Goal: Task Accomplishment & Management: Manage account settings

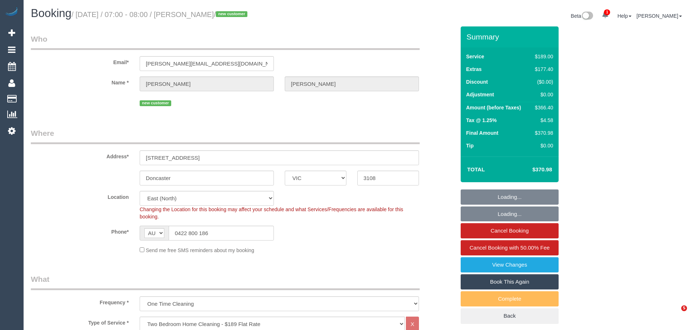
select select "VIC"
select select "number:29"
select select "number:14"
select select "number:18"
select select "number:24"
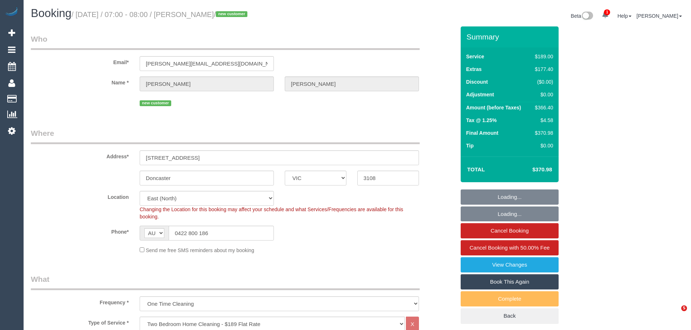
select select "number:26"
select select "string:stripe-pm_1SBV0u2GScqysDRVB01W6Yok"
drag, startPoint x: 233, startPoint y: 232, endPoint x: 56, endPoint y: 223, distance: 176.9
click at [50, 226] on div "Phone* AF AL DZ AD AO AI AQ AG AR AM AW AU AT AZ BS BH BD BB BY BE BZ BJ BM BT …" at bounding box center [242, 233] width 435 height 15
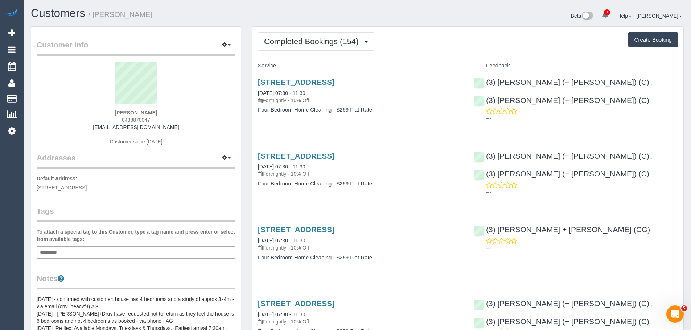
drag, startPoint x: 158, startPoint y: 119, endPoint x: 104, endPoint y: 119, distance: 54.1
click at [104, 119] on div "Kate Lenaghan 0438870047 katelenaghan@live.com Customer since 2017" at bounding box center [136, 107] width 199 height 91
copy span "0438870047"
click at [307, 44] on span "Completed Bookings (154)" at bounding box center [313, 41] width 98 height 9
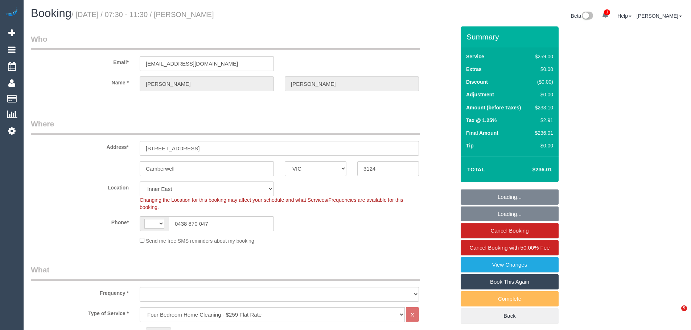
select select "VIC"
select select "string:AU"
select select "object:794"
select select "string:stripe-pm_1NhLB42GScqysDRVAAuINgGY"
select select "number:27"
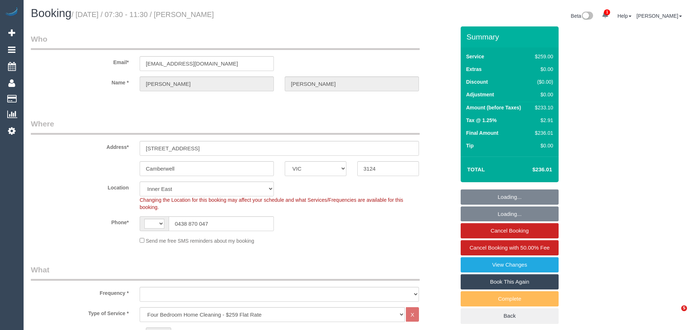
select select "number:15"
select select "number:18"
select select "number:22"
select select "number:33"
select select "number:13"
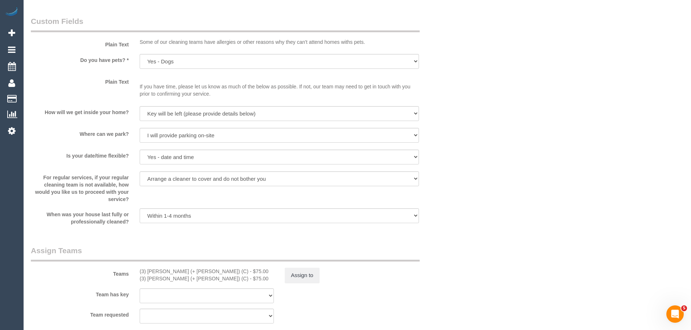
scroll to position [979, 0]
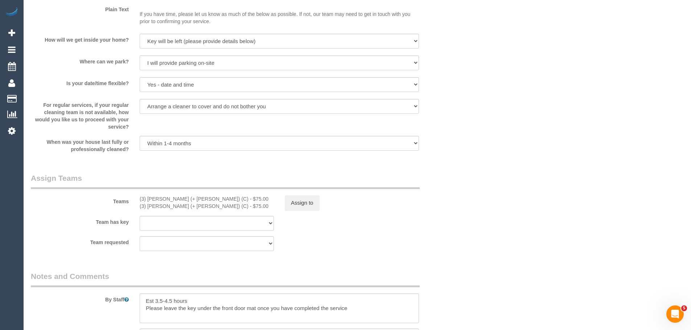
drag, startPoint x: 188, startPoint y: 202, endPoint x: 127, endPoint y: 200, distance: 61.0
click at [127, 200] on div "Teams (3) Jay (+ Smruti) (C) - $75.00 (3) Smruti (+ Jay) (C) - $75.00 Assign to" at bounding box center [242, 192] width 435 height 38
click at [135, 201] on div "(3) Jay (+ Smruti) (C) - $75.00 (3) Smruti (+ Jay) (C) - $75.00" at bounding box center [206, 203] width 145 height 15
drag, startPoint x: 135, startPoint y: 201, endPoint x: 187, endPoint y: 202, distance: 51.9
click at [187, 202] on div "(3) Jay (+ Smruti) (C) - $75.00 (3) Smruti (+ Jay) (C) - $75.00" at bounding box center [206, 203] width 145 height 15
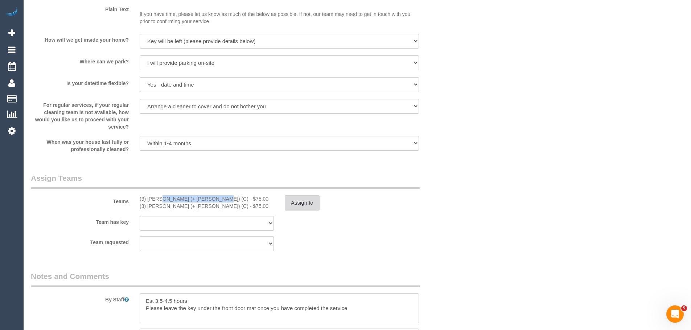
click at [296, 206] on button "Assign to" at bounding box center [302, 203] width 35 height 15
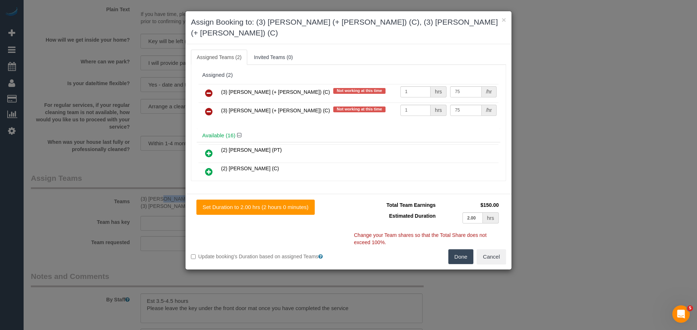
click at [461, 251] on button "Done" at bounding box center [460, 257] width 25 height 15
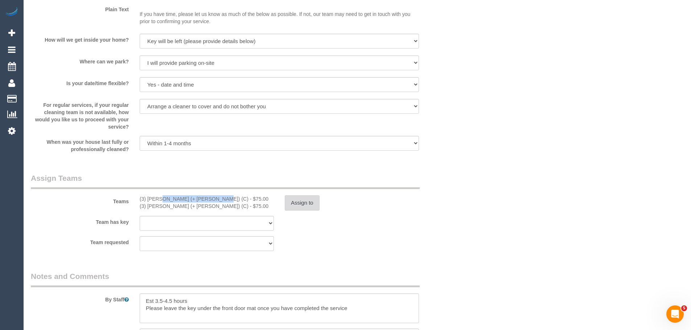
click at [303, 209] on button "Assign to" at bounding box center [302, 203] width 35 height 15
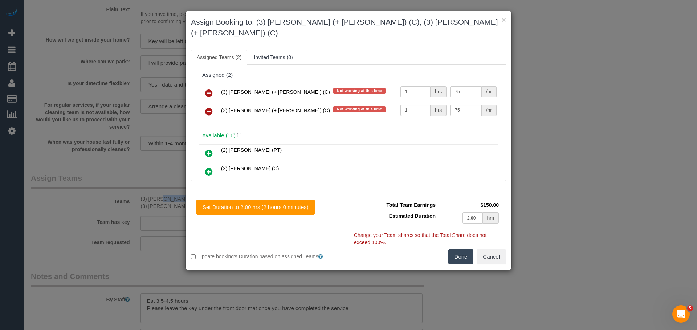
click at [207, 89] on icon at bounding box center [209, 93] width 8 height 9
click at [207, 107] on icon at bounding box center [209, 111] width 8 height 9
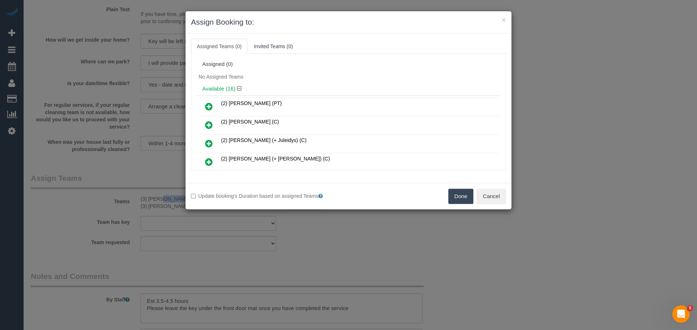
click at [456, 193] on button "Done" at bounding box center [460, 196] width 25 height 15
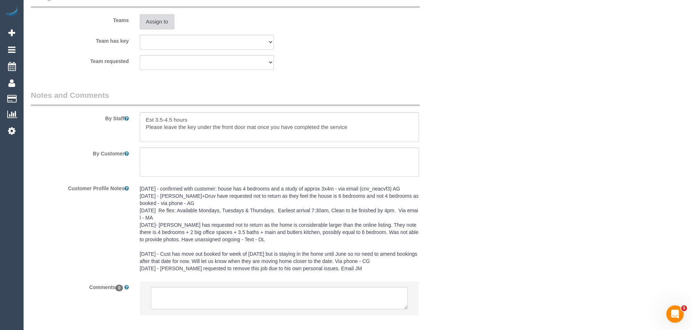
scroll to position [1199, 0]
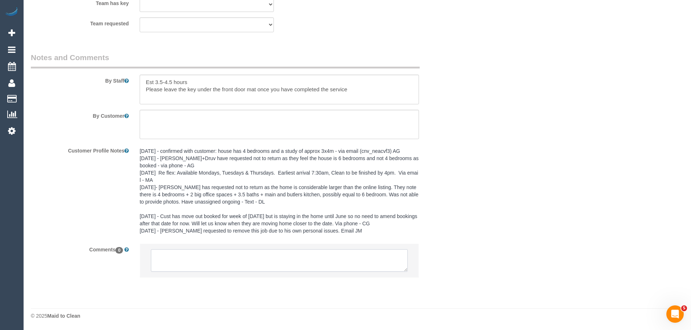
click at [252, 260] on textarea at bounding box center [279, 261] width 257 height 22
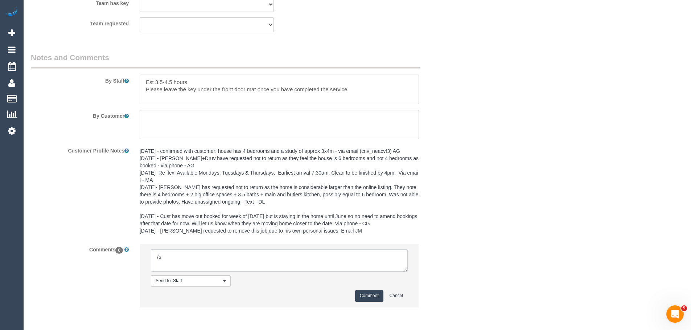
type textarea "/"
paste textarea "Cleaner(s) Unassigned: Reason Unassigned: Contact customer via: Which message s…"
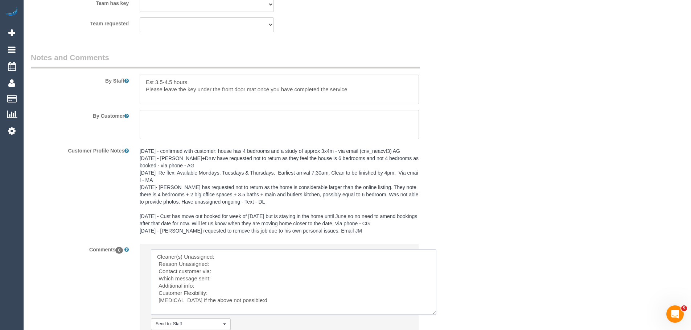
drag, startPoint x: 405, startPoint y: 268, endPoint x: 434, endPoint y: 311, distance: 51.8
click at [434, 311] on textarea at bounding box center [294, 283] width 286 height 66
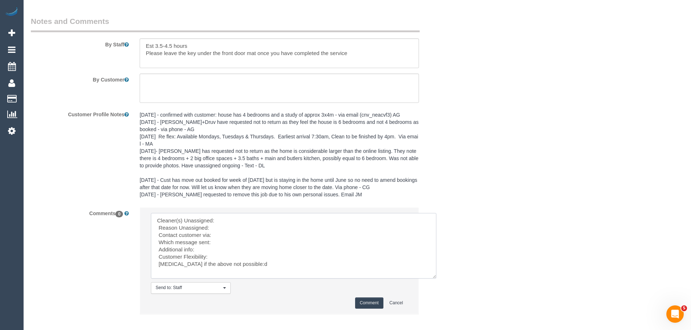
click at [254, 266] on textarea at bounding box center [294, 246] width 286 height 66
click at [222, 221] on textarea at bounding box center [294, 246] width 286 height 66
paste textarea "(3) Jay (+ Smruti) (C)"
drag, startPoint x: 279, startPoint y: 264, endPoint x: 103, endPoint y: 209, distance: 184.0
click at [103, 209] on div "Comments 0 Send to: Staff Nothing selected Send to: Staff Send to: Customer Sen…" at bounding box center [242, 265] width 435 height 114
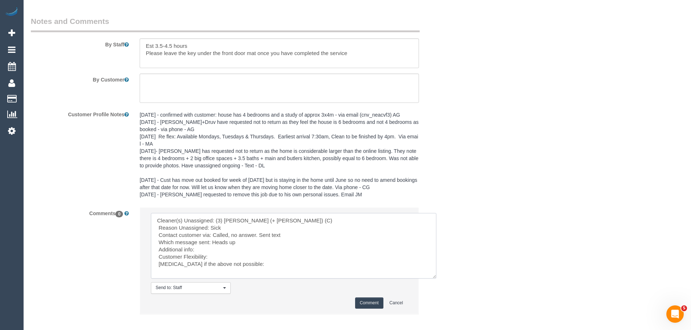
type textarea "Cleaner(s) Unassigned: (3) Jay (+ Smruti) (C) Reason Unassigned: Sick Contact c…"
click at [367, 308] on button "Comment" at bounding box center [369, 303] width 28 height 11
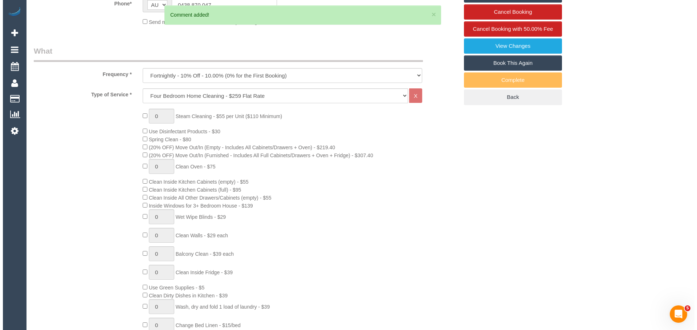
scroll to position [0, 0]
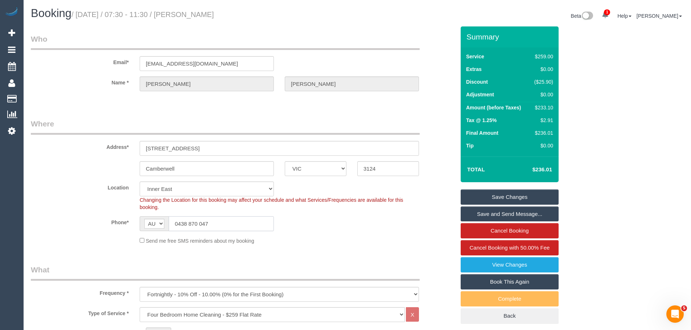
drag, startPoint x: 243, startPoint y: 224, endPoint x: 51, endPoint y: 202, distance: 193.9
click at [51, 202] on sui-booking-location "Location Office City East (North) East (South) Inner East Inner North (East) In…" at bounding box center [243, 213] width 424 height 63
click at [521, 197] on link "Save Changes" at bounding box center [510, 197] width 98 height 15
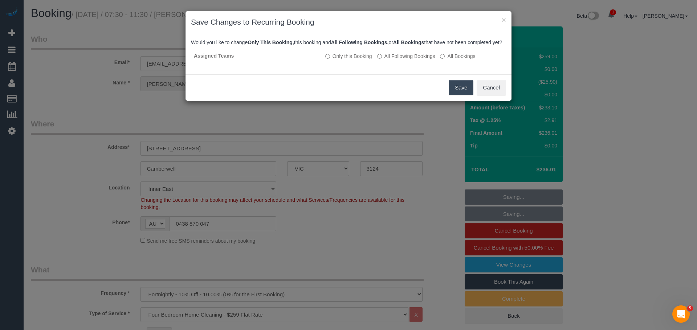
click at [459, 95] on button "Save" at bounding box center [460, 87] width 25 height 15
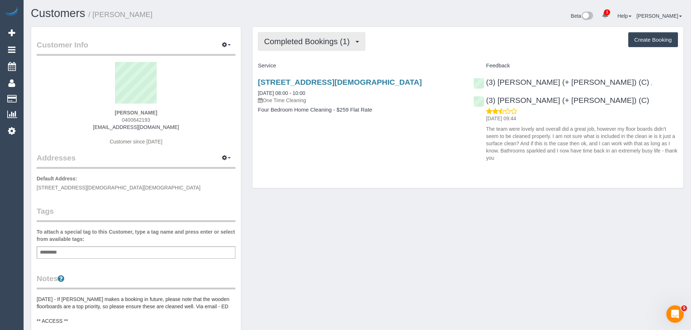
click at [332, 37] on button "Completed Bookings (1)" at bounding box center [311, 41] width 107 height 19
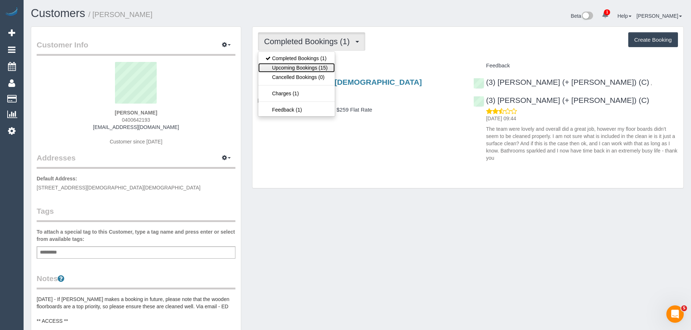
click at [322, 65] on link "Upcoming Bookings (15)" at bounding box center [296, 67] width 77 height 9
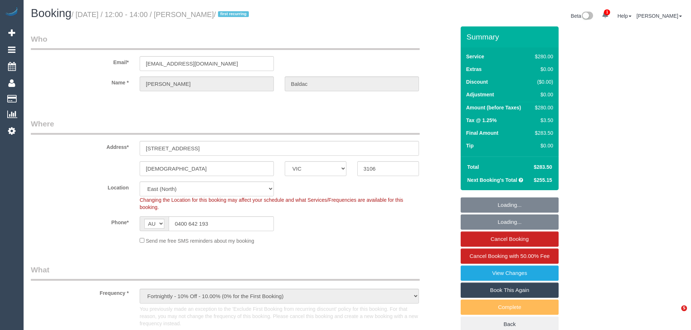
select select "VIC"
select select "2"
select select "number:28"
select select "number:14"
select select "number:18"
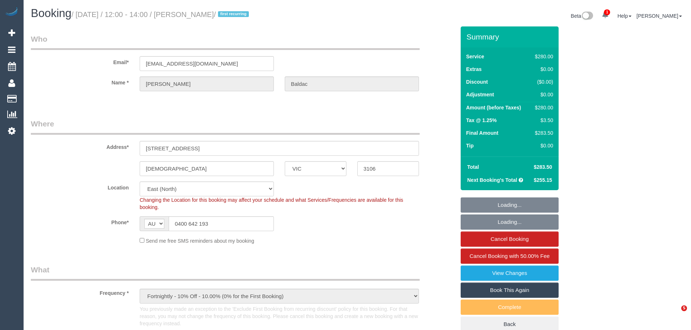
select select "number:24"
select select "number:34"
select select "number:12"
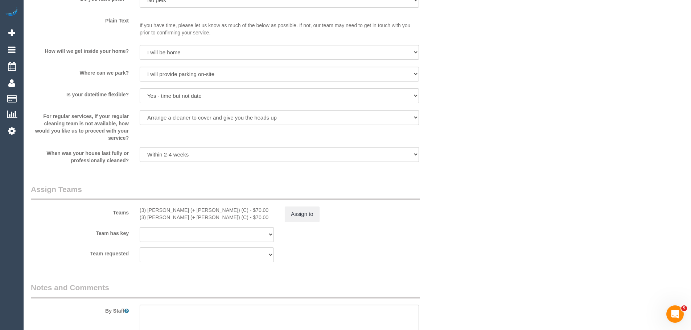
scroll to position [1088, 0]
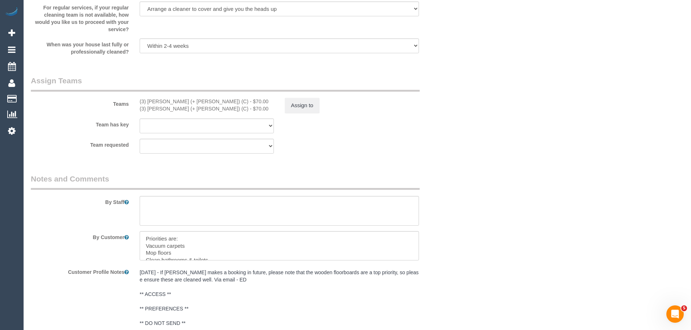
drag, startPoint x: 189, startPoint y: 102, endPoint x: 131, endPoint y: 96, distance: 59.0
click at [131, 96] on div "Teams (3) Jay (+ Smruti) (C) - $70.00 (3) Smruti (+ Jay) (C) - $70.00 Assign to" at bounding box center [242, 94] width 435 height 38
copy div "(3) [PERSON_NAME] (+ [PERSON_NAME]) (C)"
click at [304, 108] on button "Assign to" at bounding box center [302, 105] width 35 height 15
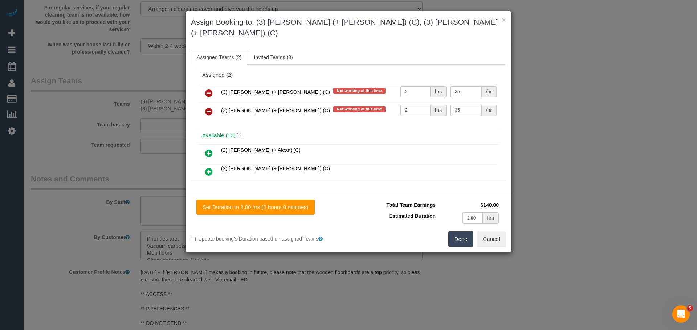
click at [208, 89] on icon at bounding box center [209, 93] width 8 height 9
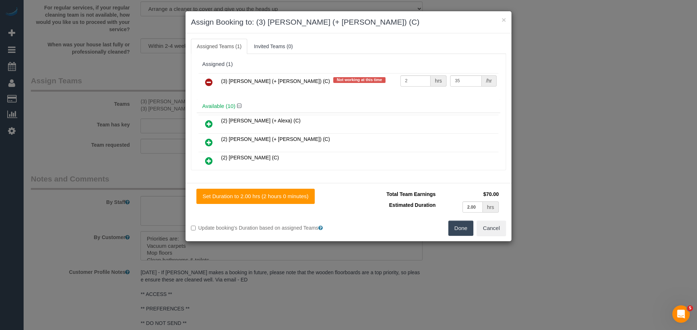
click at [208, 81] on icon at bounding box center [209, 82] width 8 height 9
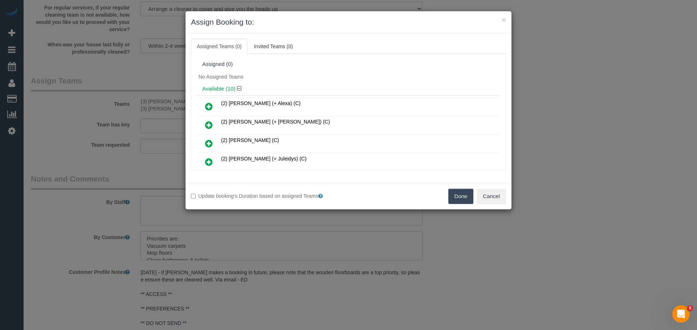
click at [459, 192] on button "Done" at bounding box center [460, 196] width 25 height 15
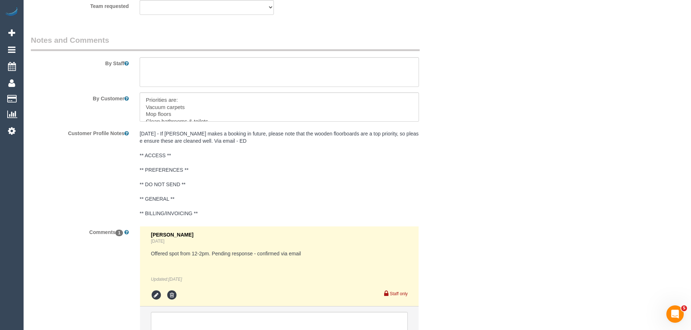
scroll to position [1290, 0]
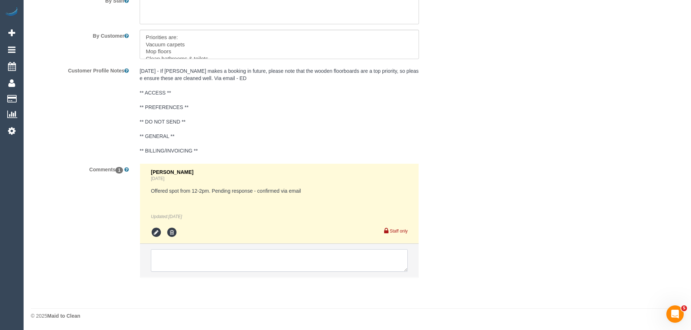
click at [236, 262] on textarea at bounding box center [279, 261] width 257 height 22
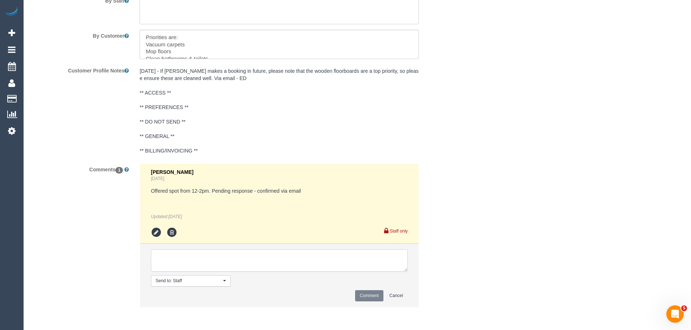
paste textarea "Cleaner(s) Unassigned: (3) Jay (+ Smruti) (C) Reason Unassigned: Sick Contact c…"
drag, startPoint x: 405, startPoint y: 270, endPoint x: 445, endPoint y: 316, distance: 61.5
click at [408, 272] on textarea at bounding box center [279, 261] width 257 height 22
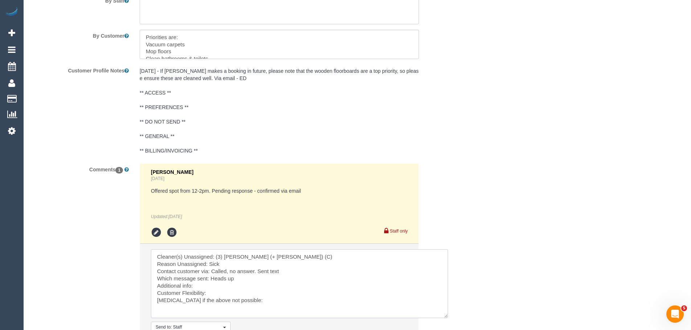
drag, startPoint x: 258, startPoint y: 273, endPoint x: 211, endPoint y: 271, distance: 46.8
click at [211, 271] on textarea at bounding box center [299, 284] width 297 height 69
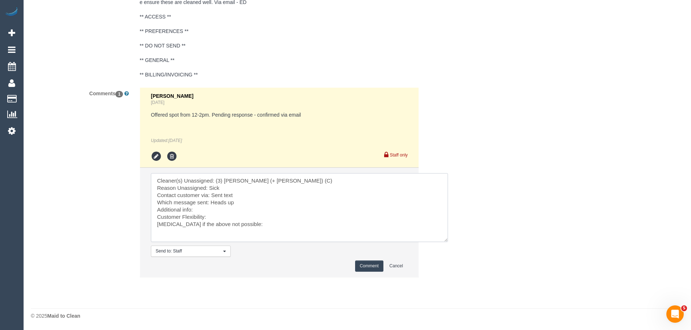
type textarea "Cleaner(s) Unassigned: (3) Jay (+ Smruti) (C) Reason Unassigned: Sick Contact c…"
click at [369, 262] on button "Comment" at bounding box center [369, 266] width 28 height 11
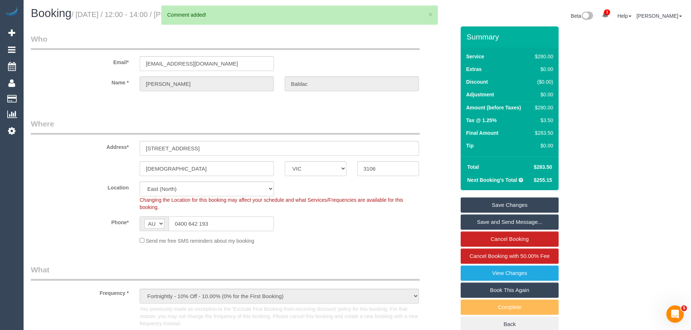
drag, startPoint x: 234, startPoint y: 224, endPoint x: 12, endPoint y: 222, distance: 222.0
click at [496, 202] on link "Save Changes" at bounding box center [510, 205] width 98 height 15
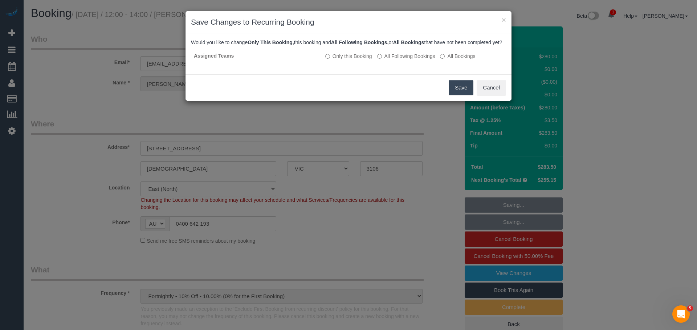
click at [460, 94] on button "Save" at bounding box center [460, 87] width 25 height 15
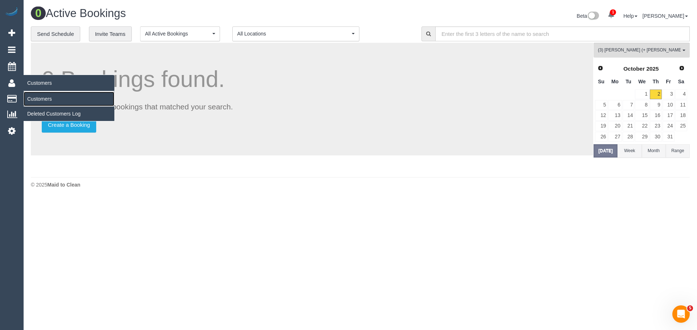
click at [36, 99] on link "Customers" at bounding box center [69, 99] width 91 height 15
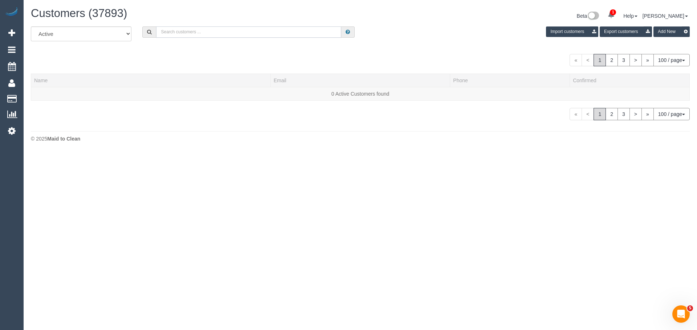
click at [266, 33] on input "text" at bounding box center [248, 31] width 185 height 11
paste input "shireen.harper@gmail.com"
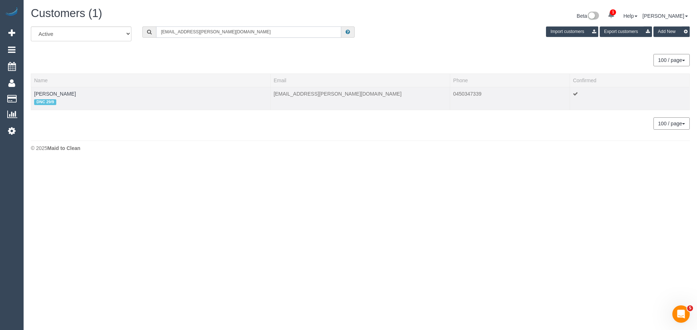
type input "shireen.harper@gmail.com"
drag, startPoint x: 80, startPoint y: 95, endPoint x: 36, endPoint y: 93, distance: 44.7
click at [33, 93] on td "Shireen Harper DNC 29/9" at bounding box center [150, 98] width 239 height 23
copy link "Shireen Harper"
click at [46, 92] on link "Shireen Harper" at bounding box center [55, 94] width 42 height 6
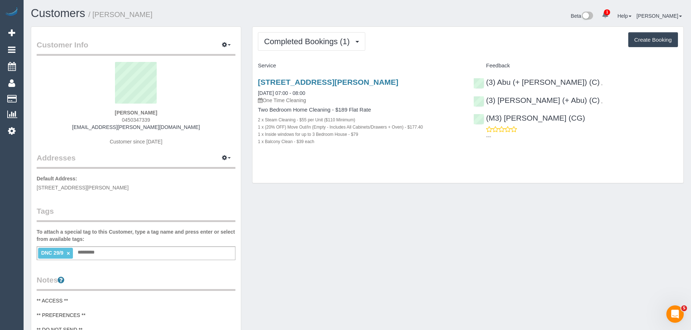
drag, startPoint x: 256, startPoint y: 91, endPoint x: 412, endPoint y: 190, distance: 185.6
click at [412, 191] on div "Customer Info Edit Contact Info Send Message Email Preferences Special Sales Ta…" at bounding box center [357, 295] width 664 height 538
copy div "29/09/2025 07:00 - 08:00 One Time Cleaning Two Bedroom Home Cleaning - $189 Fla…"
drag, startPoint x: 563, startPoint y: 84, endPoint x: 485, endPoint y: 84, distance: 78.0
click at [485, 84] on div "(3) Abu (+ Hamim) (C) ," at bounding box center [539, 82] width 133 height 9
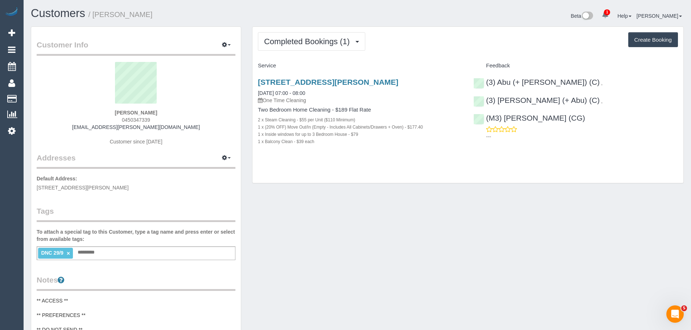
copy link "(3) Abu (+ [PERSON_NAME]) (C)"
drag, startPoint x: 164, startPoint y: 111, endPoint x: 92, endPoint y: 111, distance: 71.5
click at [93, 111] on div "Shireen Harper 0450347339 shireen.harper@gmail.com Customer since 2025" at bounding box center [136, 107] width 199 height 91
copy strong "Shireen Harper"
drag, startPoint x: 317, startPoint y: 91, endPoint x: 255, endPoint y: 94, distance: 61.4
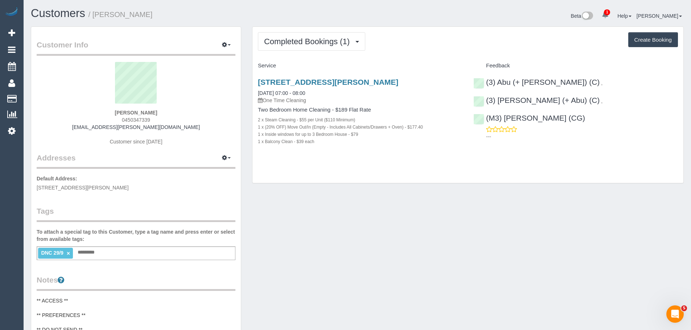
click at [255, 94] on div "701/51 Homer Street, 701, Moonee Ponds, VIC 3039 29/09/2025 07:00 - 08:00 One T…" at bounding box center [359, 116] width 215 height 88
copy link "29/09/2025 07:00 - 08:00"
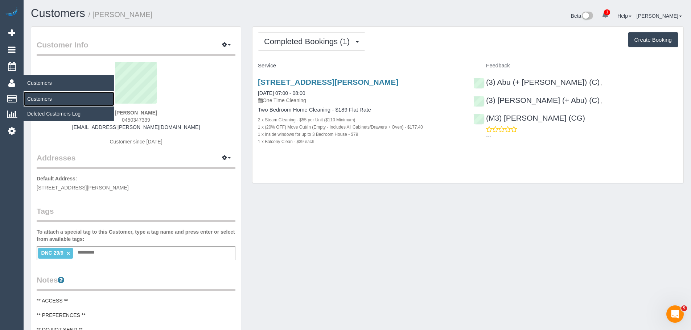
click at [48, 101] on link "Customers" at bounding box center [69, 99] width 91 height 15
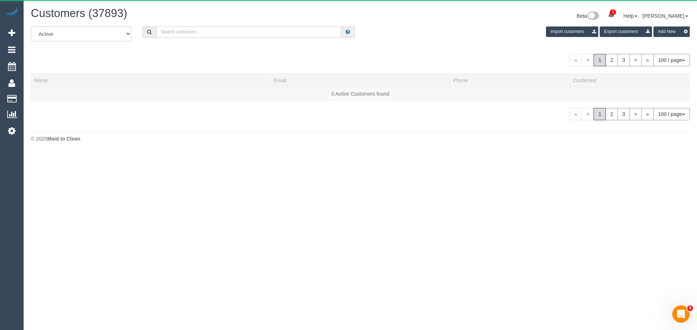
click at [266, 34] on input "text" at bounding box center [248, 31] width 185 height 11
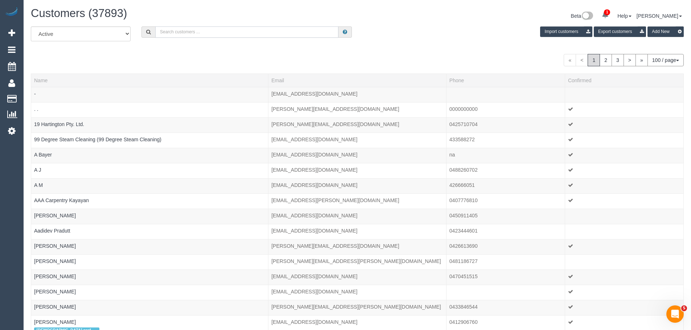
paste input "Anushka Restuccia"
type input "Anushka Restuccia"
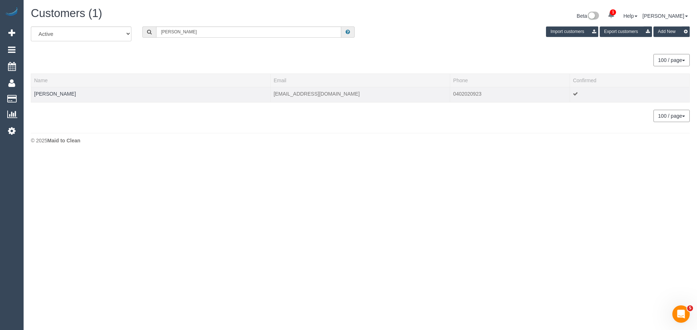
drag, startPoint x: 85, startPoint y: 95, endPoint x: 31, endPoint y: 96, distance: 53.7
click at [31, 96] on td "Anushka Restuccia" at bounding box center [150, 94] width 239 height 15
copy link "Anushka Restuccia"
click at [56, 94] on link "Anushka Restuccia" at bounding box center [55, 94] width 42 height 6
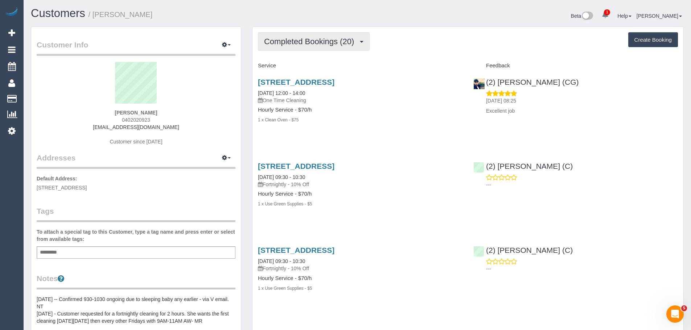
click at [309, 34] on button "Completed Bookings (20)" at bounding box center [314, 41] width 112 height 19
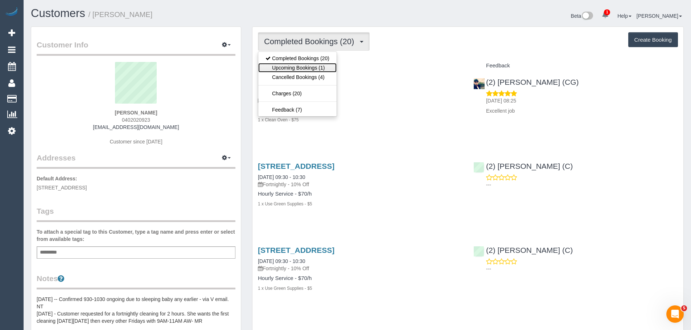
click at [310, 68] on link "Upcoming Bookings (1)" at bounding box center [297, 67] width 78 height 9
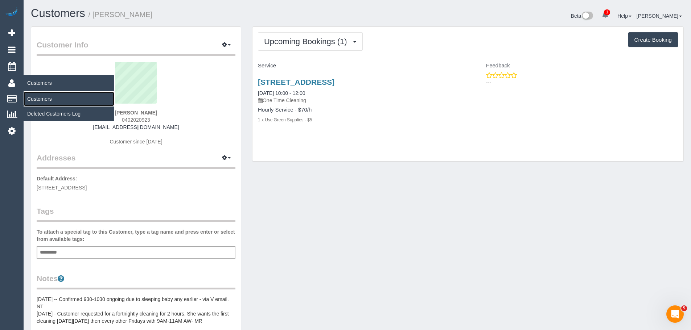
drag, startPoint x: 47, startPoint y: 100, endPoint x: 77, endPoint y: 86, distance: 33.4
click at [47, 100] on link "Customers" at bounding box center [69, 99] width 91 height 15
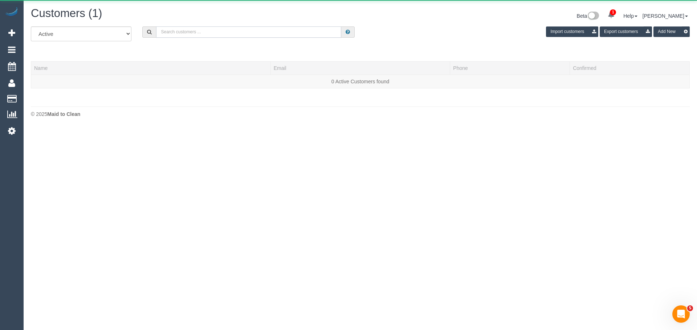
click at [248, 32] on input "text" at bounding box center [248, 31] width 185 height 11
paste input "katejcasley@gmail.com"
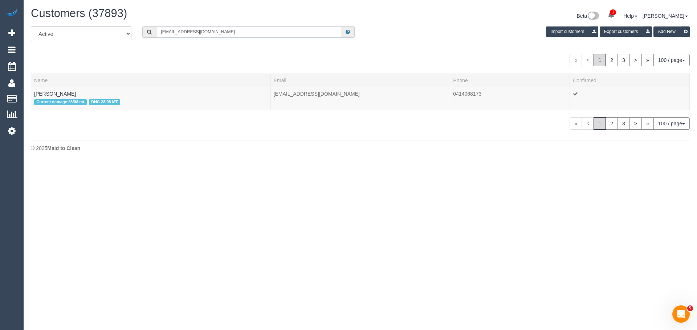
type input "katejcasley@gmail.com"
click at [121, 56] on div "« < 1 2 3 > » 100 / page 10 / page 20 / page 30 / page 40 / page 50 / page 100 …" at bounding box center [360, 60] width 658 height 12
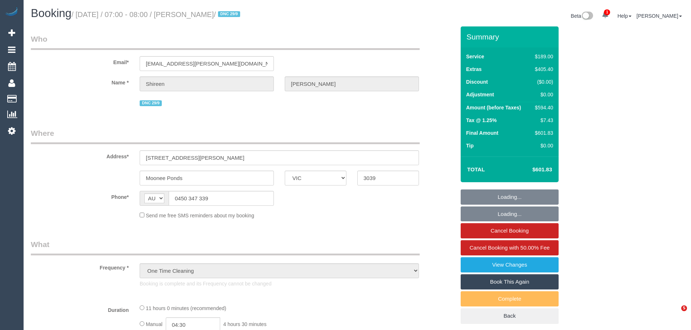
select select "VIC"
select select "number:27"
select select "number:14"
select select "number:18"
select select "number:25"
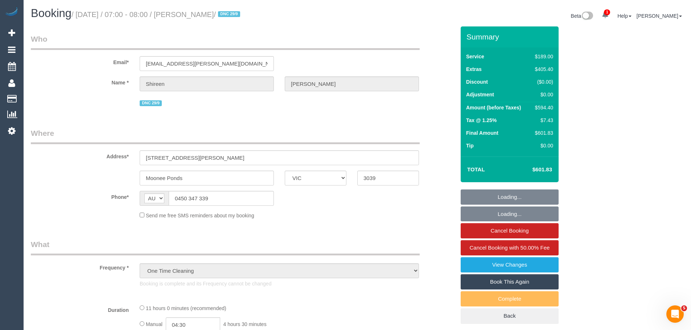
select select "number:26"
select select "string:stripe-pm_1S7UZm2GScqysDRVXrxO2n2B"
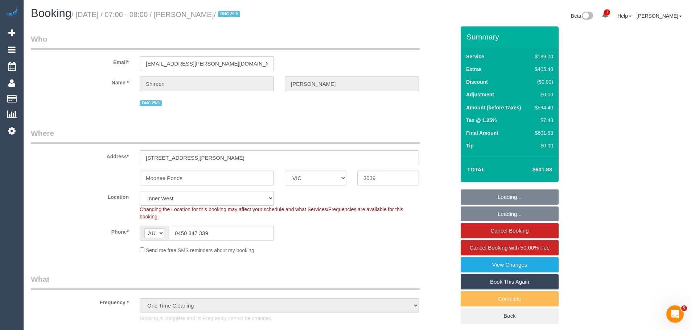
select select "object:1559"
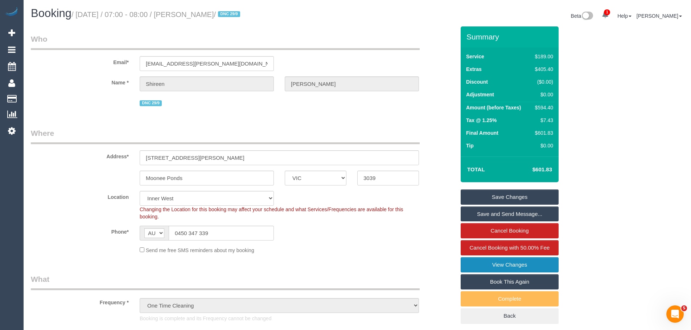
click at [514, 261] on link "View Changes" at bounding box center [510, 265] width 98 height 15
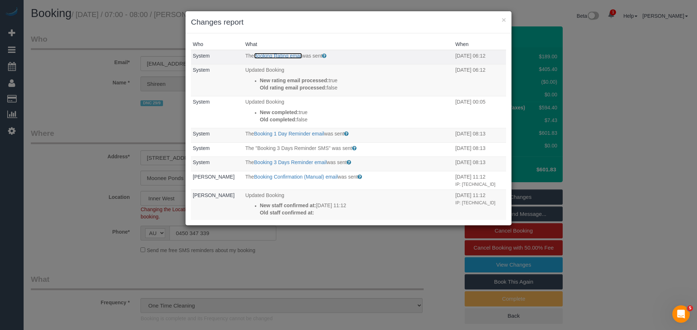
click at [284, 55] on link "Booking Rating email" at bounding box center [278, 56] width 48 height 6
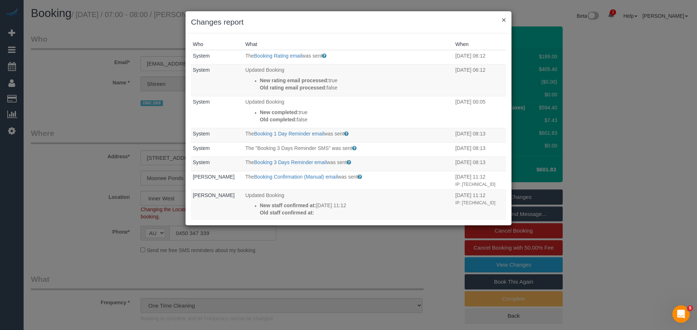
click at [503, 18] on button "×" at bounding box center [503, 20] width 4 height 8
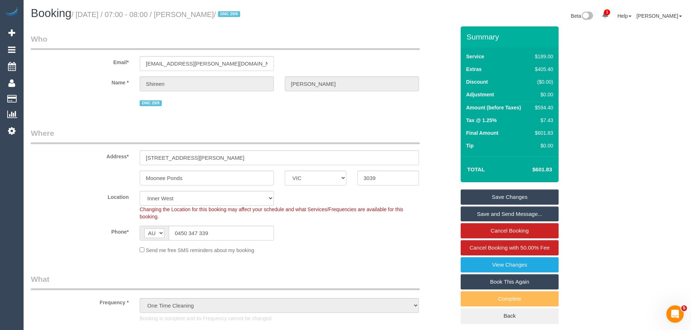
click at [546, 107] on div "$594.40" at bounding box center [542, 107] width 21 height 7
copy div "594.40"
click at [523, 267] on link "View Changes" at bounding box center [510, 265] width 98 height 15
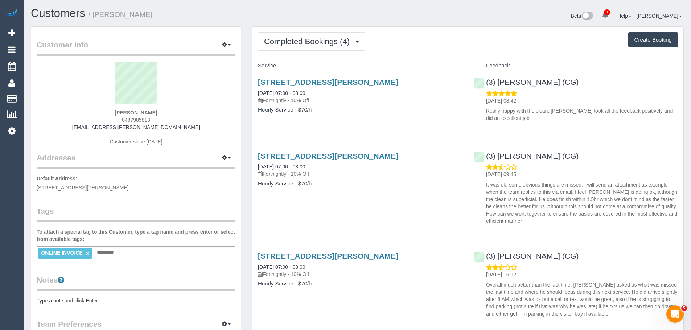
drag, startPoint x: 162, startPoint y: 120, endPoint x: 105, endPoint y: 120, distance: 57.3
click at [105, 120] on div "[PERSON_NAME] 0487985813 [EMAIL_ADDRESS][PERSON_NAME][DOMAIN_NAME] Customer sin…" at bounding box center [136, 107] width 199 height 91
copy span "0487985813"
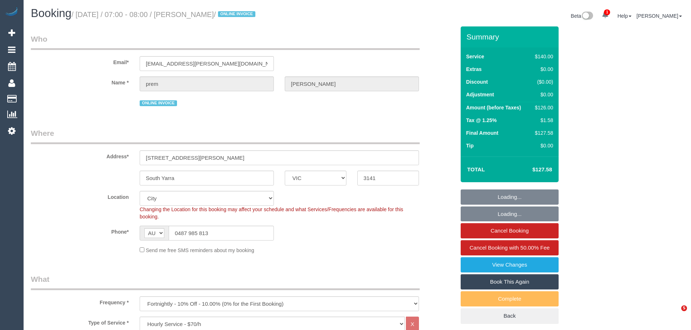
select select "VIC"
select select "number:27"
select select "number:14"
select select "number:19"
select select "number:25"
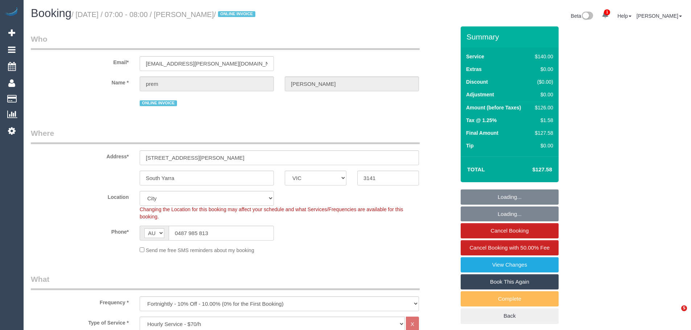
select select "number:35"
select select "number:12"
select select "object:867"
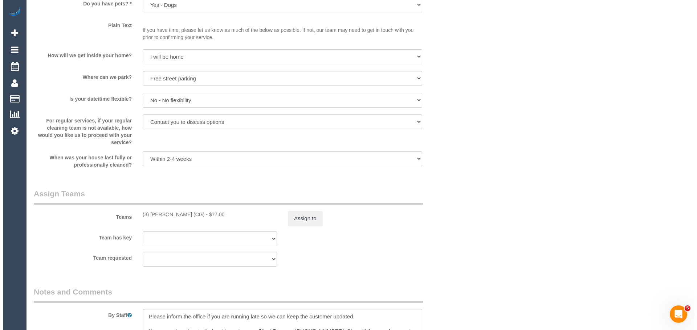
scroll to position [1052, 0]
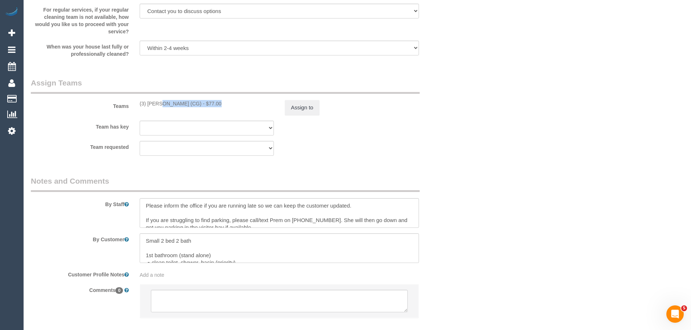
drag, startPoint x: 189, startPoint y: 106, endPoint x: 139, endPoint y: 104, distance: 49.7
click at [139, 104] on div "(3) [PERSON_NAME] (CG) - $77.00" at bounding box center [206, 103] width 145 height 7
copy div "(3) [PERSON_NAME] (CG)"
click at [313, 105] on button "Assign to" at bounding box center [302, 107] width 35 height 15
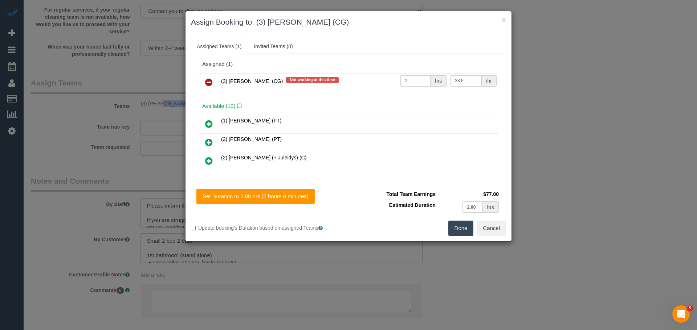
drag, startPoint x: 209, startPoint y: 79, endPoint x: 235, endPoint y: 90, distance: 28.6
click at [209, 79] on icon at bounding box center [209, 82] width 8 height 9
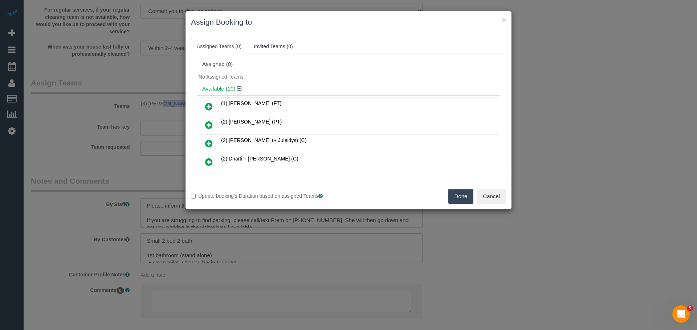
click at [466, 197] on button "Done" at bounding box center [460, 196] width 25 height 15
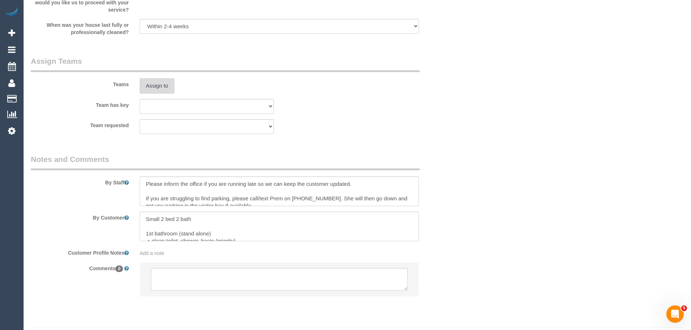
scroll to position [1093, 0]
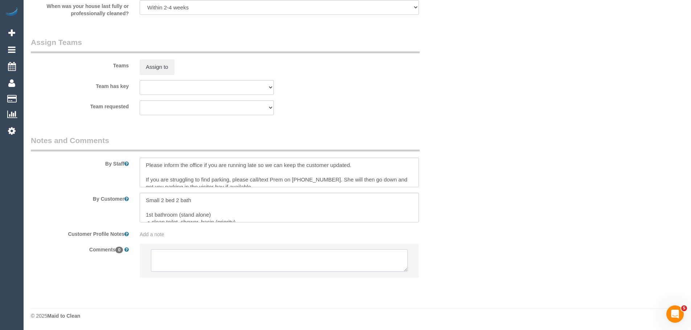
click at [234, 255] on textarea at bounding box center [279, 261] width 257 height 22
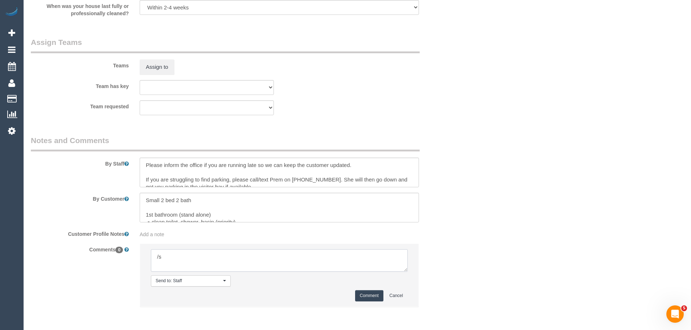
type textarea "/"
paste textarea "Cleaner(s) Unassigned: Reason Unassigned: Contact customer via: Which message s…"
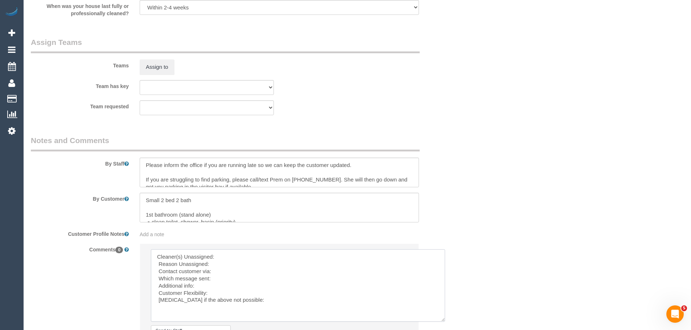
scroll to position [0, 0]
drag, startPoint x: 404, startPoint y: 269, endPoint x: 471, endPoint y: 348, distance: 103.2
click at [257, 254] on textarea at bounding box center [313, 300] width 324 height 101
paste textarea "(3) [PERSON_NAME] (CG)"
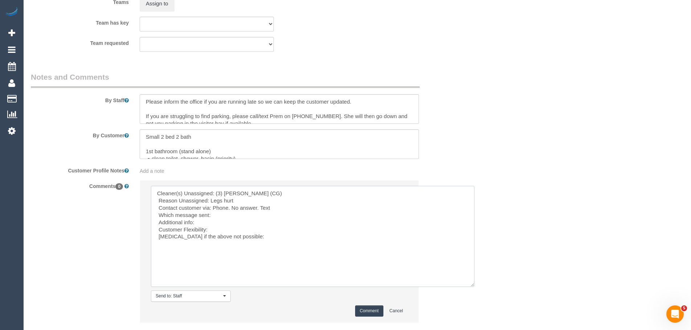
scroll to position [1201, 0]
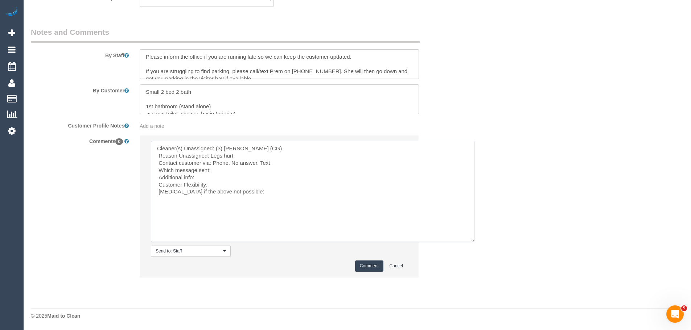
click at [230, 169] on textarea at bounding box center [313, 191] width 324 height 101
click at [202, 178] on textarea at bounding box center [313, 191] width 324 height 101
type textarea "Cleaner(s) Unassigned: (3) Ashish Patel (CG) Reason Unassigned: Legs hurt Conta…"
click at [362, 267] on button "Comment" at bounding box center [369, 266] width 28 height 11
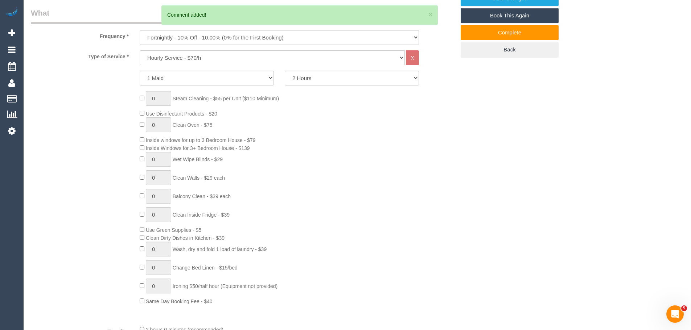
scroll to position [13, 0]
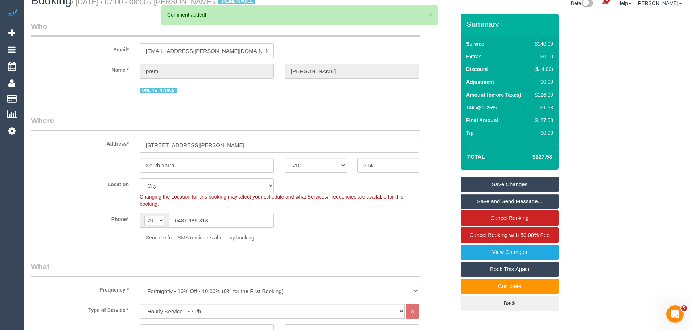
drag, startPoint x: 194, startPoint y: 221, endPoint x: 0, endPoint y: 219, distance: 193.7
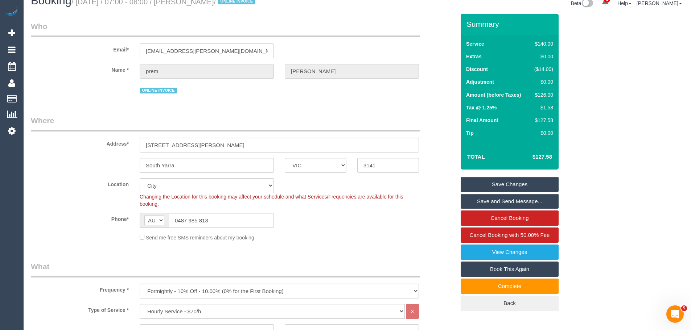
click at [503, 182] on link "Save Changes" at bounding box center [510, 184] width 98 height 15
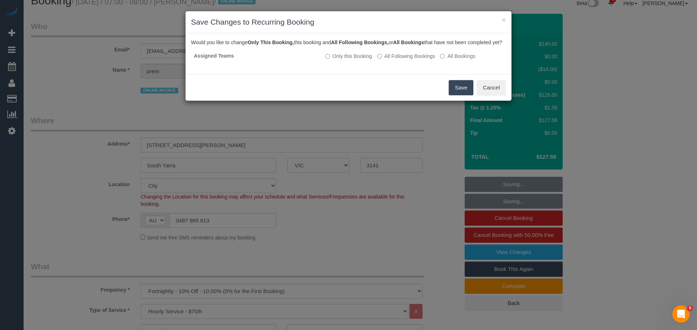
click at [464, 95] on button "Save" at bounding box center [460, 87] width 25 height 15
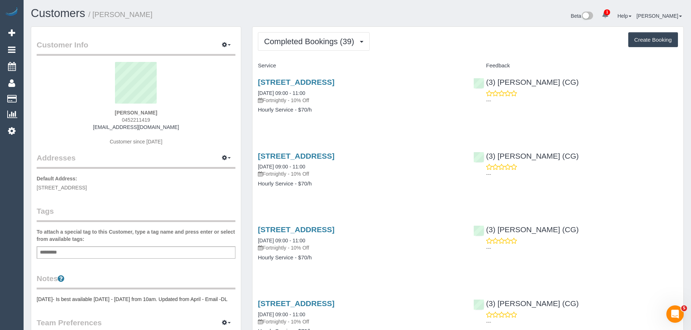
drag, startPoint x: 155, startPoint y: 118, endPoint x: 110, endPoint y: 116, distance: 45.7
click at [110, 116] on div "[PERSON_NAME] 0452211419 [EMAIL_ADDRESS][DOMAIN_NAME] Customer since [DATE]" at bounding box center [136, 107] width 199 height 91
click at [155, 119] on div "[PERSON_NAME] 0452211419 [EMAIL_ADDRESS][DOMAIN_NAME] Customer since [DATE]" at bounding box center [136, 107] width 199 height 91
drag, startPoint x: 159, startPoint y: 121, endPoint x: 115, endPoint y: 120, distance: 43.2
click at [115, 120] on div "[PERSON_NAME] 0452211419 [EMAIL_ADDRESS][DOMAIN_NAME] Customer since [DATE]" at bounding box center [136, 107] width 199 height 91
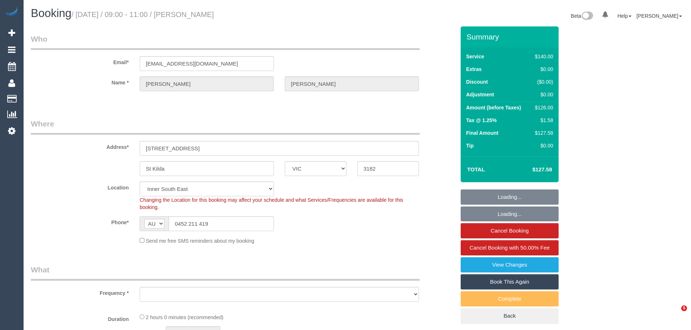
select select "VIC"
select select "string:stripe"
select select "object:873"
select select "number:28"
select select "number:14"
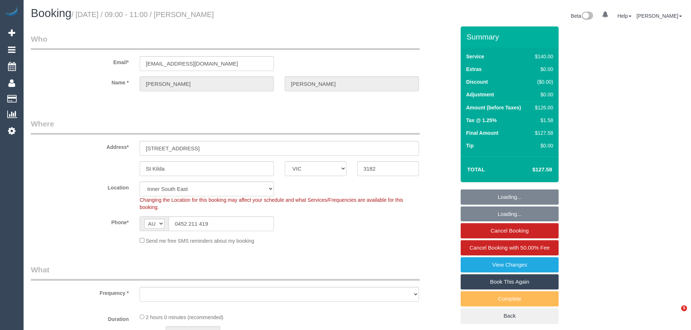
select select "number:19"
select select "number:25"
select select "number:34"
select select "number:13"
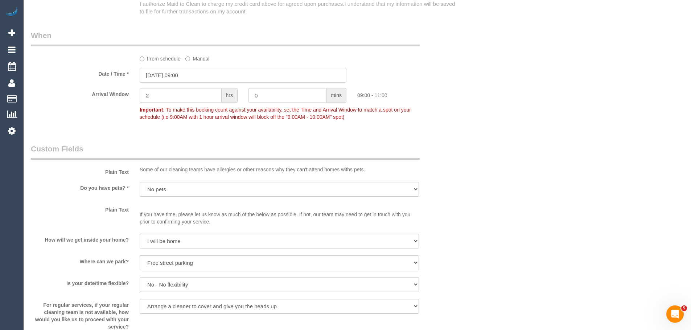
scroll to position [689, 0]
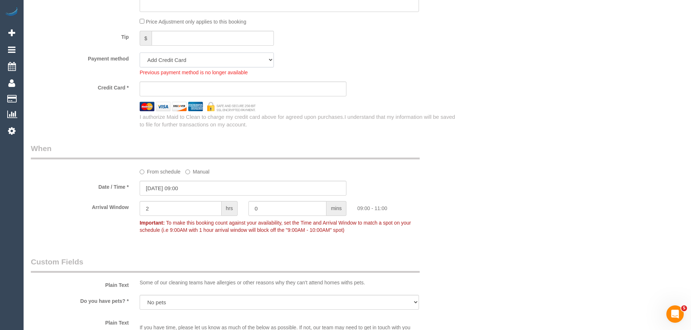
click at [202, 56] on select "Visa - 4721 - 05/2028 (Default) Add Credit Card ─────────────── Cash Check Payp…" at bounding box center [207, 60] width 134 height 15
select select "string:stripe-pm_1QoFH22GScqysDRVGuI6KPqO"
click at [140, 53] on select "Visa - 4721 - 05/2028 (Default) Add Credit Card ─────────────── Cash Check Payp…" at bounding box center [207, 60] width 134 height 15
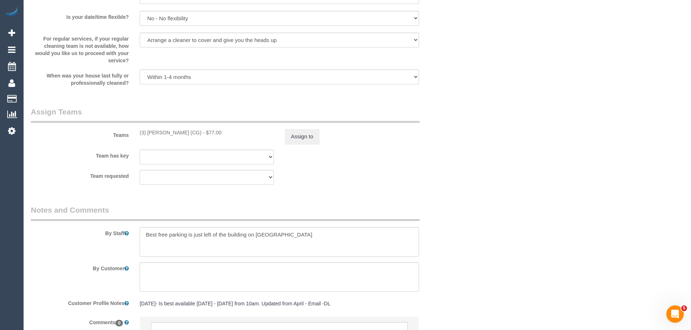
scroll to position [1086, 0]
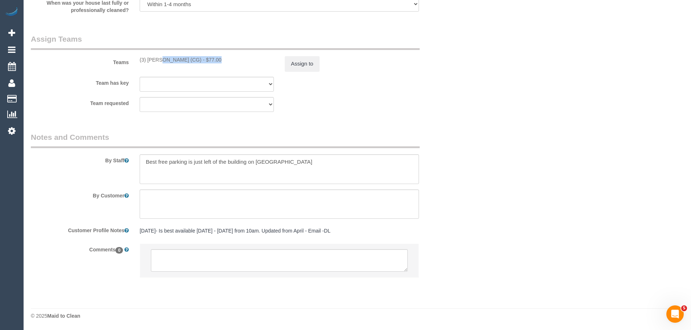
drag, startPoint x: 190, startPoint y: 61, endPoint x: 137, endPoint y: 57, distance: 52.8
click at [137, 57] on div "(3) Ashish Patel (CG) - $77.00" at bounding box center [206, 59] width 145 height 7
copy div "(3) [PERSON_NAME] (CG)"
click at [317, 60] on button "Assign to" at bounding box center [302, 63] width 35 height 15
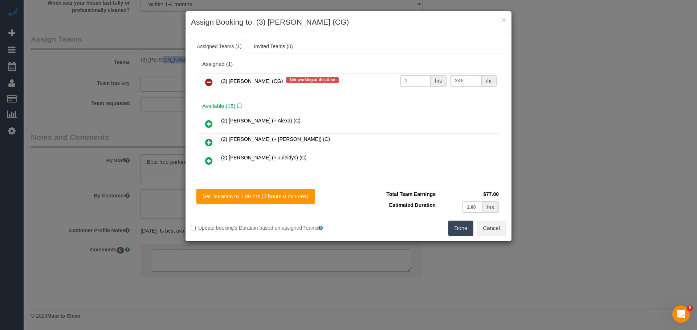
drag, startPoint x: 206, startPoint y: 82, endPoint x: 210, endPoint y: 83, distance: 4.5
click at [206, 82] on icon at bounding box center [209, 82] width 8 height 9
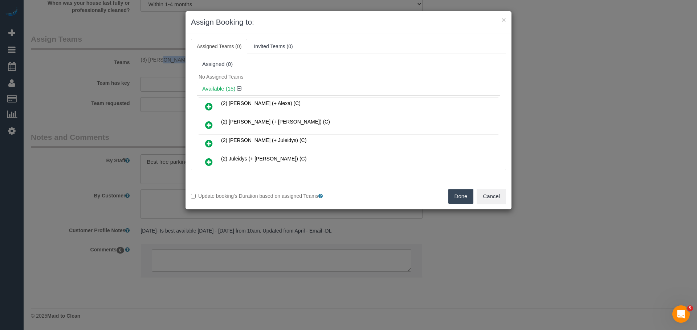
click at [461, 201] on button "Done" at bounding box center [460, 196] width 25 height 15
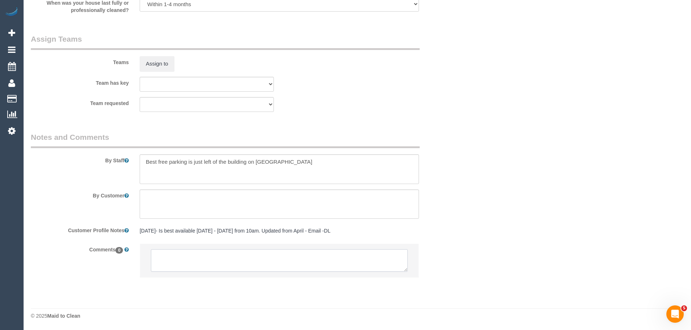
click at [299, 265] on textarea at bounding box center [279, 261] width 257 height 22
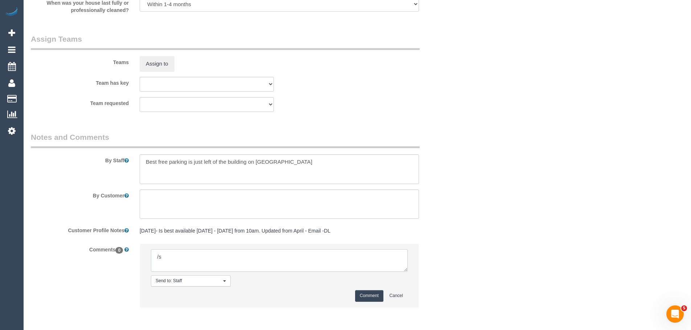
type textarea "/"
paste textarea "Cleaner(s) Unassigned: Reason Unassigned: Contact customer via: Which message s…"
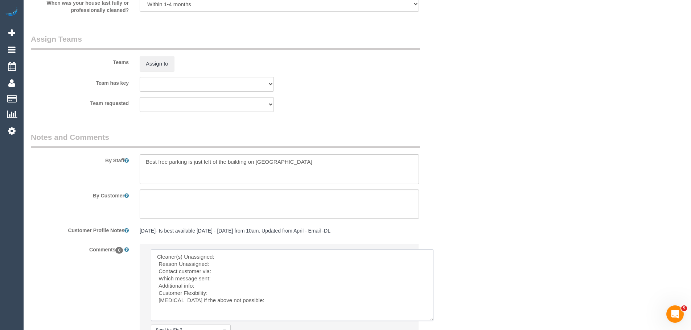
drag, startPoint x: 404, startPoint y: 268, endPoint x: 429, endPoint y: 318, distance: 56.0
click at [430, 318] on textarea at bounding box center [292, 286] width 283 height 72
click at [235, 255] on textarea at bounding box center [292, 286] width 283 height 73
paste textarea "(3) Ashish Patel (CG)"
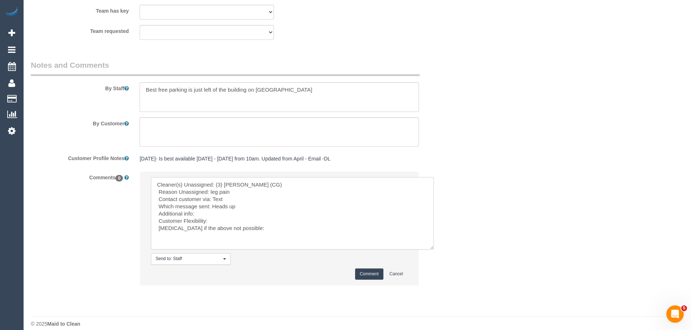
scroll to position [1159, 0]
drag, startPoint x: 273, startPoint y: 232, endPoint x: 32, endPoint y: 151, distance: 254.1
click at [32, 151] on sui-booking-comments "By Staff By Customer Customer Profile Notes 27/03/24- Is best available Monday …" at bounding box center [243, 175] width 424 height 233
type textarea "Cleaner(s) Unassigned: (3) Ashish Patel (CG) Reason Unassigned: leg pain Contac…"
click at [361, 270] on button "Comment" at bounding box center [369, 273] width 28 height 11
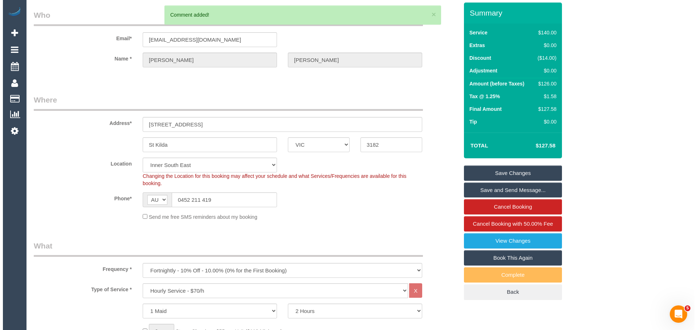
scroll to position [0, 0]
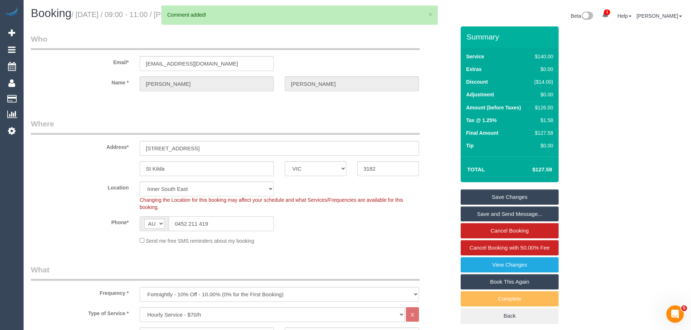
drag, startPoint x: 230, startPoint y: 230, endPoint x: 51, endPoint y: 213, distance: 179.7
click at [52, 213] on sui-booking-location "Location Office City East (North) East (South) Inner East Inner North (East) In…" at bounding box center [243, 213] width 424 height 63
click at [511, 198] on link "Save Changes" at bounding box center [510, 197] width 98 height 15
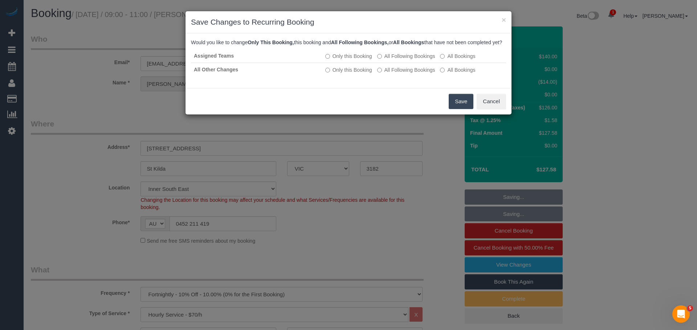
click at [457, 109] on button "Save" at bounding box center [460, 101] width 25 height 15
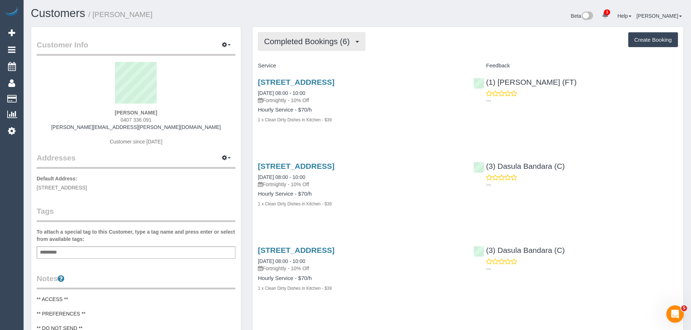
click at [292, 40] on span "Completed Bookings (6)" at bounding box center [308, 41] width 89 height 9
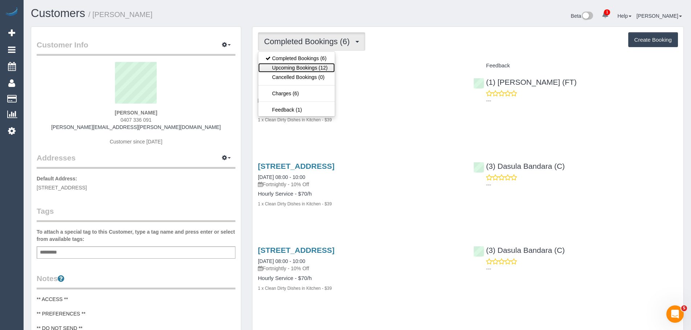
click at [283, 65] on link "Upcoming Bookings (12)" at bounding box center [296, 67] width 77 height 9
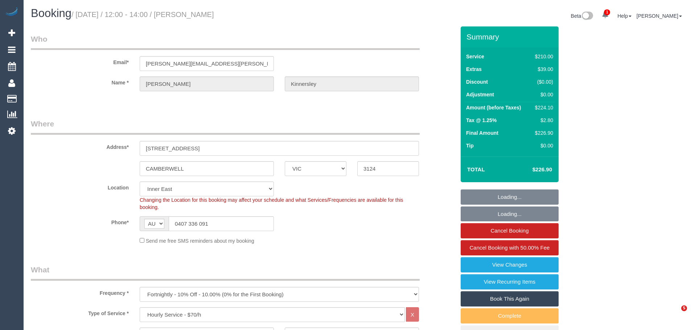
select select "VIC"
select select "180"
select select "string:stripe-pm_1RjrcA2GScqysDRVQneTCag3"
select select "number:30"
select select "number:14"
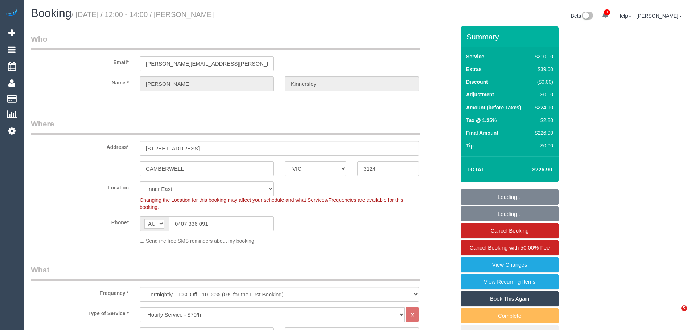
select select "number:18"
select select "number:22"
select select "number:34"
select select "number:26"
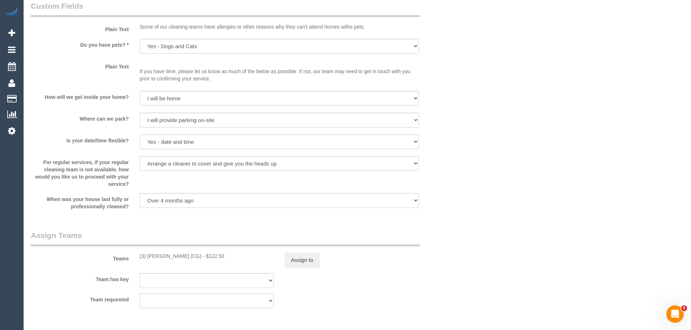
scroll to position [1016, 0]
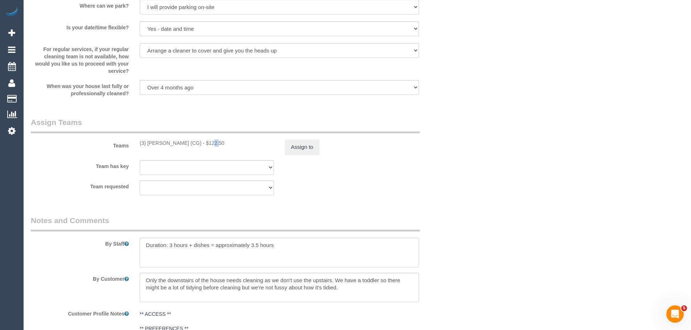
drag, startPoint x: 188, startPoint y: 143, endPoint x: 182, endPoint y: 143, distance: 5.8
click at [182, 143] on div "(3) [PERSON_NAME] (CG) - $122.50" at bounding box center [207, 143] width 134 height 7
click at [298, 144] on button "Assign to" at bounding box center [302, 147] width 35 height 15
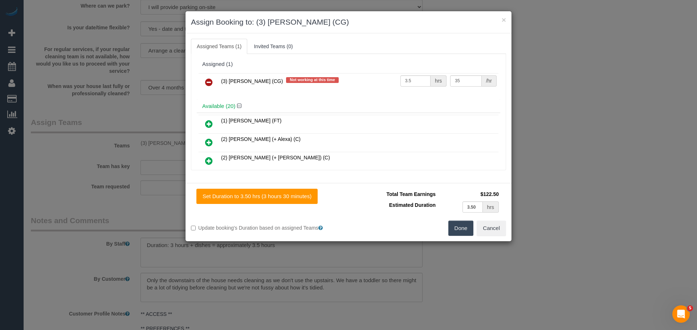
click at [208, 82] on icon at bounding box center [209, 82] width 8 height 9
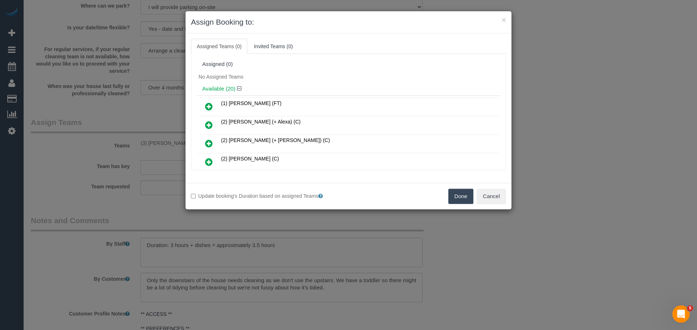
click at [452, 197] on button "Done" at bounding box center [460, 196] width 25 height 15
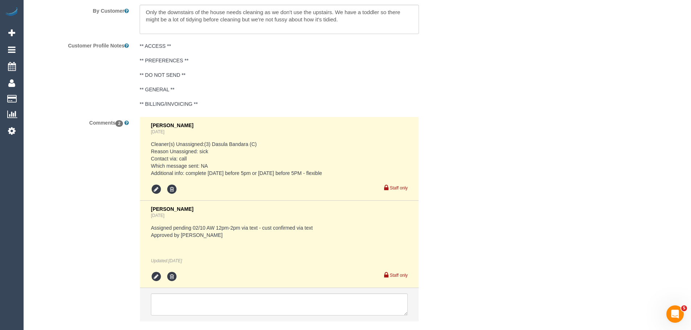
scroll to position [1328, 0]
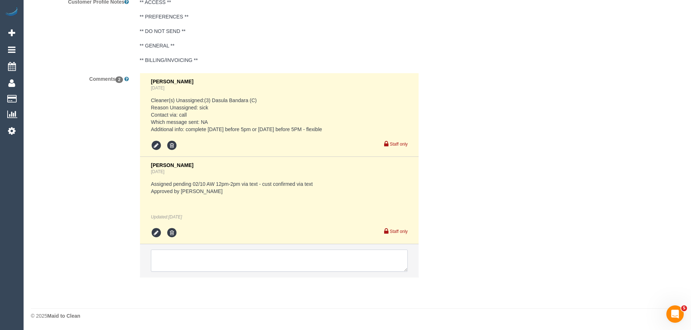
click at [221, 261] on textarea at bounding box center [279, 261] width 257 height 22
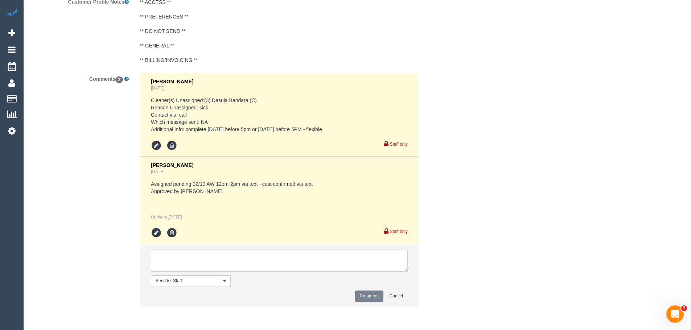
paste textarea "Cleaner(s) Unassigned: (3) [PERSON_NAME] (CG) Reason Unassigned: leg pain Conta…"
type textarea "Cleaner(s) Unassigned: (3) [PERSON_NAME] (CG) Reason Unassigned: leg pain Conta…"
click at [365, 299] on button "Comment" at bounding box center [369, 296] width 28 height 11
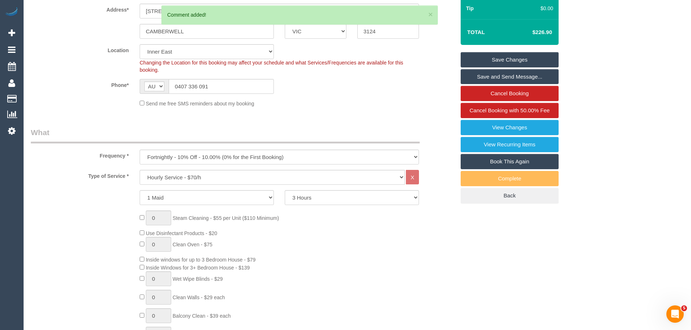
scroll to position [95, 0]
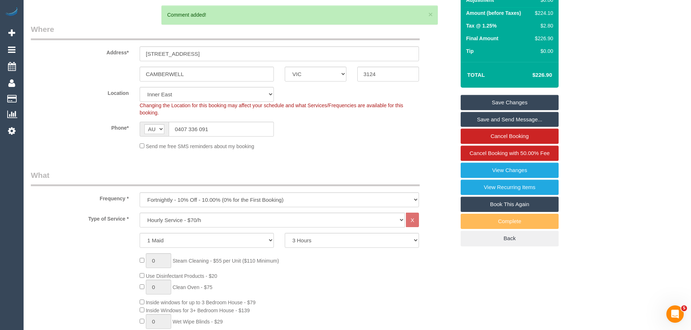
click at [517, 95] on link "Save Changes" at bounding box center [510, 102] width 98 height 15
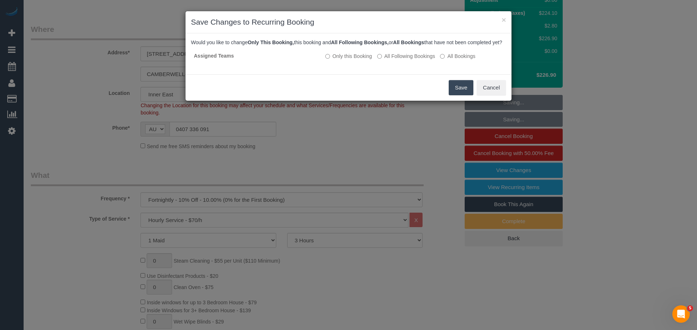
click at [459, 95] on button "Save" at bounding box center [460, 87] width 25 height 15
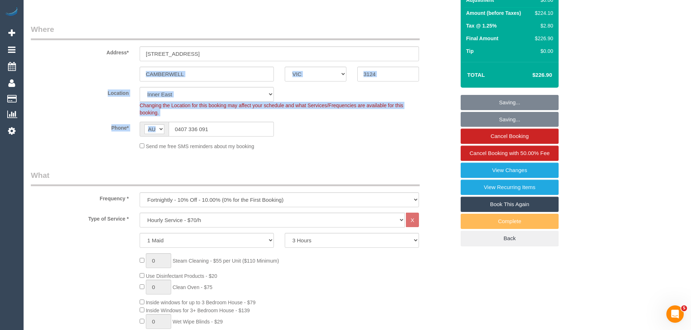
drag, startPoint x: 276, startPoint y: 130, endPoint x: 108, endPoint y: 141, distance: 168.7
click at [200, 130] on input "0407 336 091" at bounding box center [221, 129] width 105 height 15
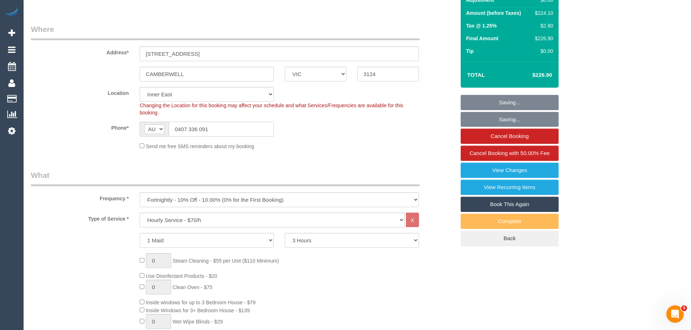
drag, startPoint x: 217, startPoint y: 128, endPoint x: 102, endPoint y: 129, distance: 114.6
click at [102, 129] on div "Phone* AF AL DZ AD AO AI AQ AG AR AM AW AU AT AZ BS BH BD BB BY BE BZ BJ BM BT …" at bounding box center [242, 129] width 435 height 15
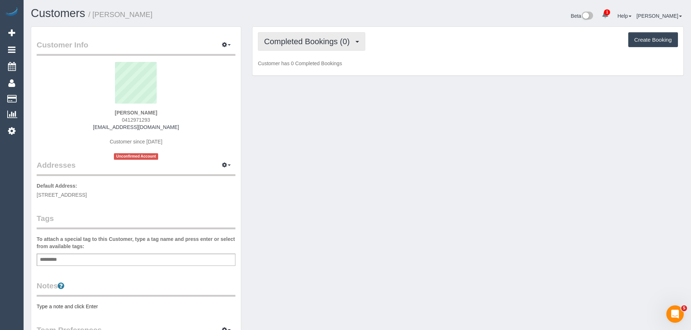
click at [322, 46] on button "Completed Bookings (0)" at bounding box center [311, 41] width 107 height 19
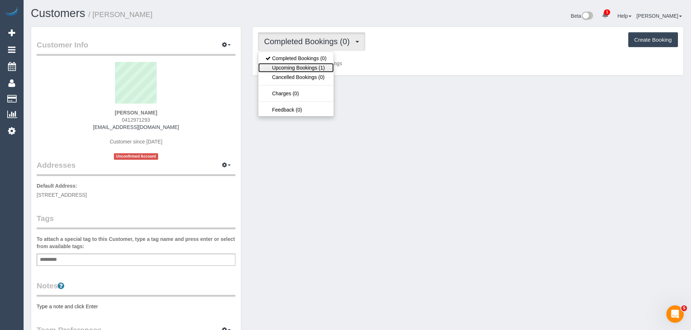
click at [322, 70] on link "Upcoming Bookings (1)" at bounding box center [295, 67] width 75 height 9
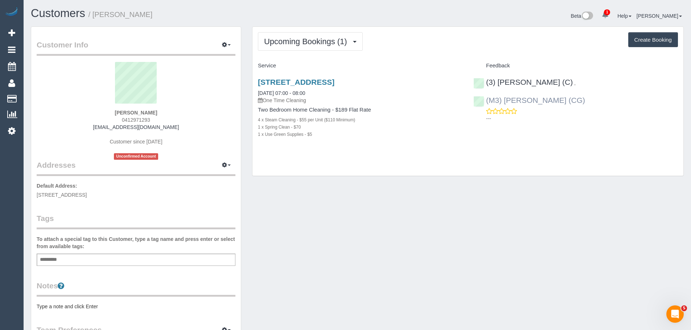
drag, startPoint x: 562, startPoint y: 82, endPoint x: 623, endPoint y: 81, distance: 61.3
click at [518, 81] on div "(3) [PERSON_NAME] (C) ," at bounding box center [526, 82] width 106 height 9
drag, startPoint x: 152, startPoint y: 110, endPoint x: 117, endPoint y: 110, distance: 34.8
click at [120, 110] on div "[PERSON_NAME] 0412971293 [EMAIL_ADDRESS][DOMAIN_NAME] Customer since [DATE] Unc…" at bounding box center [136, 111] width 199 height 98
copy strong "[PERSON_NAME]"
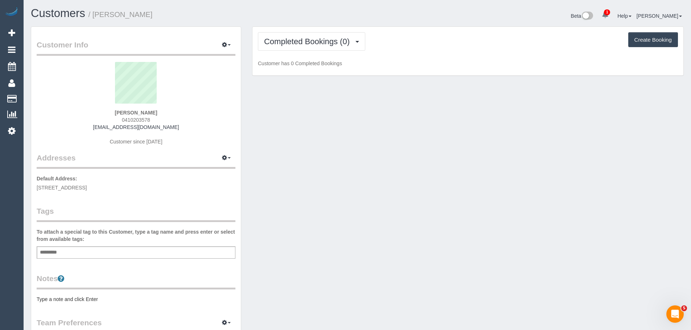
drag, startPoint x: 156, startPoint y: 121, endPoint x: 111, endPoint y: 116, distance: 45.6
click at [111, 116] on div "[PERSON_NAME] 0410203578 [EMAIL_ADDRESS][DOMAIN_NAME] Customer since [DATE]" at bounding box center [136, 107] width 199 height 91
copy span "0410203578"
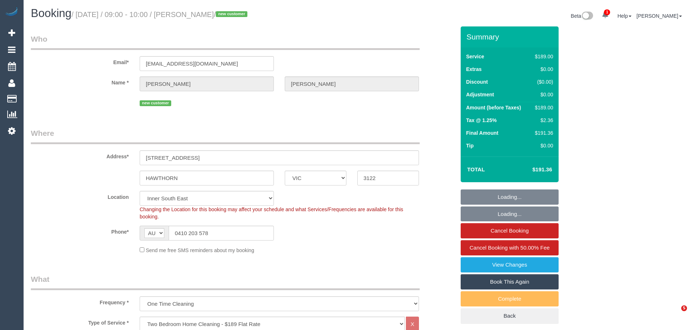
select select "VIC"
select select "number:28"
select select "number:14"
select select "number:19"
select select "number:25"
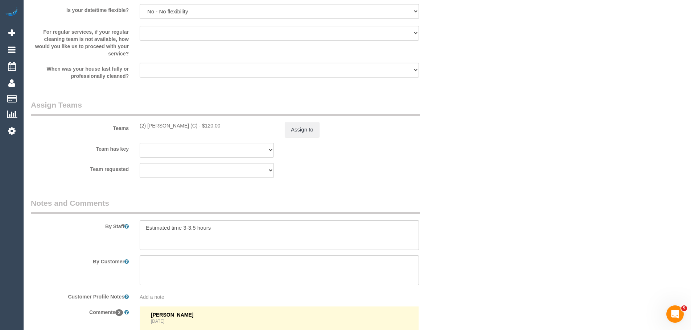
scroll to position [1052, 0]
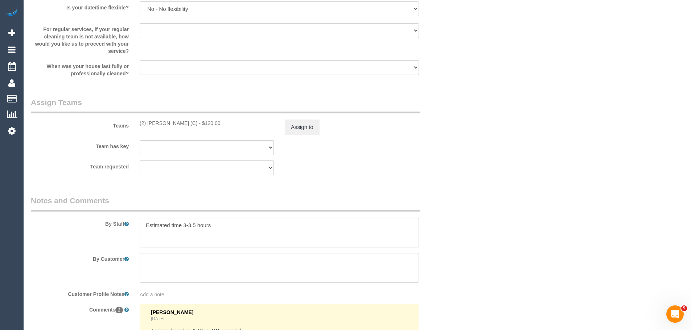
drag, startPoint x: 205, startPoint y: 124, endPoint x: 139, endPoint y: 126, distance: 66.4
click at [139, 126] on div "(2) [PERSON_NAME] (C) - $120.00" at bounding box center [206, 123] width 145 height 7
copy div "(2) [PERSON_NAME] (C)"
click at [293, 124] on button "Assign to" at bounding box center [302, 127] width 35 height 15
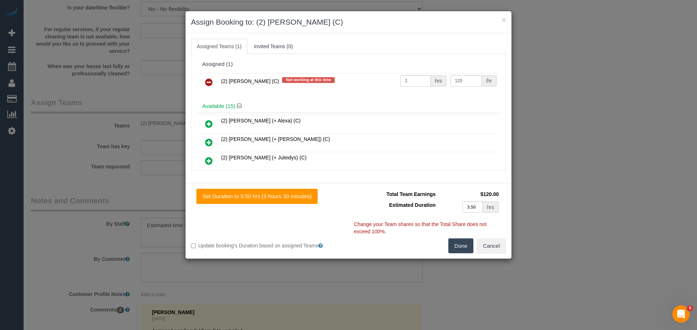
click at [208, 83] on icon at bounding box center [209, 82] width 8 height 9
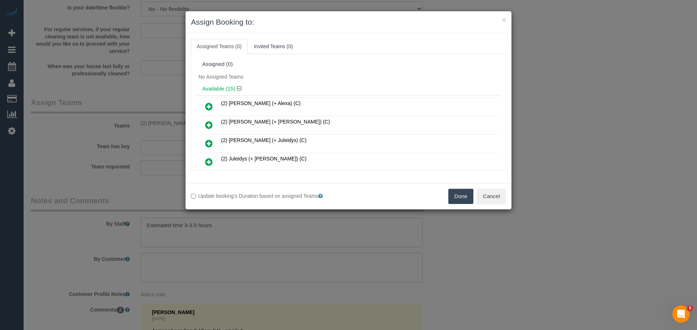
click at [461, 193] on button "Done" at bounding box center [460, 196] width 25 height 15
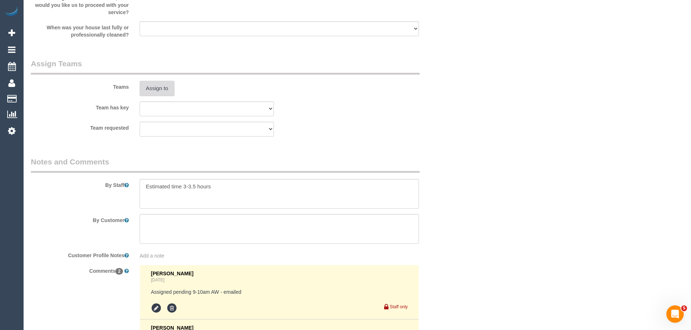
scroll to position [1221, 0]
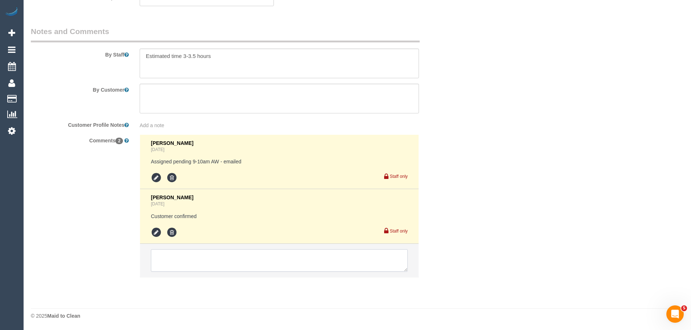
click at [209, 261] on textarea at bounding box center [279, 261] width 257 height 22
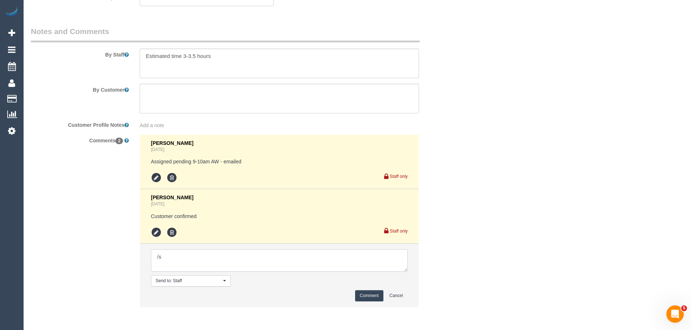
type textarea "/"
paste textarea "Cleaner(s) Unassigned: Reason Unassigned: Contact customer via: Which message s…"
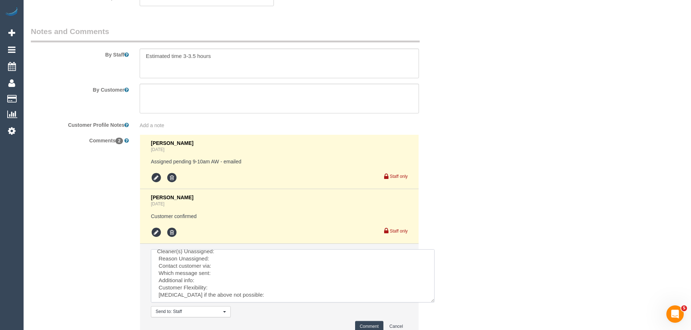
scroll to position [0, 0]
drag, startPoint x: 404, startPoint y: 270, endPoint x: 425, endPoint y: 314, distance: 48.9
click at [425, 314] on textarea at bounding box center [289, 283] width 276 height 67
click at [247, 254] on textarea at bounding box center [290, 283] width 278 height 67
paste textarea "(2) Shameen Opanayake (C)"
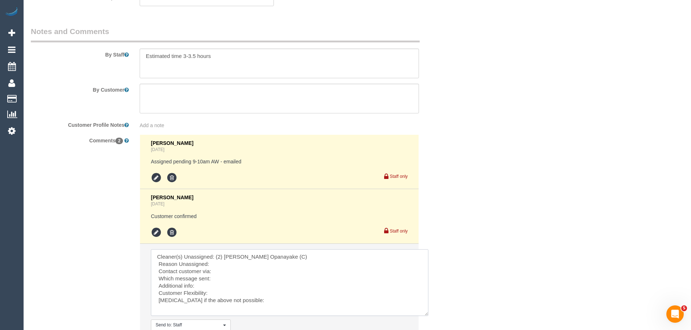
click at [232, 269] on textarea at bounding box center [290, 283] width 278 height 67
click at [233, 262] on textarea at bounding box center [290, 283] width 278 height 67
click at [230, 265] on textarea at bounding box center [290, 283] width 278 height 67
click at [172, 299] on textarea at bounding box center [290, 283] width 278 height 67
click at [239, 301] on textarea at bounding box center [290, 283] width 278 height 67
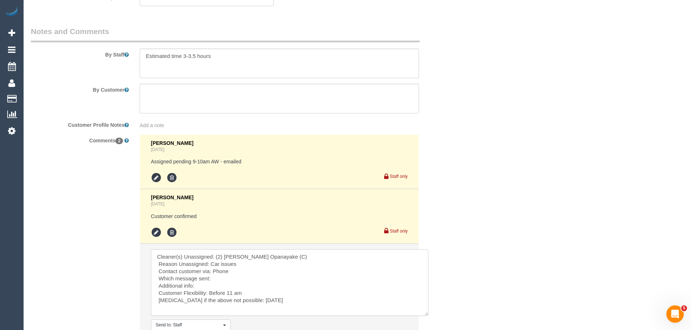
click at [280, 303] on textarea at bounding box center [290, 283] width 278 height 67
type textarea "Cleaner(s) Unassigned: (2) Shameen Opanayake (C) Reason Unassigned: Car issues …"
click at [286, 295] on textarea at bounding box center [290, 283] width 278 height 67
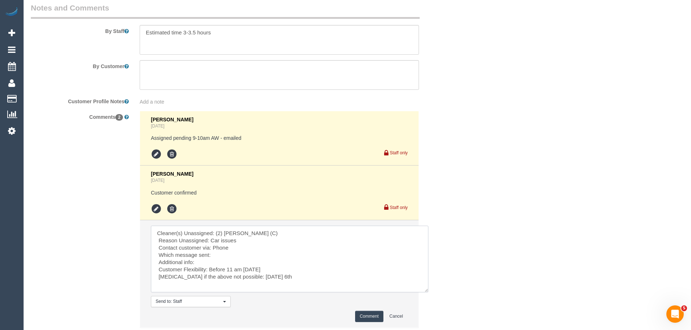
scroll to position [1258, 0]
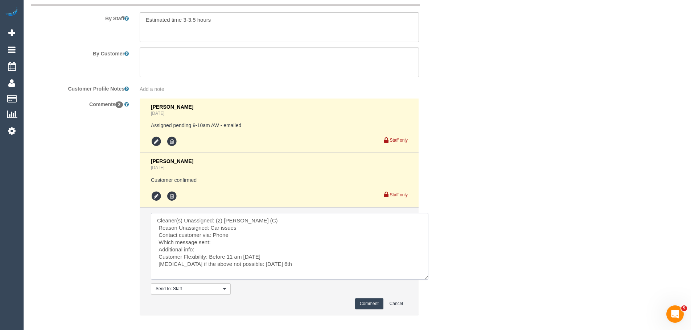
drag, startPoint x: 201, startPoint y: 268, endPoint x: 284, endPoint y: 267, distance: 83.1
click at [282, 267] on textarea at bounding box center [290, 246] width 278 height 67
click at [287, 267] on textarea at bounding box center [290, 246] width 278 height 67
click at [367, 301] on button "Comment" at bounding box center [369, 304] width 28 height 11
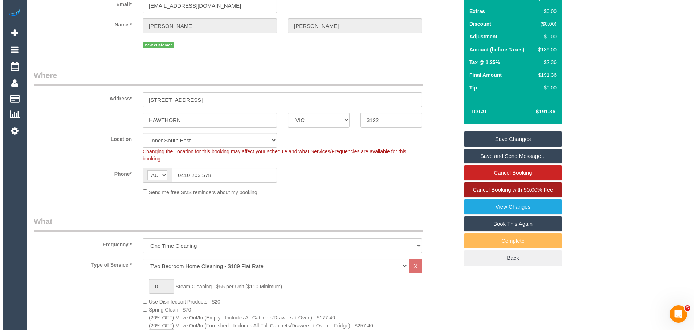
scroll to position [0, 0]
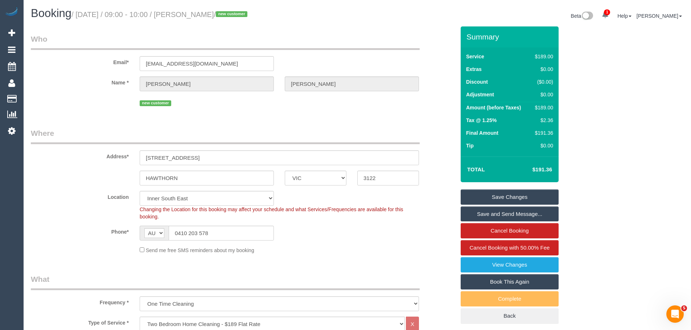
click at [514, 196] on link "Save Changes" at bounding box center [510, 197] width 98 height 15
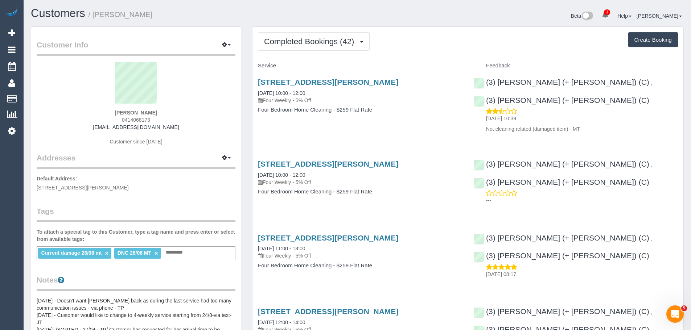
click at [197, 134] on div "[PERSON_NAME] 0414068173 [EMAIL_ADDRESS][DOMAIN_NAME] Customer since [DATE]" at bounding box center [136, 107] width 199 height 91
click at [330, 44] on span "Completed Bookings (42)" at bounding box center [311, 41] width 94 height 9
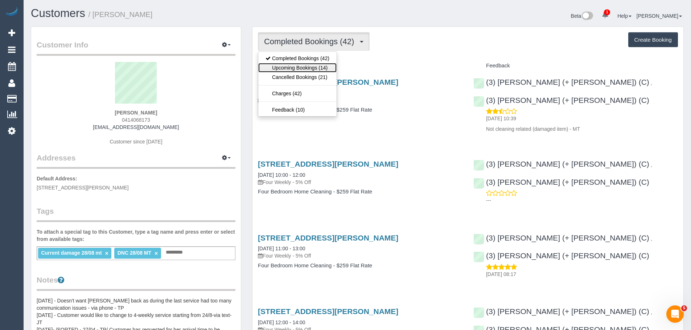
click at [328, 66] on link "Upcoming Bookings (14)" at bounding box center [297, 67] width 78 height 9
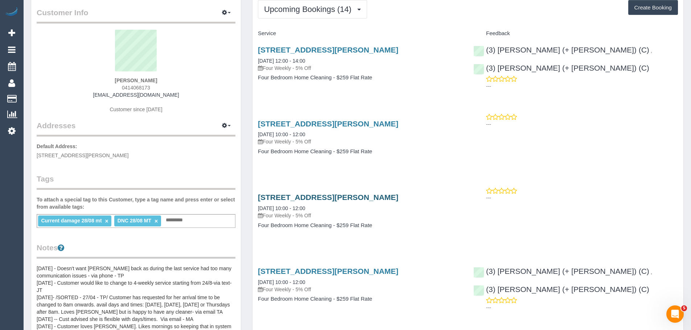
scroll to position [73, 0]
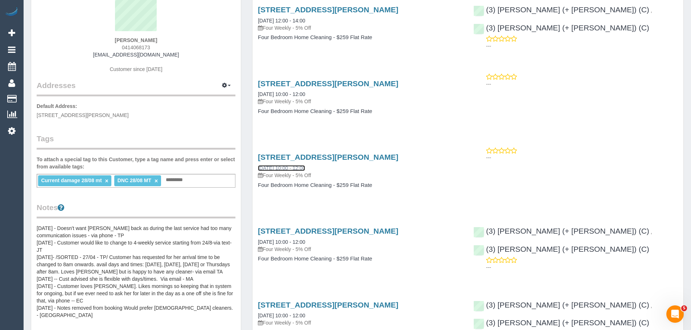
click at [293, 169] on link "[DATE] 10:00 - 12:00" at bounding box center [281, 168] width 47 height 6
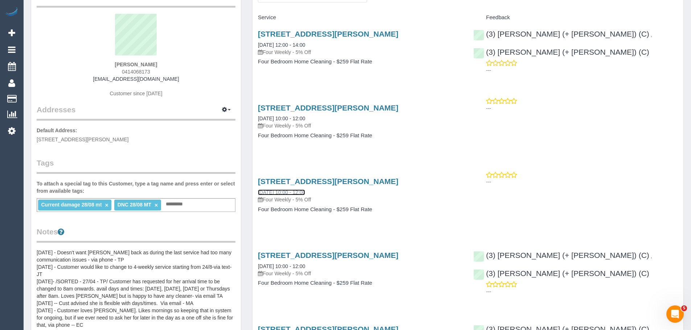
scroll to position [36, 0]
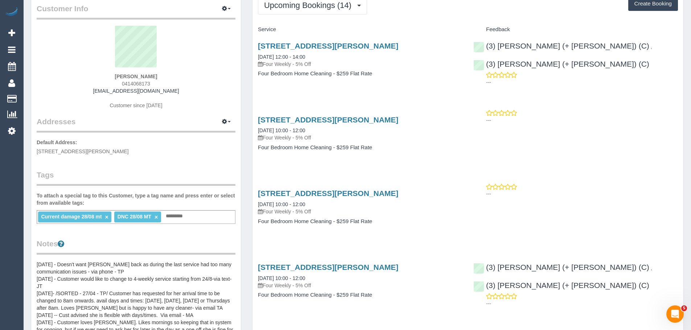
drag, startPoint x: 254, startPoint y: 202, endPoint x: 402, endPoint y: 225, distance: 150.2
click at [402, 225] on div "[STREET_ADDRESS][PERSON_NAME] [DATE] 10:00 - 12:00 Four Weekly - 5% Off Four Be…" at bounding box center [359, 211] width 215 height 56
copy div "[DATE] 10:00 - 12:00 Four Weekly - 5% Off Four Bedroom Home Cleaning - $259 Fla…"
drag, startPoint x: 254, startPoint y: 131, endPoint x: 259, endPoint y: 131, distance: 5.1
click at [259, 131] on div "[STREET_ADDRESS][PERSON_NAME] [DATE] 10:00 - 12:00 Four Weekly - 5% Off Four Be…" at bounding box center [359, 138] width 215 height 56
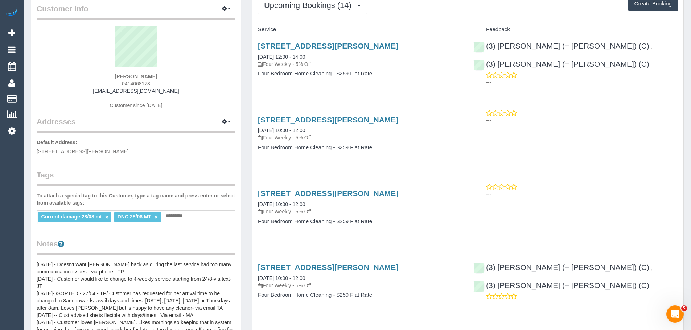
drag, startPoint x: 254, startPoint y: 130, endPoint x: 337, endPoint y: 129, distance: 83.1
click at [337, 129] on div "[STREET_ADDRESS][PERSON_NAME] [DATE] 10:00 - 12:00 Four Weekly - 5% Off Four Be…" at bounding box center [359, 138] width 215 height 56
copy link "[DATE] 10:00 - 12:00"
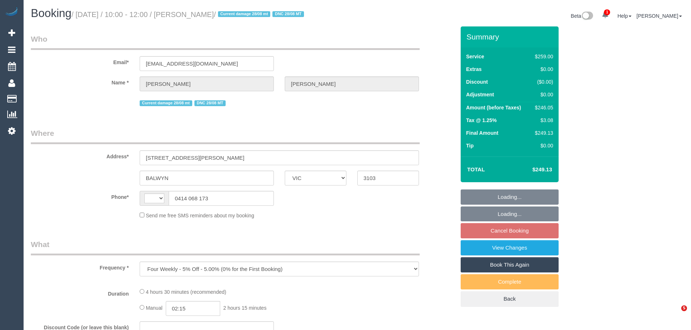
select select "VIC"
select select "string:stripe-pm_1RIO802GScqysDRVtVtZynzm"
select select "string:AU"
select select "spot3"
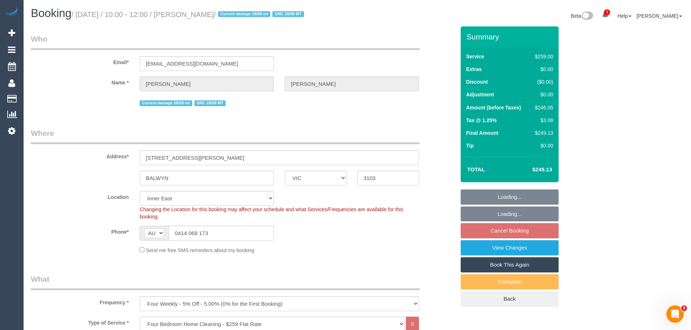
select select "object:1332"
select select "number:28"
select select "number:14"
select select "number:19"
select select "number:22"
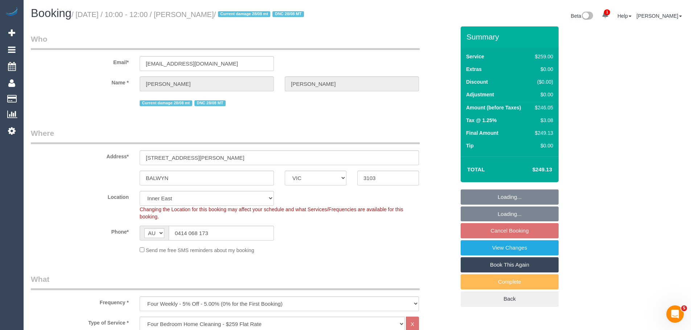
select select "number:34"
select select "number:12"
select select "spot24"
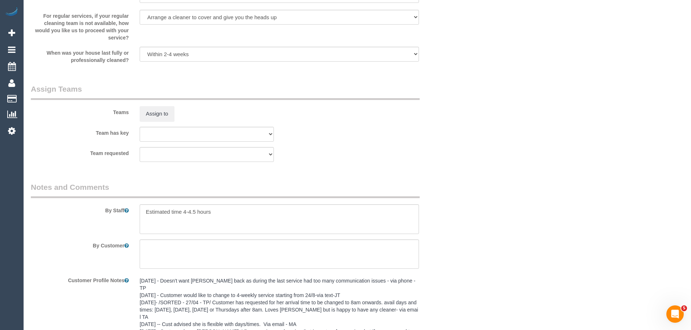
scroll to position [1194, 0]
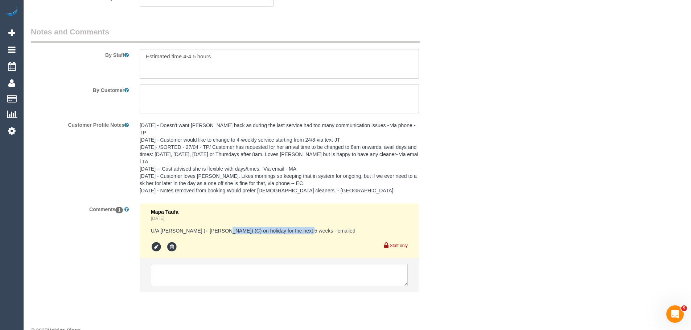
drag, startPoint x: 214, startPoint y: 217, endPoint x: 318, endPoint y: 214, distance: 104.2
click at [318, 227] on pre "U/A [PERSON_NAME] (+ [PERSON_NAME]) (C) on holiday for the next 5 weeks - email…" at bounding box center [279, 230] width 257 height 7
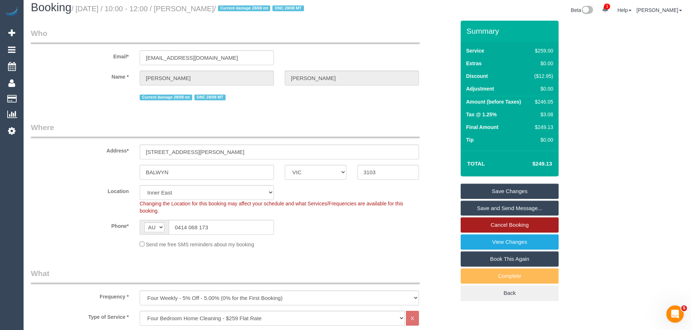
scroll to position [0, 0]
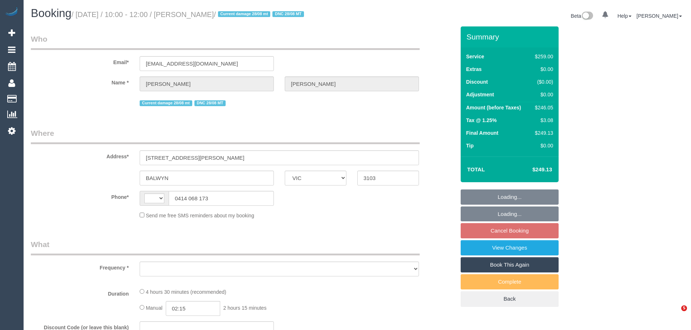
select select "VIC"
select select "string:stripe-pm_1RIO802GScqysDRVtVtZynzm"
select select "string:AU"
select select "object:711"
select select "spot3"
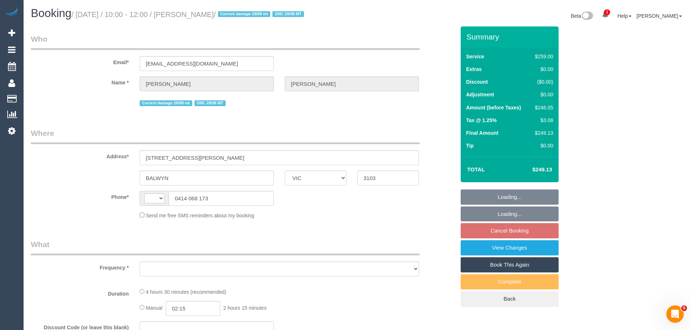
select select "number:28"
select select "number:14"
select select "number:19"
select select "number:22"
select select "number:34"
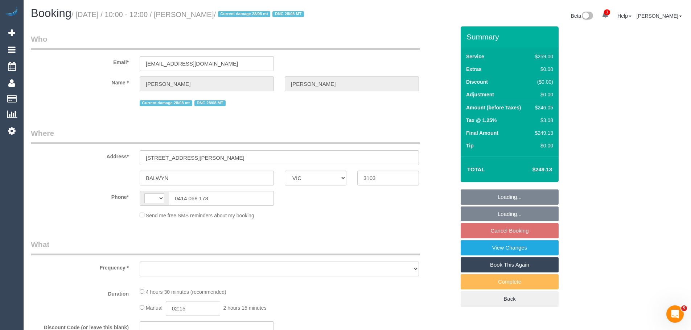
select select "number:12"
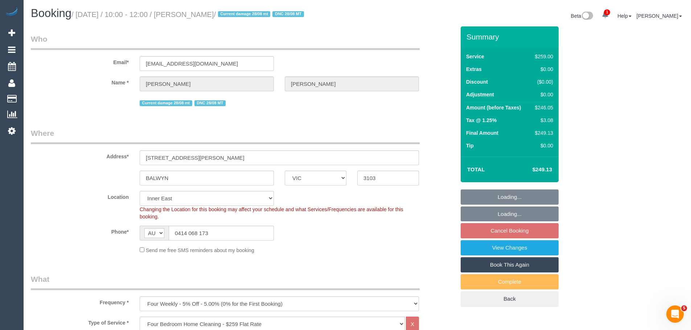
select select "object:1478"
select select "spot24"
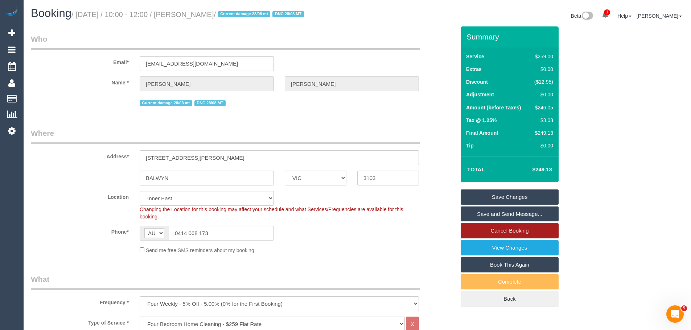
click at [506, 233] on link "Cancel Booking" at bounding box center [510, 230] width 98 height 15
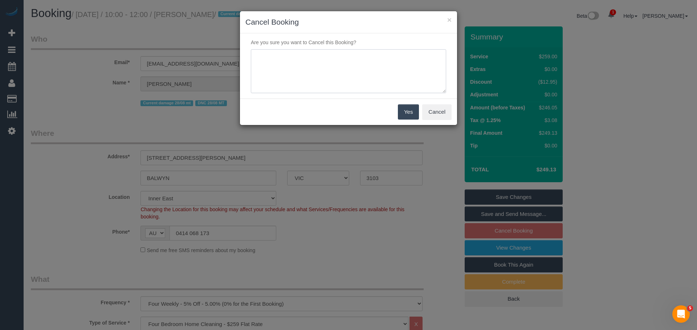
click at [352, 70] on textarea at bounding box center [348, 71] width 195 height 44
click at [357, 58] on textarea at bounding box center [348, 71] width 195 height 44
type textarea "Prefers to wait for regular team to return - via email CE"
click at [409, 108] on button "Yes" at bounding box center [408, 111] width 21 height 15
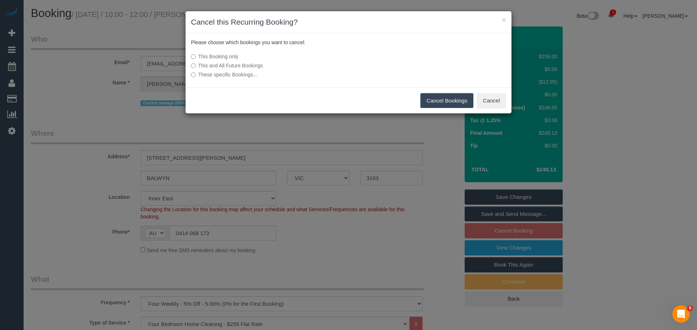
click at [427, 103] on button "Cancel Bookings" at bounding box center [446, 100] width 53 height 15
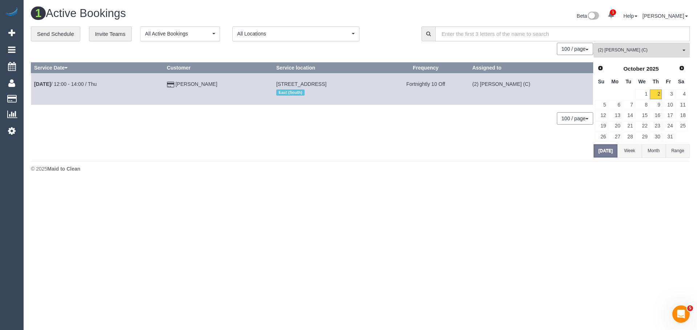
click at [588, 235] on body "1 Beta Your Notifications You have 0 alerts × You have 3 to charge for [DATE] A…" at bounding box center [348, 165] width 697 height 330
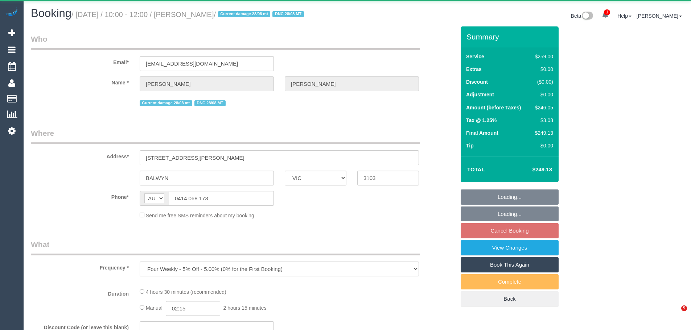
select select "VIC"
select select "number:28"
select select "number:14"
select select "number:19"
select select "number:22"
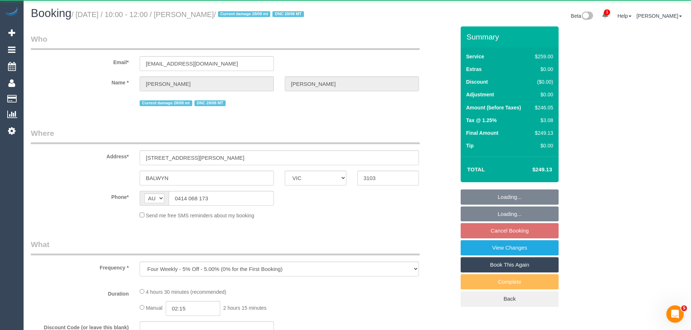
select select "number:34"
select select "number:12"
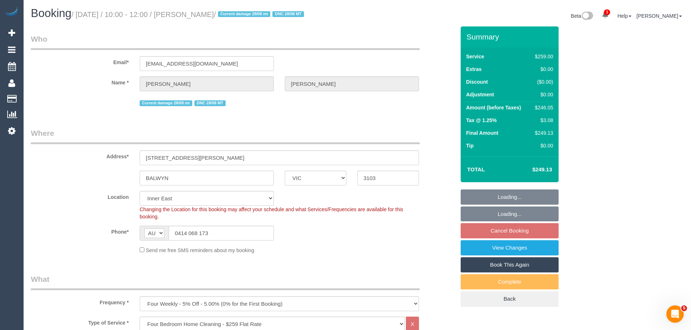
select select "object:1470"
select select "string:stripe-pm_1RIO802GScqysDRVtVtZynzm"
select select "spot3"
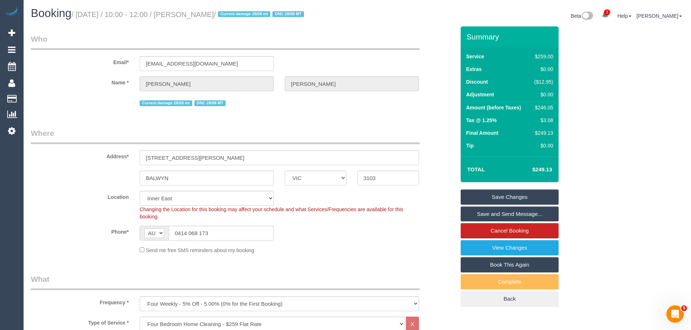
click at [548, 107] on div "$246.05" at bounding box center [542, 107] width 22 height 7
copy div "246.05"
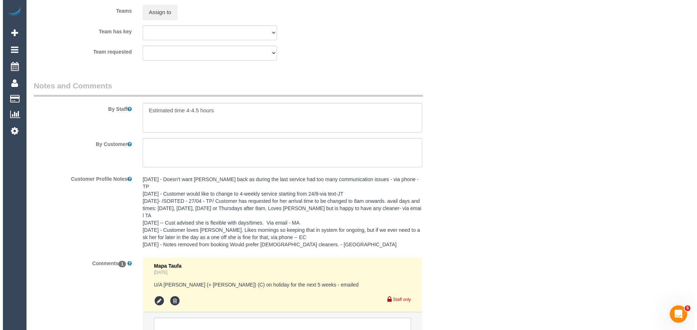
scroll to position [1049, 0]
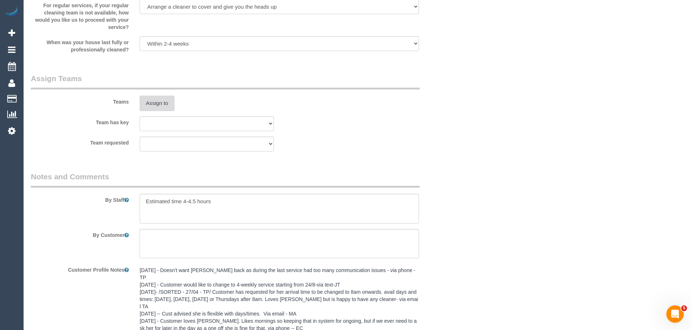
click at [156, 100] on button "Assign to" at bounding box center [157, 103] width 35 height 15
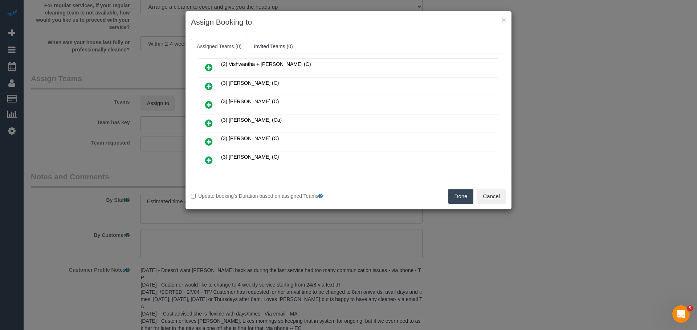
scroll to position [296, 0]
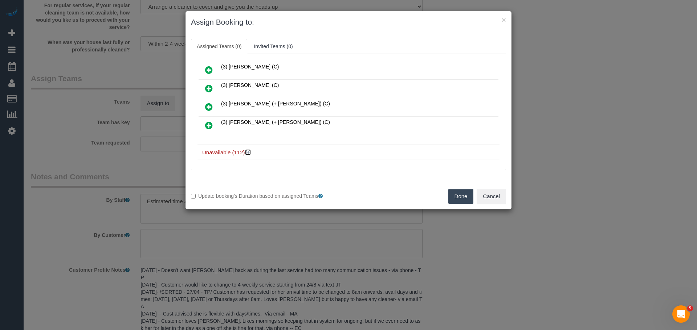
click at [250, 154] on icon at bounding box center [248, 152] width 4 height 5
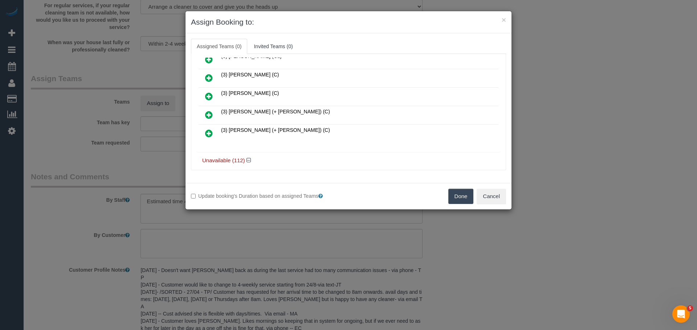
scroll to position [252, 0]
click at [208, 151] on icon at bounding box center [209, 151] width 8 height 9
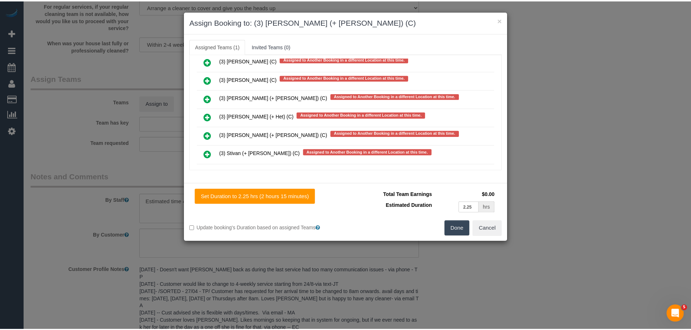
scroll to position [2383, 0]
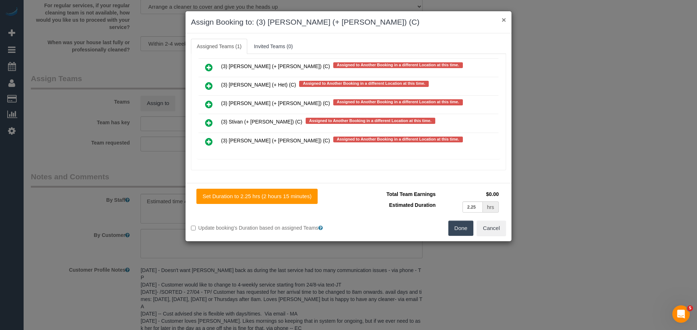
click at [501, 21] on button "×" at bounding box center [503, 20] width 4 height 8
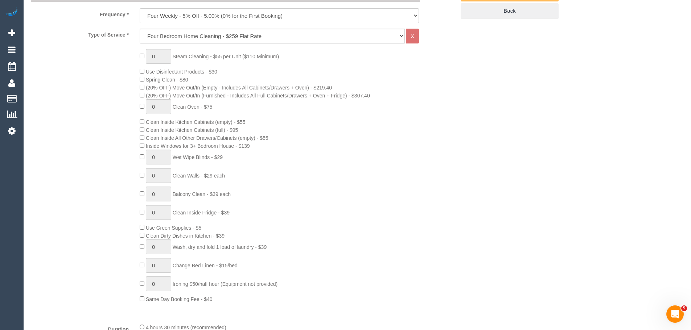
scroll to position [178, 0]
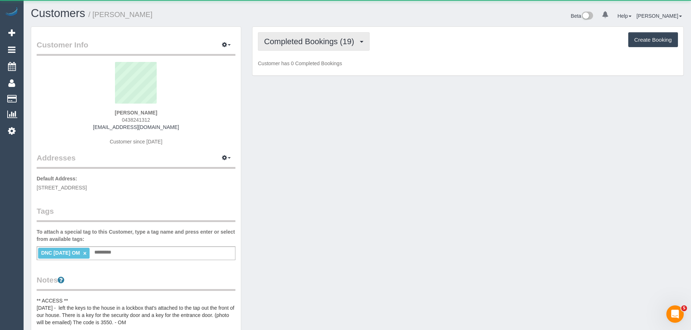
click at [303, 44] on span "Completed Bookings (19)" at bounding box center [311, 41] width 94 height 9
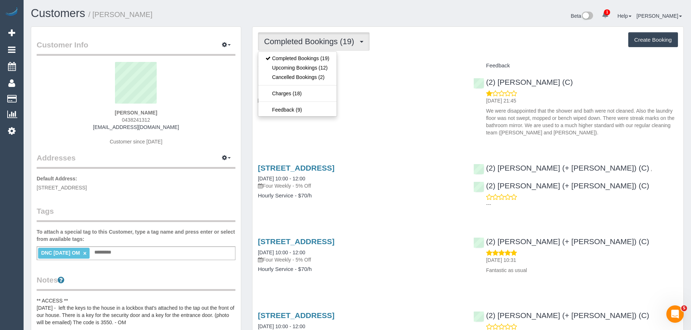
click at [303, 44] on span "Completed Bookings (19)" at bounding box center [311, 41] width 94 height 9
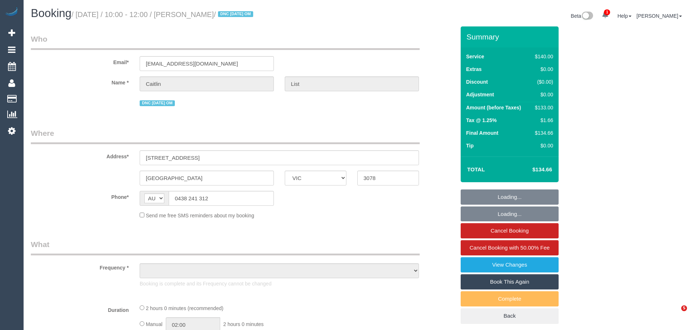
select select "VIC"
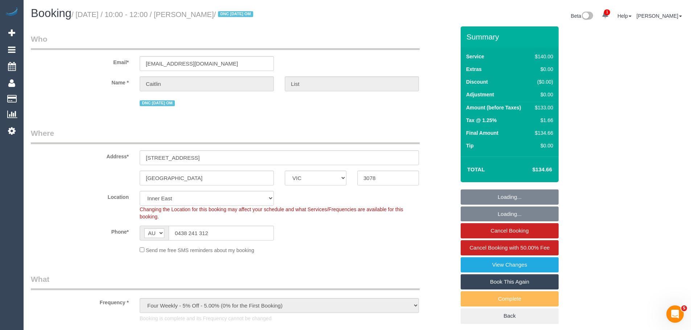
select select "object:599"
select select "string:stripe-pm_1OxPbM2GScqysDRV5Vvq4hkQ"
select select "number:28"
select select "number:14"
select select "number:19"
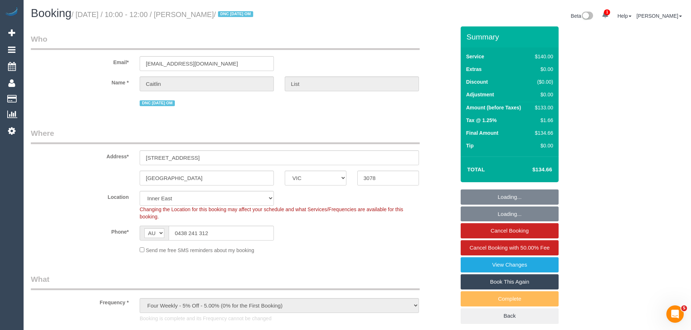
select select "number:22"
select select "number:35"
select select "number:13"
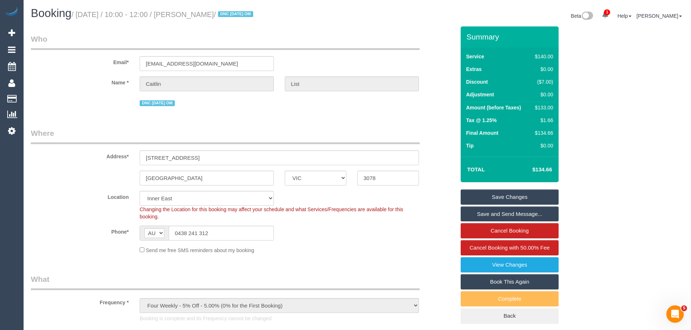
click at [543, 108] on div "$133.00" at bounding box center [542, 107] width 21 height 7
copy div "133.00"
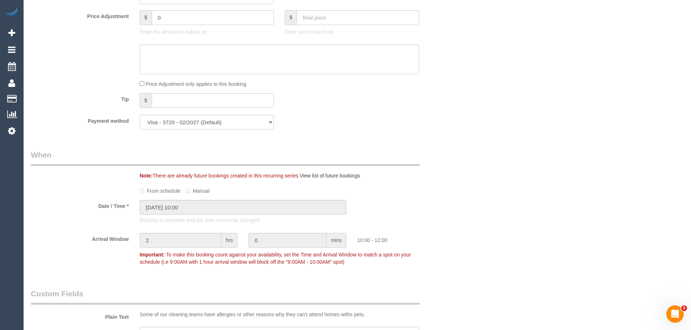
scroll to position [508, 0]
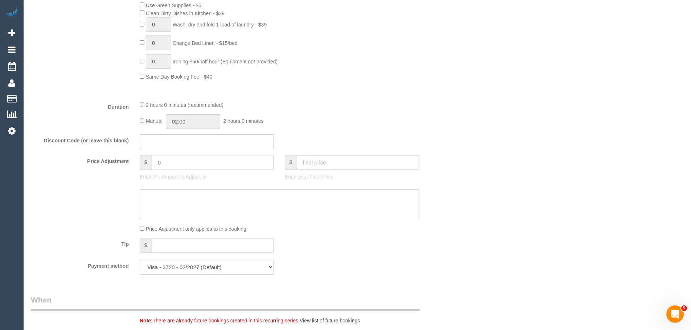
click at [193, 164] on input "0" at bounding box center [213, 162] width 122 height 15
click at [155, 163] on input "26.60" at bounding box center [213, 162] width 122 height 15
click at [156, 164] on input "26.6" at bounding box center [213, 162] width 122 height 15
type input "-26.6"
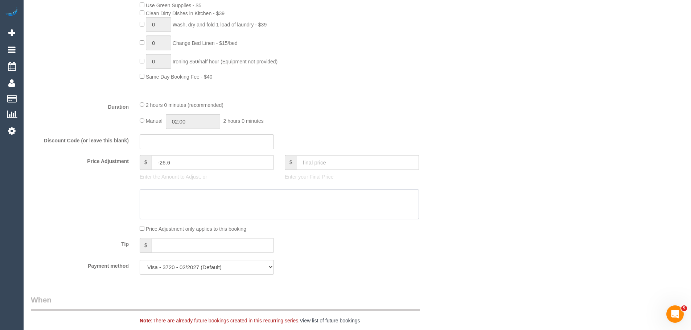
click at [190, 208] on textarea at bounding box center [279, 205] width 279 height 30
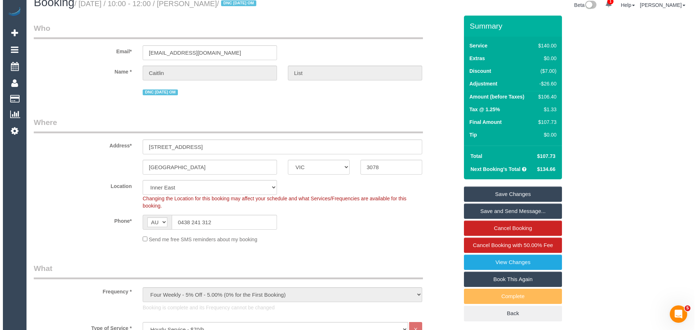
scroll to position [0, 0]
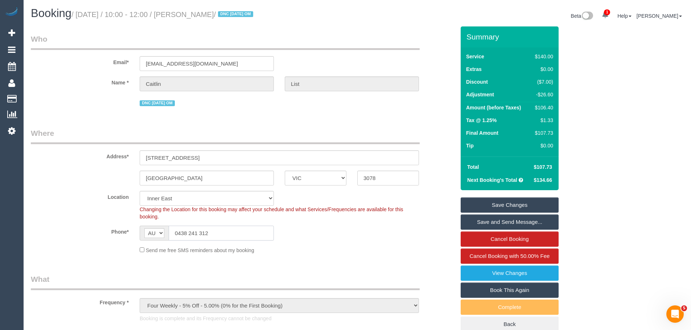
drag, startPoint x: 222, startPoint y: 237, endPoint x: 86, endPoint y: 243, distance: 135.5
click at [86, 244] on sui-booking-location "Location Office City East (North) East (South) Inner East Inner North (East) In…" at bounding box center [243, 222] width 424 height 63
click at [518, 273] on link "View Changes" at bounding box center [510, 273] width 98 height 15
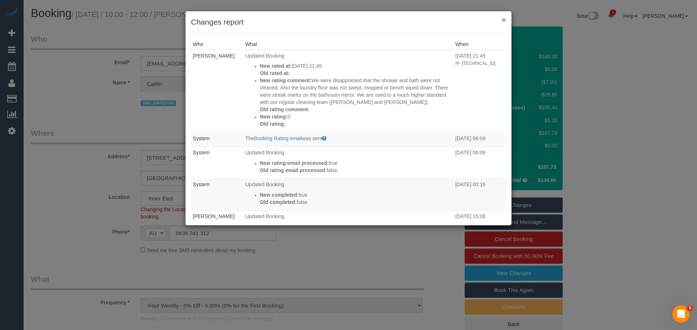
click at [504, 18] on button "×" at bounding box center [503, 20] width 4 height 8
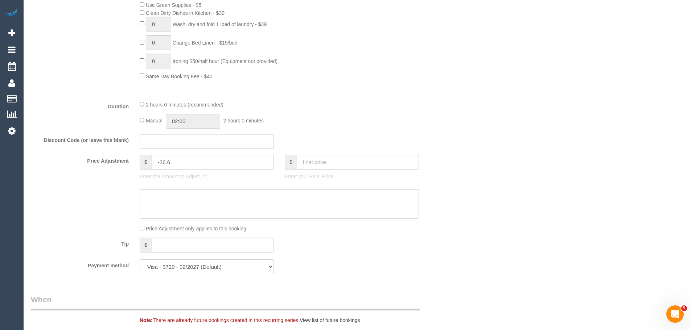
scroll to position [653, 0]
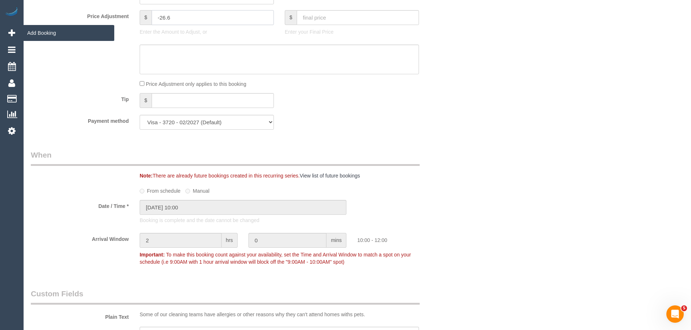
drag, startPoint x: 186, startPoint y: 20, endPoint x: 0, endPoint y: 32, distance: 186.1
click at [0, 32] on div "1 Beta Your Notifications You have 0 alerts × You have 3 to charge for 02/10/20…" at bounding box center [345, 155] width 691 height 1617
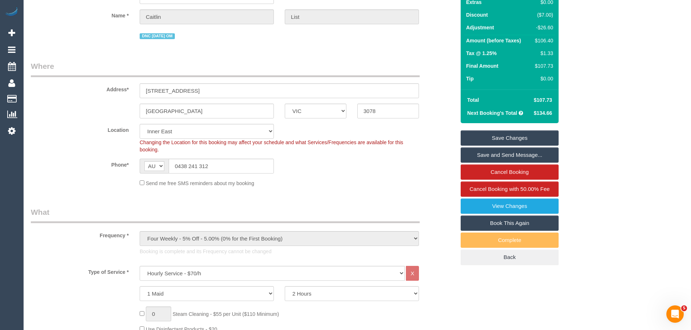
scroll to position [0, 0]
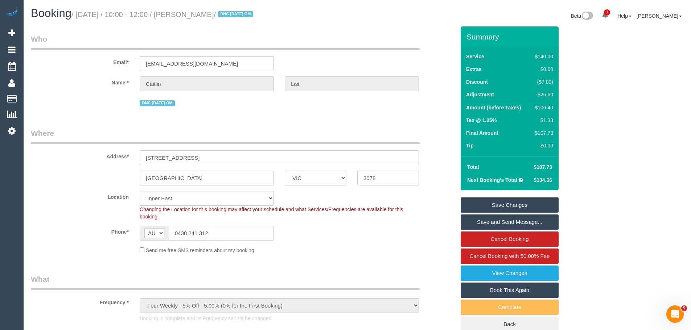
click at [375, 159] on input "221A Rathmines St" at bounding box center [279, 158] width 279 height 15
type input "0"
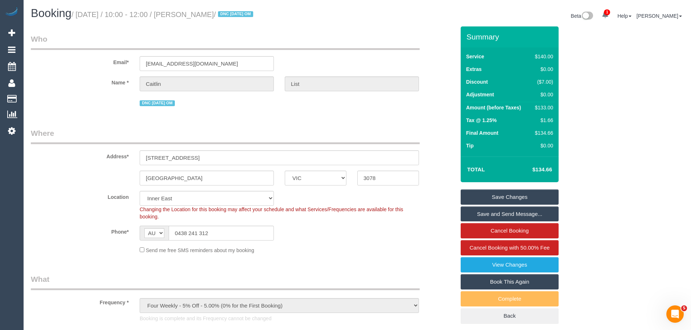
click at [549, 110] on div "$133.00" at bounding box center [542, 107] width 21 height 7
copy div "133.00"
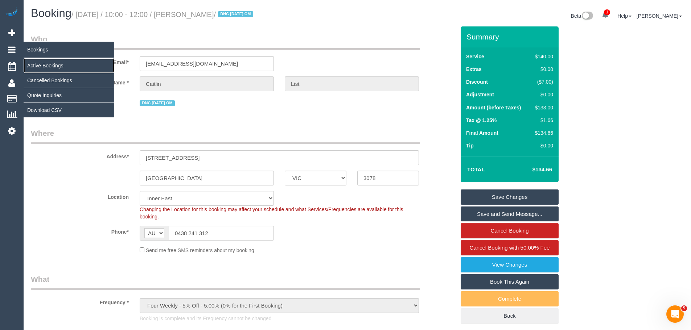
click at [41, 64] on link "Active Bookings" at bounding box center [69, 65] width 91 height 15
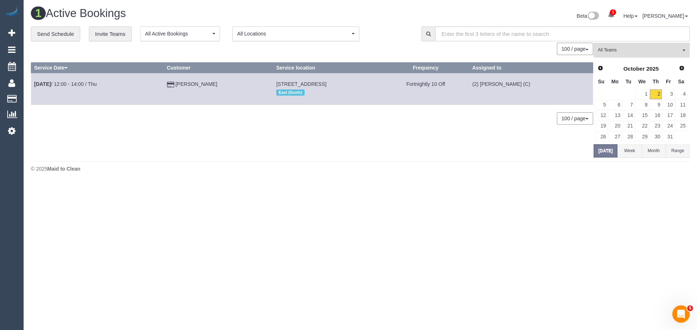
click at [625, 51] on span "All Teams" at bounding box center [638, 50] width 83 height 6
click at [624, 62] on link "Remove Team Filters" at bounding box center [640, 61] width 95 height 9
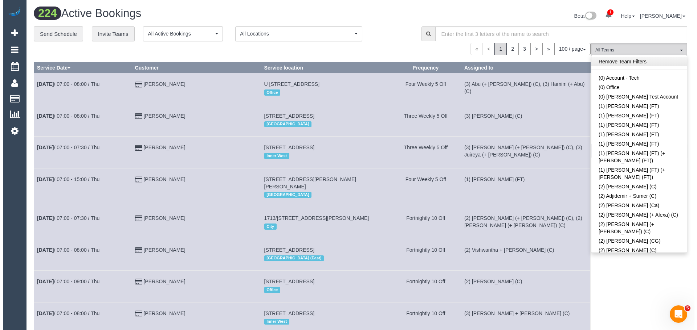
scroll to position [528, 0]
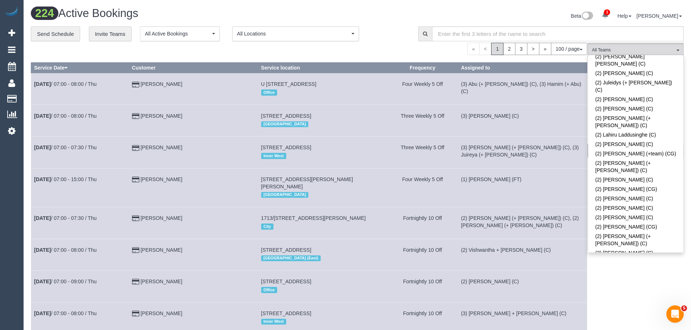
click at [635, 258] on link "(2) Qiyang Bo (C)" at bounding box center [635, 262] width 95 height 9
click at [640, 44] on button "(2) Qiyang Bo (C) All Teams" at bounding box center [636, 50] width 96 height 15
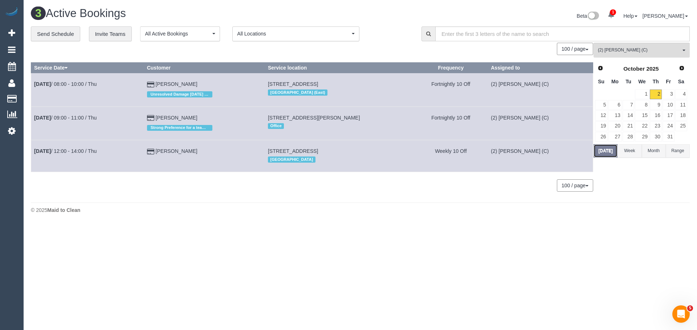
click at [606, 154] on button "Today" at bounding box center [605, 150] width 24 height 13
drag, startPoint x: 382, startPoint y: 118, endPoint x: 273, endPoint y: 118, distance: 108.8
click at [273, 118] on tr "Oct 2nd / 09:00 - 11:00 / Thu Ruth C Strong Preference for a team of 2 Unit 303…" at bounding box center [312, 123] width 562 height 33
click at [264, 114] on td "Ruth C Strong Preference for a team of 2" at bounding box center [204, 123] width 121 height 33
drag, startPoint x: 273, startPoint y: 116, endPoint x: 379, endPoint y: 116, distance: 105.6
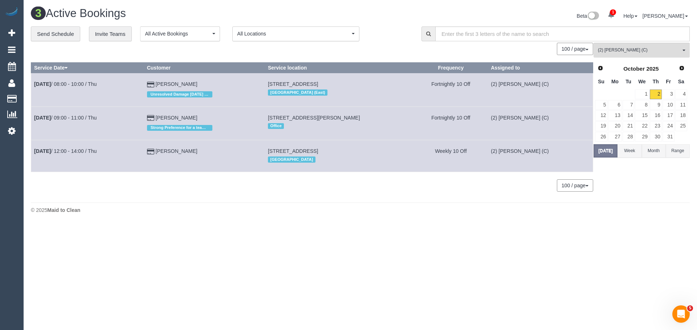
click at [379, 116] on tr "Oct 2nd / 09:00 - 11:00 / Thu Ruth C Strong Preference for a team of 2 Unit 303…" at bounding box center [312, 123] width 562 height 33
click at [264, 116] on td "Ruth C Strong Preference for a team of 2" at bounding box center [204, 123] width 121 height 33
copy span "Unit 303, 353 Napier St, Fitzroy, VIC 3065"
drag, startPoint x: 284, startPoint y: 118, endPoint x: 378, endPoint y: 117, distance: 93.2
click at [360, 117] on span "Unit 303, 353 Napier St, Fitzroy, VIC 3065" at bounding box center [314, 118] width 92 height 6
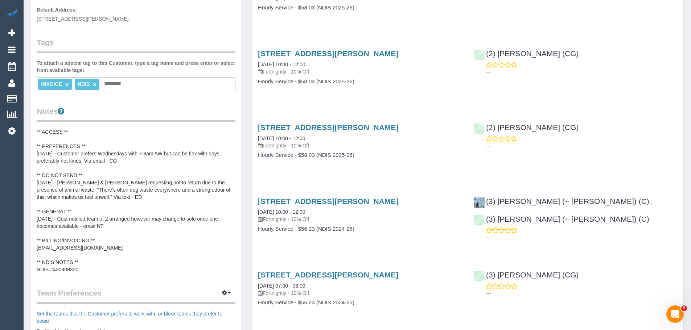
scroll to position [181, 0]
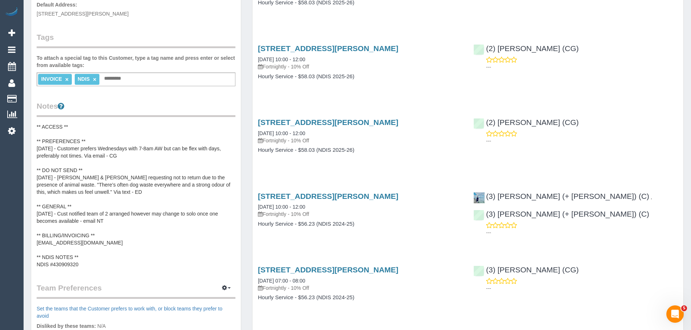
click at [86, 243] on pre "** ACCESS ** ** PREFERENCES ** [DATE] - Customer prefers Wednesdays with 7-8am …" at bounding box center [136, 195] width 199 height 145
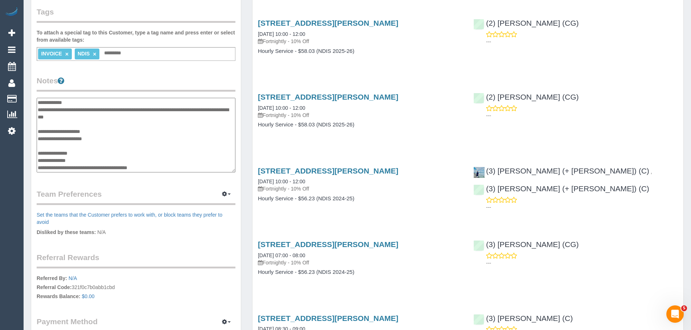
scroll to position [218, 0]
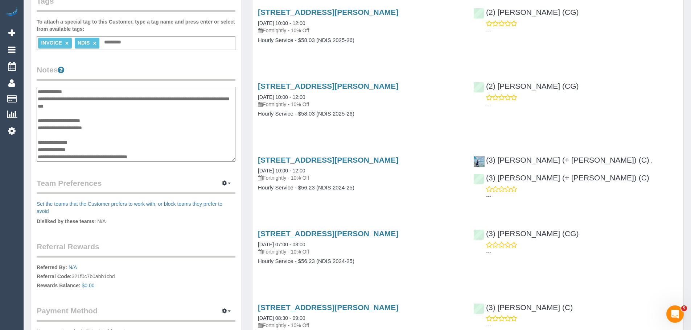
drag, startPoint x: 104, startPoint y: 130, endPoint x: 37, endPoint y: 128, distance: 67.1
click at [37, 128] on textarea "**********" at bounding box center [136, 124] width 199 height 75
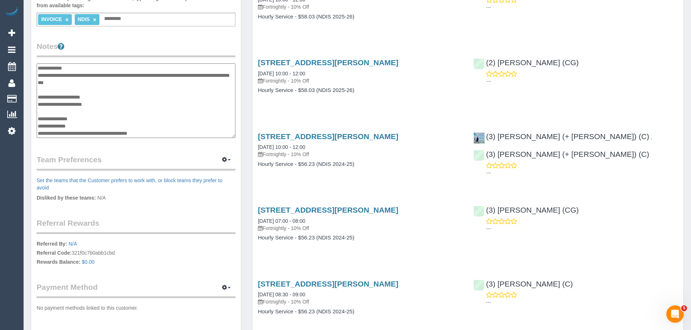
scroll to position [254, 0]
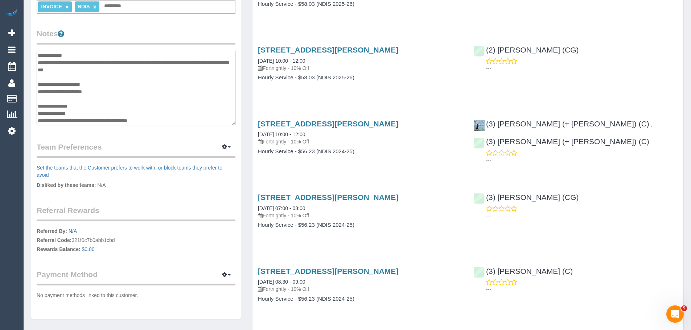
type textarea "**********"
click at [124, 106] on textarea "**********" at bounding box center [136, 88] width 199 height 75
click at [309, 93] on div "[STREET_ADDRESS][PERSON_NAME] [DATE] 10:00 - 12:00 Fortnightly - 10% Off Hourly…" at bounding box center [359, 68] width 215 height 56
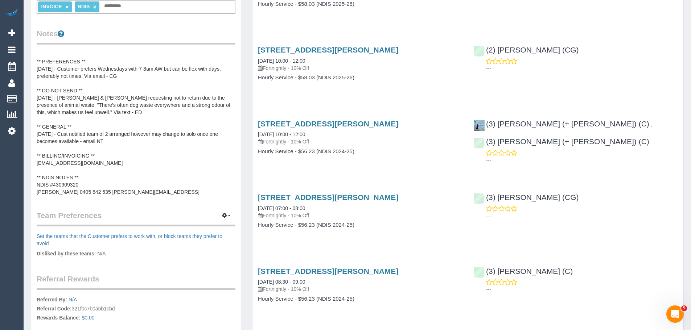
scroll to position [0, 0]
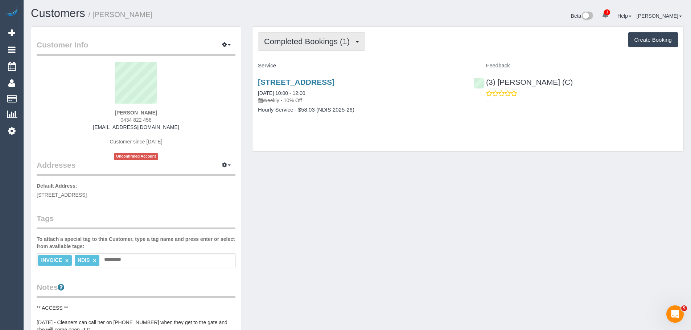
click at [329, 41] on span "Completed Bookings (1)" at bounding box center [308, 41] width 89 height 9
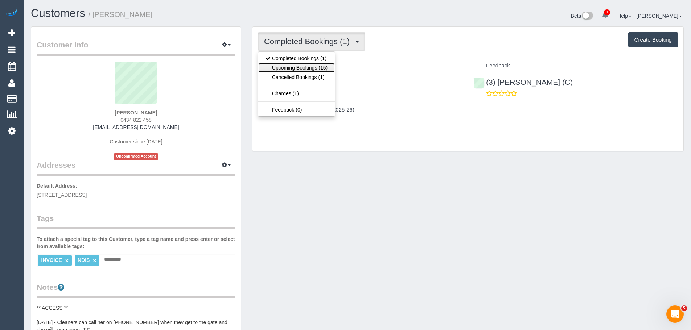
click at [322, 65] on link "Upcoming Bookings (15)" at bounding box center [296, 67] width 77 height 9
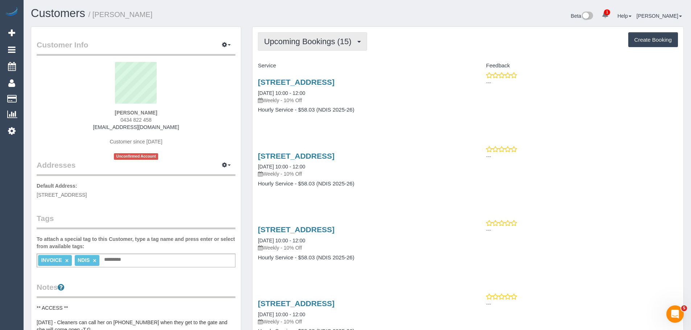
click at [308, 45] on span "Upcoming Bookings (15)" at bounding box center [309, 41] width 91 height 9
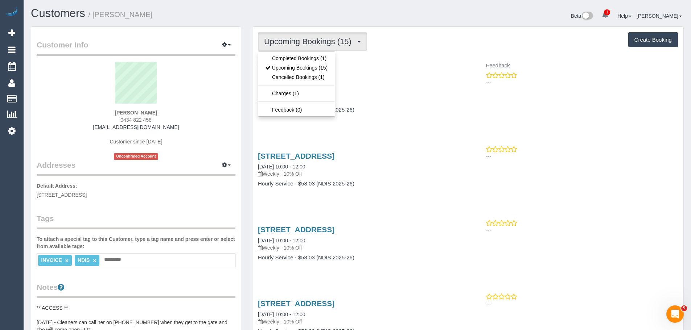
click at [192, 146] on div "Kathryn McKellar 0434 822 458 suedenmead@gmail.com Customer since 2025 Unconfir…" at bounding box center [136, 111] width 199 height 98
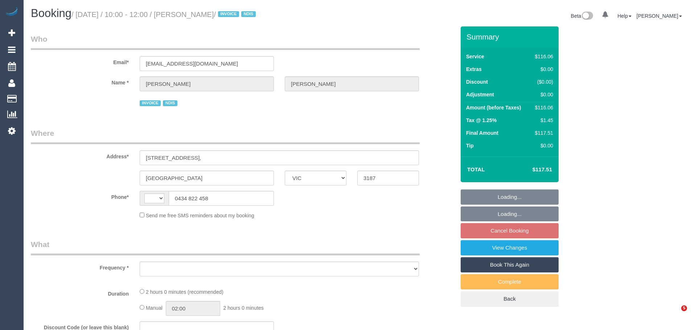
select select "VIC"
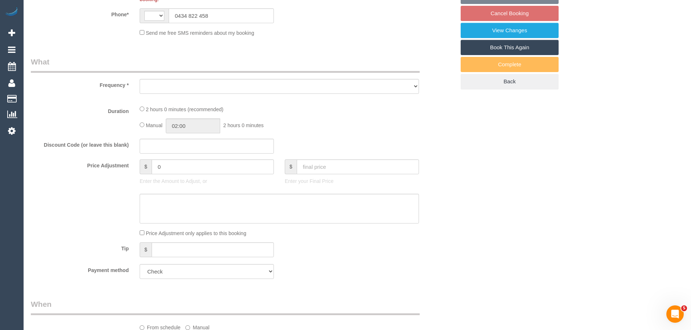
select select "string:AU"
select select "object:610"
select select "number:28"
select select "number:14"
select select "number:19"
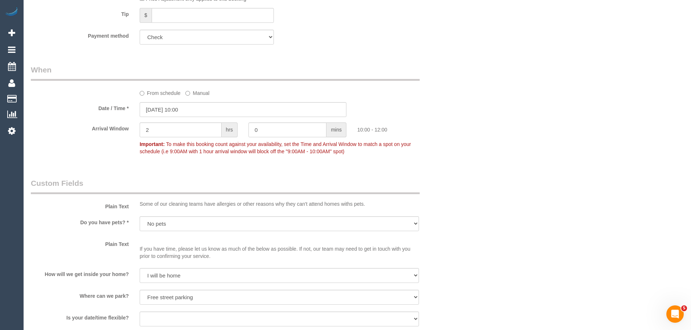
select select "object:775"
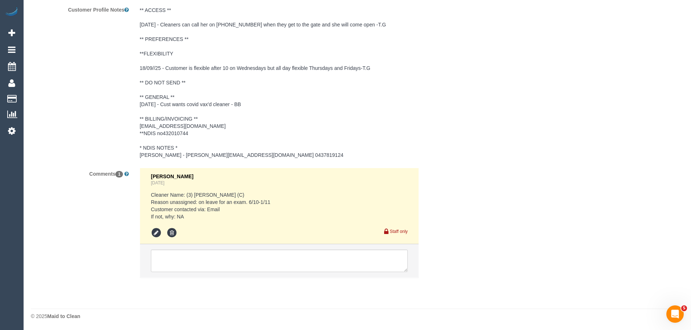
scroll to position [1116, 0]
drag, startPoint x: 198, startPoint y: 202, endPoint x: 291, endPoint y: 201, distance: 92.9
click at [291, 201] on pre "Cleaner Name: (3) [PERSON_NAME] (C) Reason unassigned: on leave for an exam. 6/…" at bounding box center [279, 205] width 257 height 29
click at [248, 218] on pre "Cleaner Name: (3) [PERSON_NAME] (C) Reason unassigned: on leave for an exam. 6/…" at bounding box center [279, 205] width 257 height 29
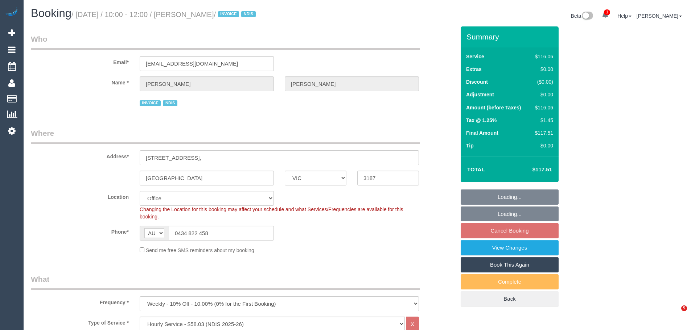
select select "VIC"
select select "number:28"
select select "number:14"
select select "number:19"
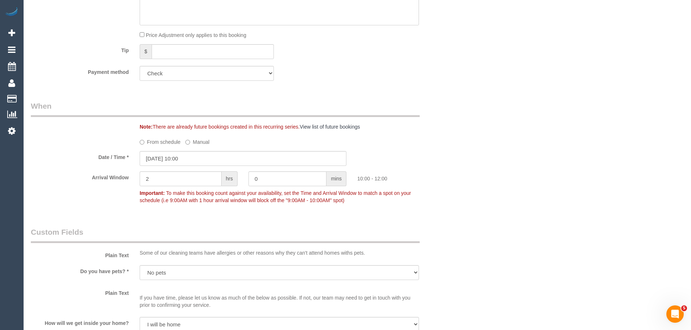
scroll to position [508, 0]
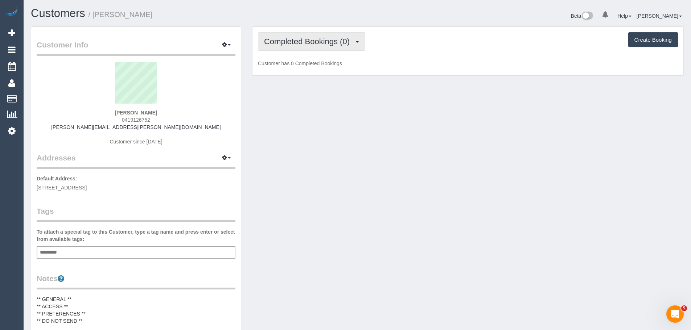
drag, startPoint x: 339, startPoint y: 38, endPoint x: 327, endPoint y: 49, distance: 16.2
click at [339, 38] on span "Completed Bookings (0)" at bounding box center [308, 41] width 89 height 9
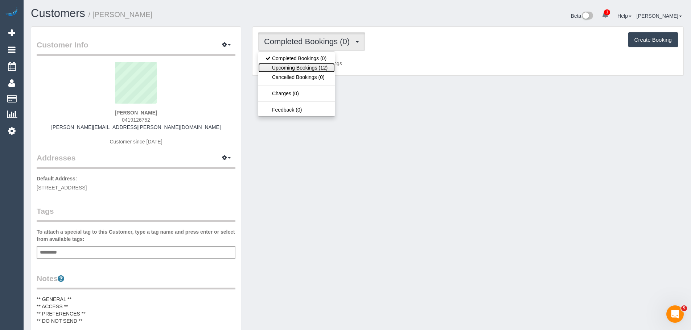
click at [304, 67] on link "Upcoming Bookings (12)" at bounding box center [296, 67] width 77 height 9
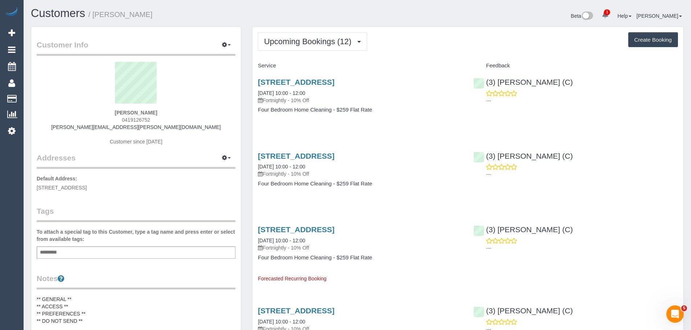
drag, startPoint x: 256, startPoint y: 91, endPoint x: 378, endPoint y: 119, distance: 125.3
click at [378, 119] on div "[STREET_ADDRESS] [DATE] 10:00 - 12:00 Fortnightly - 10% Off Four Bedroom Home C…" at bounding box center [359, 100] width 215 height 56
click at [381, 119] on div "[STREET_ADDRESS] [DATE] 10:00 - 12:00 Fortnightly - 10% Off Four Bedroom Home C…" at bounding box center [359, 100] width 215 height 56
drag, startPoint x: 451, startPoint y: 84, endPoint x: 619, endPoint y: 100, distance: 169.1
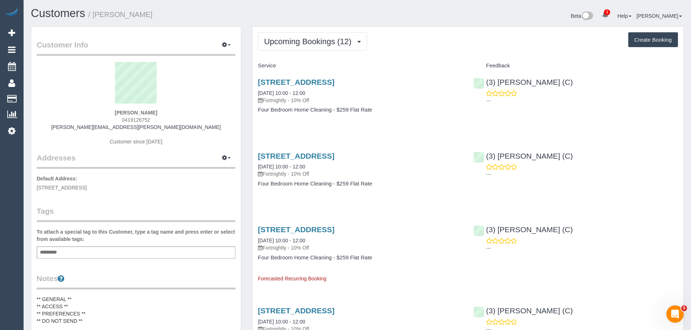
click at [619, 100] on div "[STREET_ADDRESS] [DATE] 10:00 - 12:00 Fortnightly - 10% Off Four Bedroom Home C…" at bounding box center [467, 100] width 431 height 56
click at [456, 119] on div "[STREET_ADDRESS] [DATE] 10:00 - 12:00 Fortnightly - 10% Off Four Bedroom Home C…" at bounding box center [359, 100] width 215 height 56
drag, startPoint x: 158, startPoint y: 106, endPoint x: 109, endPoint y: 110, distance: 49.2
click at [109, 110] on div "[PERSON_NAME] 0419126752 [PERSON_NAME][EMAIL_ADDRESS][PERSON_NAME][DOMAIN_NAME]…" at bounding box center [136, 107] width 199 height 91
drag, startPoint x: 138, startPoint y: 112, endPoint x: 101, endPoint y: 115, distance: 37.5
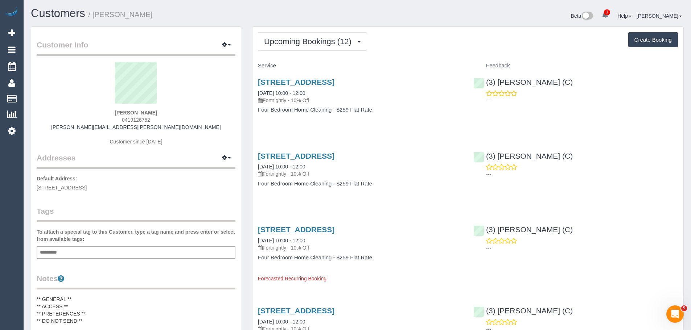
click at [101, 115] on div "[PERSON_NAME] 0419126752 [PERSON_NAME][EMAIL_ADDRESS][PERSON_NAME][DOMAIN_NAME]…" at bounding box center [136, 107] width 199 height 91
copy strong "[PERSON_NAME]"
click at [107, 112] on div "[PERSON_NAME] 0419126752 [PERSON_NAME][EMAIL_ADDRESS][PERSON_NAME][DOMAIN_NAME]…" at bounding box center [136, 107] width 199 height 91
drag, startPoint x: 110, startPoint y: 112, endPoint x: 157, endPoint y: 122, distance: 48.4
click at [157, 122] on div "[PERSON_NAME] 0419126752 [PERSON_NAME][EMAIL_ADDRESS][PERSON_NAME][DOMAIN_NAME]…" at bounding box center [136, 107] width 199 height 91
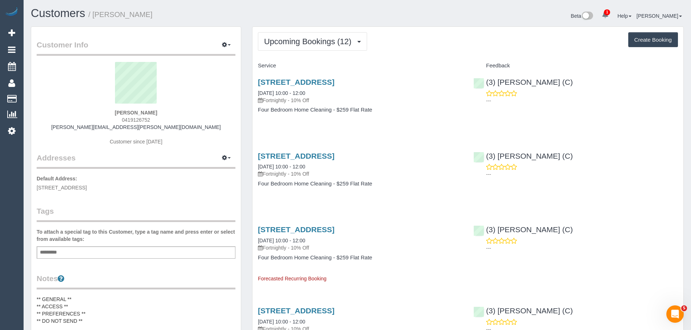
copy div "[PERSON_NAME] 0419126752"
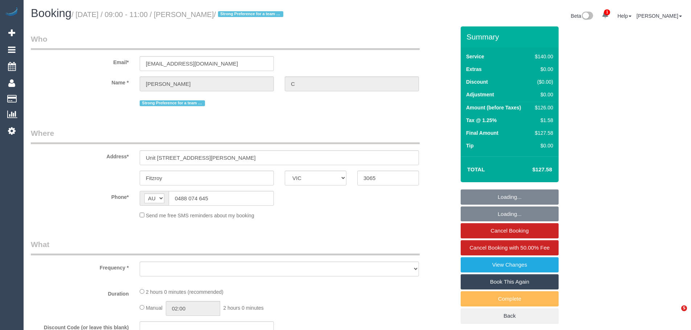
select select "VIC"
select select "number:28"
select select "number:14"
select select "number:19"
select select "number:36"
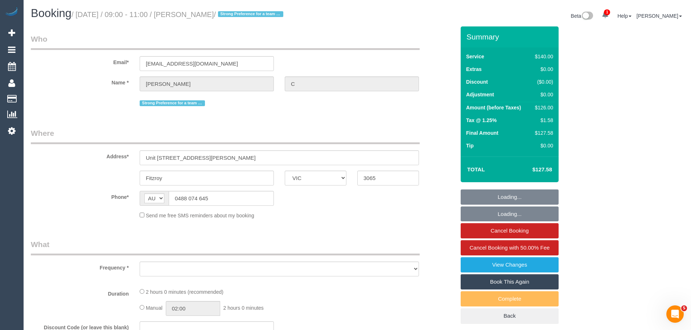
select select "number:11"
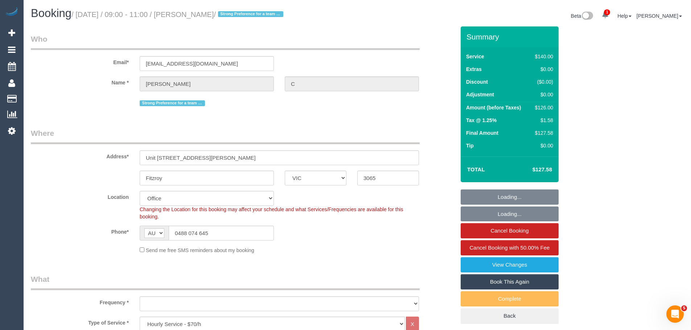
select select "string:stripe-pm_1QRSer2GScqysDRVdsBRKzC8"
select select "object:946"
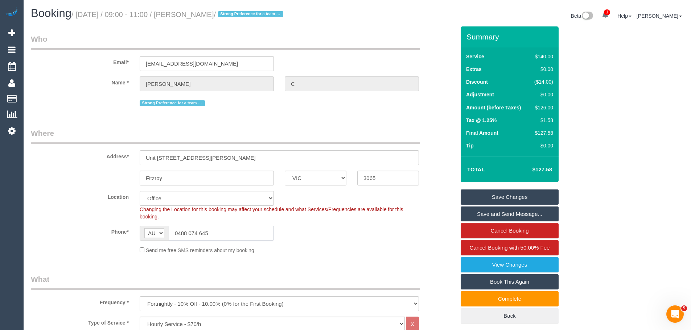
drag, startPoint x: 230, startPoint y: 232, endPoint x: 100, endPoint y: 233, distance: 129.2
click at [103, 233] on div "Phone* AF AL DZ AD AO AI AQ AG AR AM AW AU AT AZ BS BH BD BB BY BE BZ BJ BM BT …" at bounding box center [242, 233] width 435 height 15
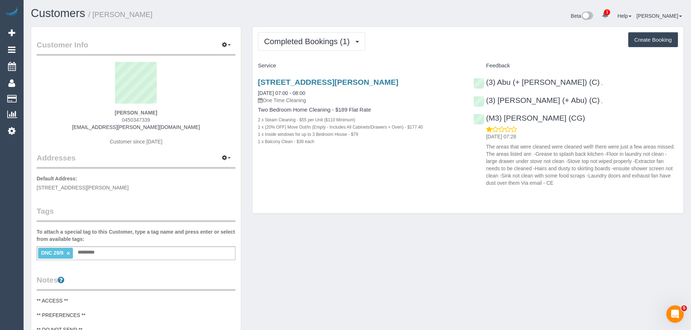
drag, startPoint x: 160, startPoint y: 110, endPoint x: 100, endPoint y: 110, distance: 60.2
click at [100, 110] on div "[PERSON_NAME] 0450347339 [EMAIL_ADDRESS][PERSON_NAME][DOMAIN_NAME] Customer sin…" at bounding box center [136, 107] width 199 height 91
copy strong "[PERSON_NAME]"
click at [106, 255] on div "DNC 29/9 × Add a tag" at bounding box center [136, 254] width 199 height 14
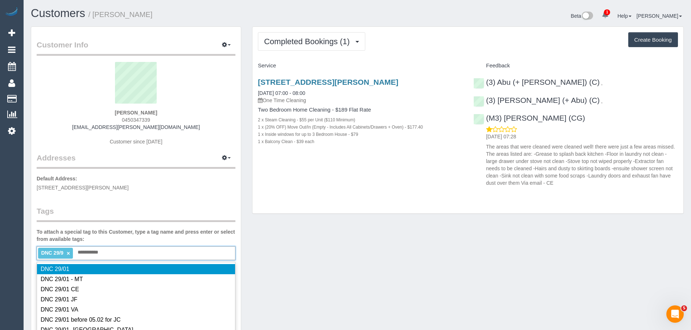
type input "**********"
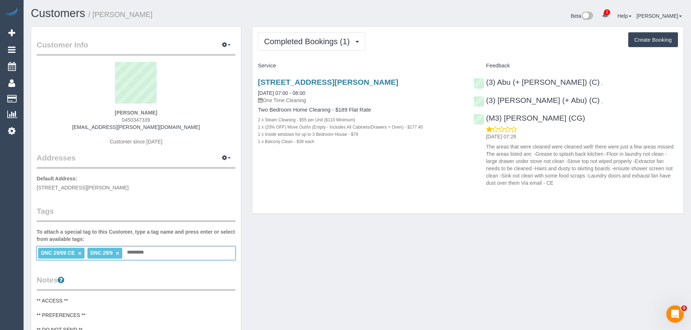
click at [119, 255] on link "×" at bounding box center [117, 254] width 3 height 6
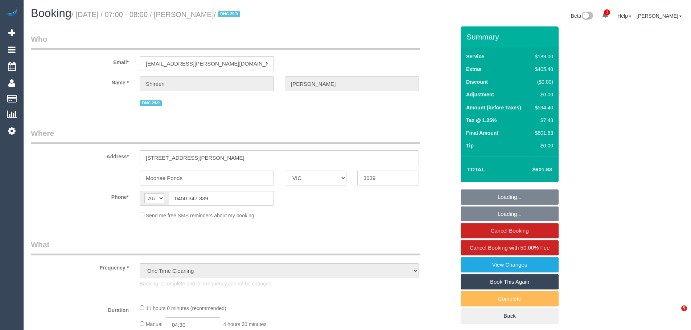
select select "VIC"
select select "string:stripe-pm_1S7UZm2GScqysDRVXrxO2n2B"
select select "number:27"
select select "number:14"
select select "number:18"
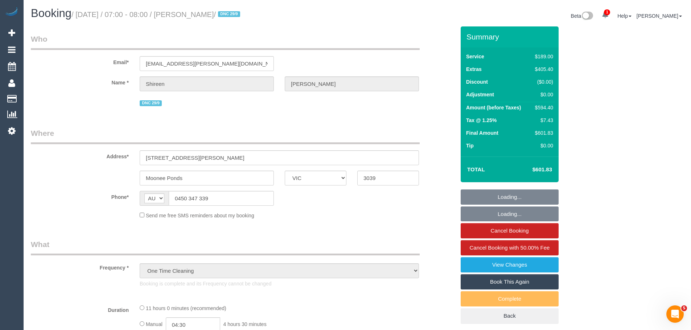
select select "number:25"
select select "number:26"
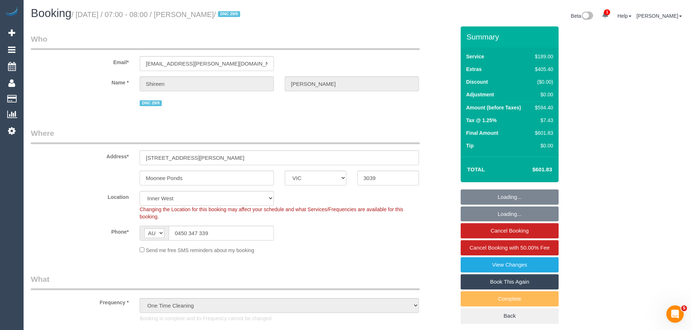
select select "object:1570"
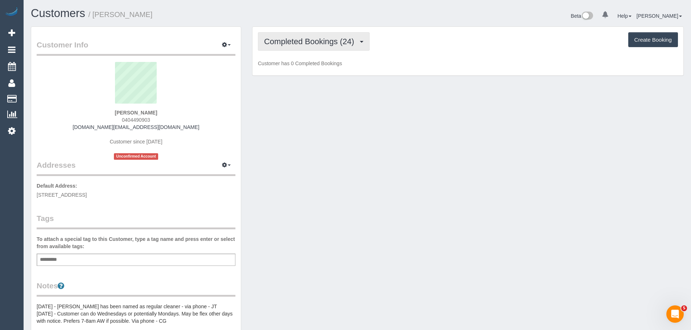
click at [319, 46] on button "Completed Bookings (24)" at bounding box center [314, 41] width 112 height 19
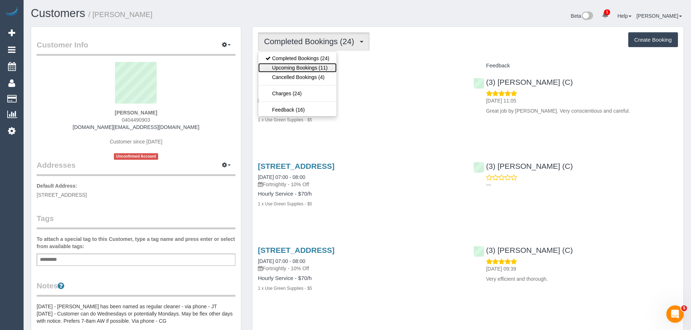
click at [318, 67] on link "Upcoming Bookings (11)" at bounding box center [297, 67] width 78 height 9
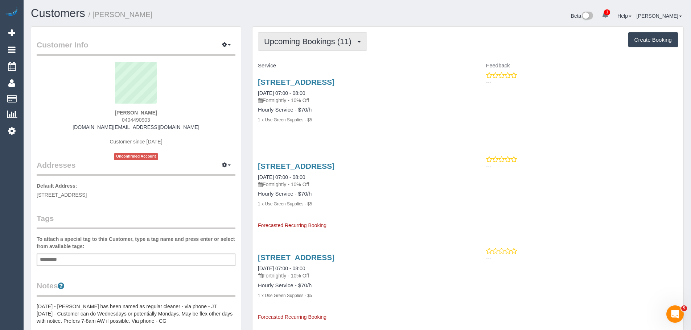
click at [272, 36] on button "Upcoming Bookings (11)" at bounding box center [312, 41] width 109 height 19
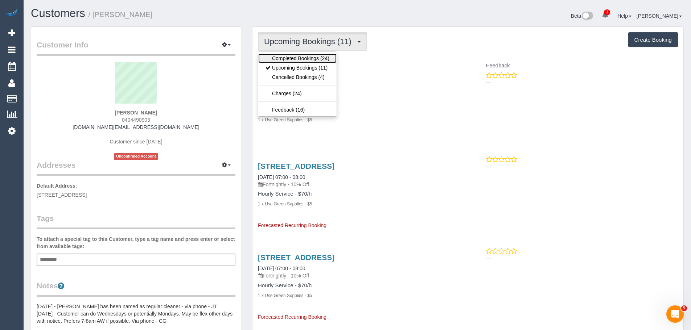
click at [275, 58] on link "Completed Bookings (24)" at bounding box center [297, 58] width 78 height 9
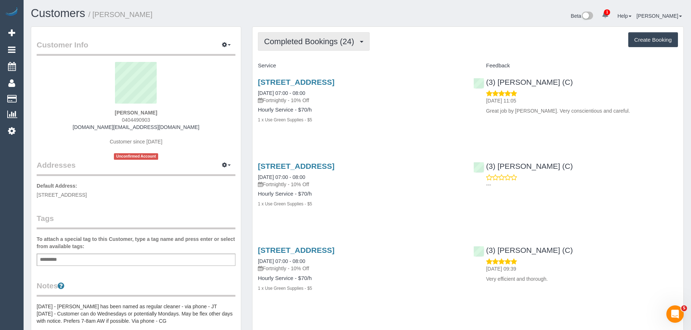
click at [315, 44] on span "Completed Bookings (24)" at bounding box center [311, 41] width 94 height 9
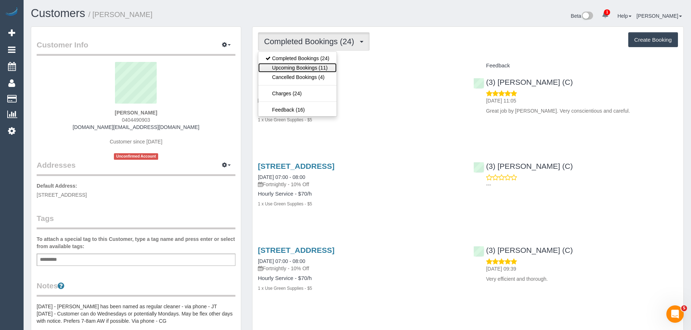
click at [312, 70] on link "Upcoming Bookings (11)" at bounding box center [297, 67] width 78 height 9
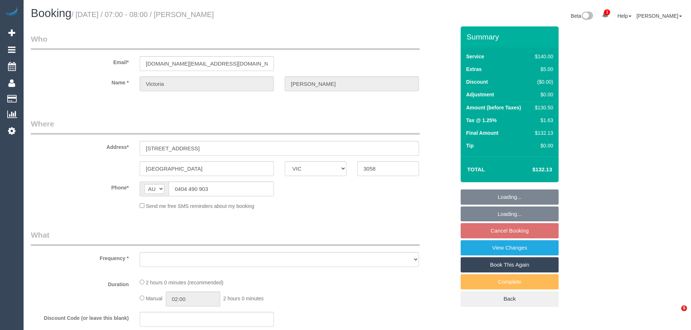
select select "VIC"
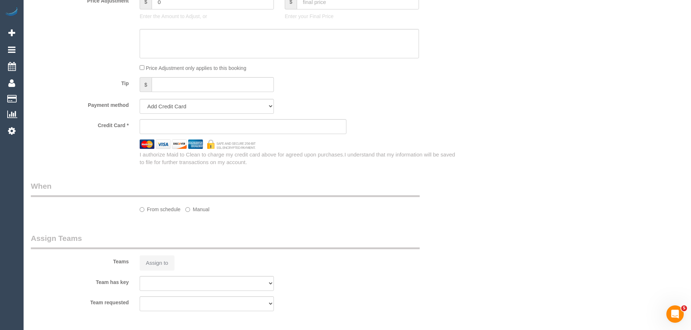
scroll to position [470, 0]
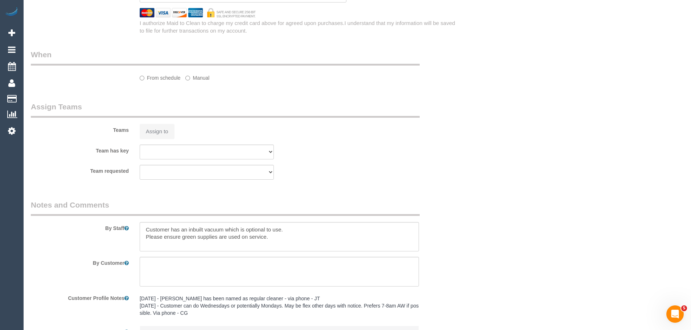
select select "object:552"
select select "string:stripe-pm_1Q0H1X2GScqysDRVKihRb1iv"
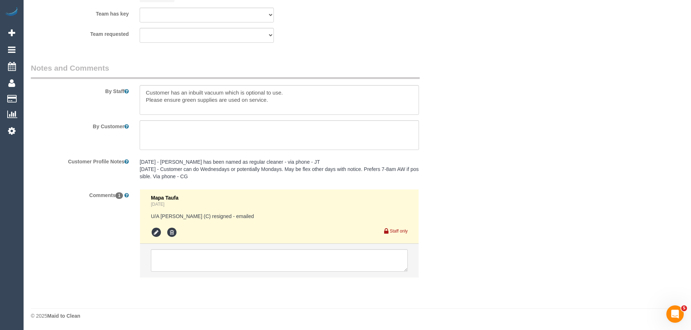
select select "number:28"
select select "number:14"
select select "number:19"
select select "number:36"
select select "number:34"
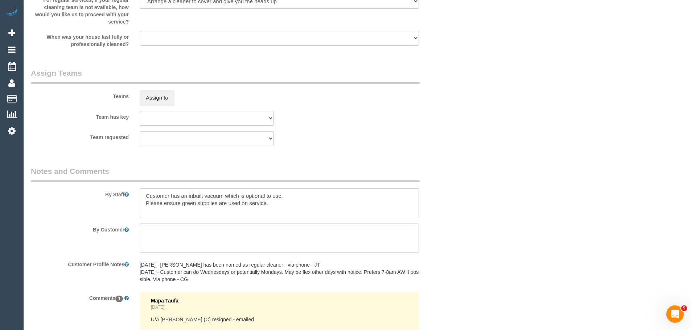
select select "object:1611"
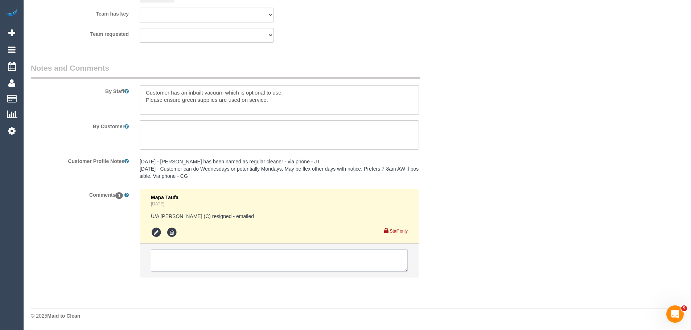
click at [258, 262] on textarea at bounding box center [279, 261] width 257 height 22
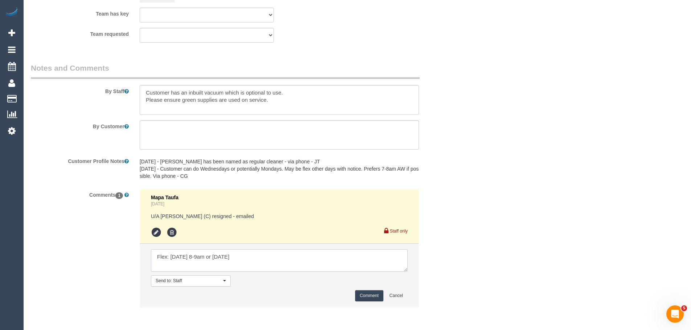
click at [249, 257] on textarea at bounding box center [279, 261] width 257 height 22
type textarea "Flex: [DATE] 8-9am, [DATE] 8-9am or [DATE] 8-9am"
click at [364, 293] on button "Comment" at bounding box center [369, 296] width 28 height 11
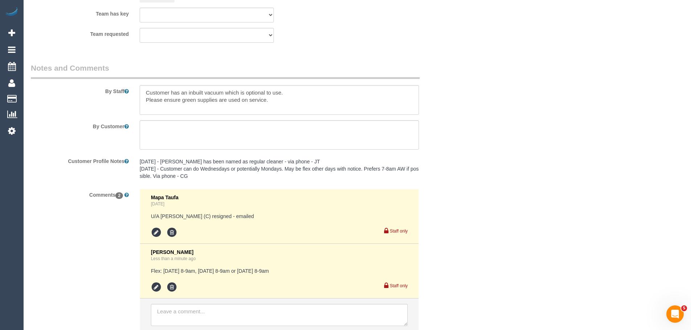
drag, startPoint x: 200, startPoint y: 271, endPoint x: 291, endPoint y: 277, distance: 92.0
click at [290, 277] on div "Chellsea Espinosa Less than a minute ago Flex: Monday 8-9am, Wednesday 8-9am or…" at bounding box center [279, 272] width 257 height 44
click at [298, 273] on pre "Flex: Monday 8-9am, Wednesday 8-9am or Thursday 8-9am" at bounding box center [279, 271] width 257 height 7
drag, startPoint x: 294, startPoint y: 271, endPoint x: 187, endPoint y: 269, distance: 107.4
click at [187, 269] on pre "Flex: Monday 8-9am, Wednesday 8-9am or Thursday 8-9am" at bounding box center [279, 271] width 257 height 7
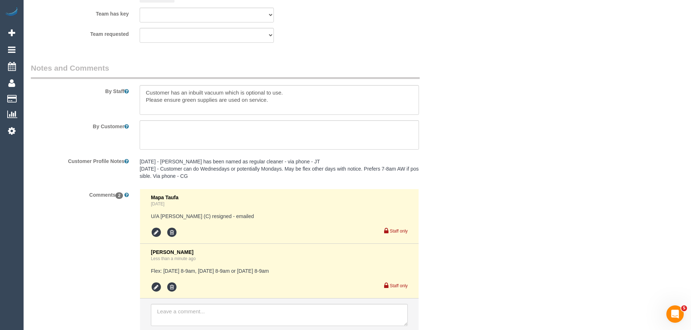
click at [184, 271] on pre "Flex: Monday 8-9am, Wednesday 8-9am or Thursday 8-9am" at bounding box center [279, 271] width 257 height 7
drag, startPoint x: 192, startPoint y: 272, endPoint x: 238, endPoint y: 274, distance: 45.8
click at [238, 274] on pre "Flex: Monday 8-9am, Wednesday 8-9am or Thursday 8-9am" at bounding box center [279, 271] width 257 height 7
click at [275, 272] on pre "Flex: Monday 8-9am, Wednesday 8-9am or Thursday 8-9am" at bounding box center [279, 271] width 257 height 7
drag, startPoint x: 289, startPoint y: 273, endPoint x: 218, endPoint y: 272, distance: 70.7
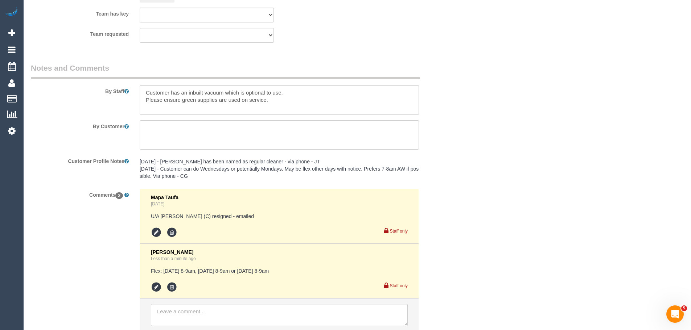
click at [218, 272] on pre "Flex: Monday 8-9am, Wednesday 8-9am or Thursday 8-9am" at bounding box center [279, 271] width 257 height 7
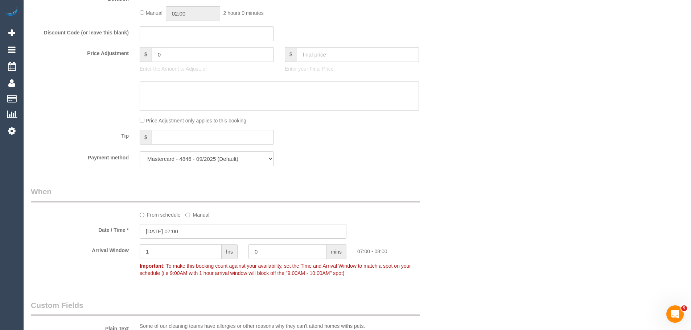
scroll to position [689, 0]
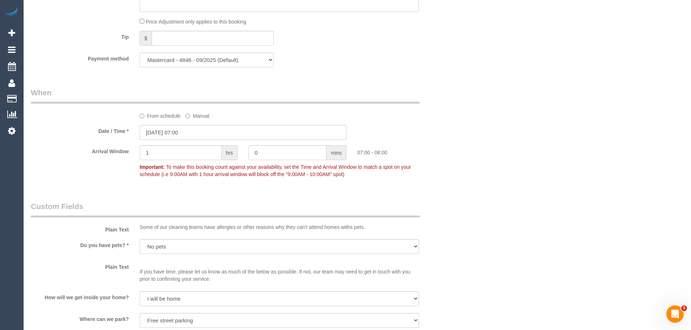
click at [171, 117] on label "From schedule" at bounding box center [160, 115] width 41 height 10
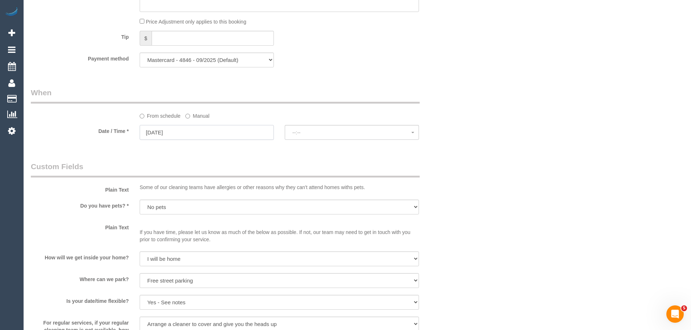
click at [170, 131] on input "08/10/2025" at bounding box center [207, 132] width 134 height 15
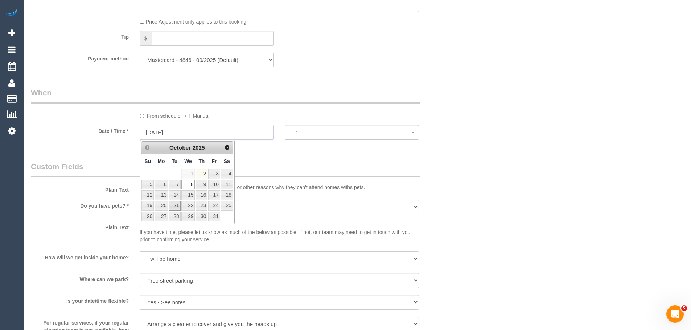
select select "spot18"
click at [206, 186] on link "9" at bounding box center [202, 185] width 12 height 10
type input "09/10/2025"
select select "spot19"
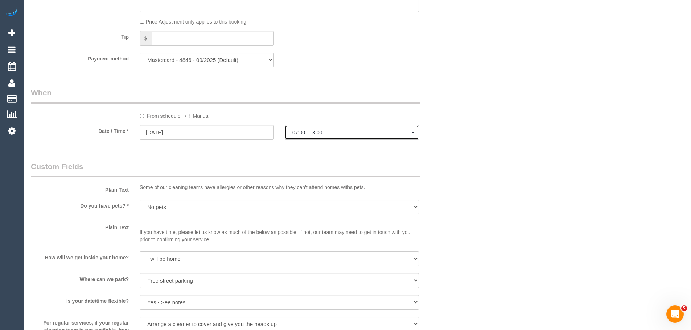
click at [319, 134] on span "07:00 - 08:00" at bounding box center [351, 133] width 119 height 6
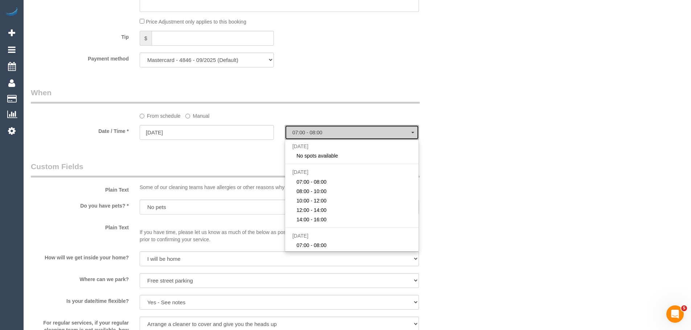
click at [319, 134] on span "07:00 - 08:00" at bounding box center [351, 133] width 119 height 6
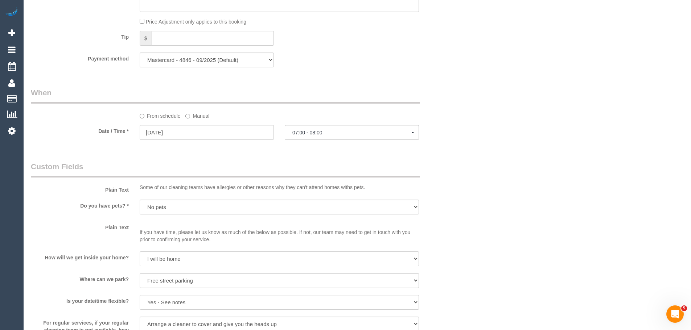
click at [191, 118] on label "Manual" at bounding box center [197, 115] width 24 height 10
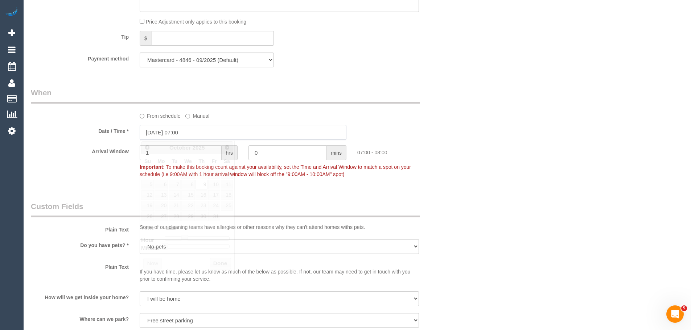
click at [180, 135] on input "09/10/2025 07:00" at bounding box center [243, 132] width 207 height 15
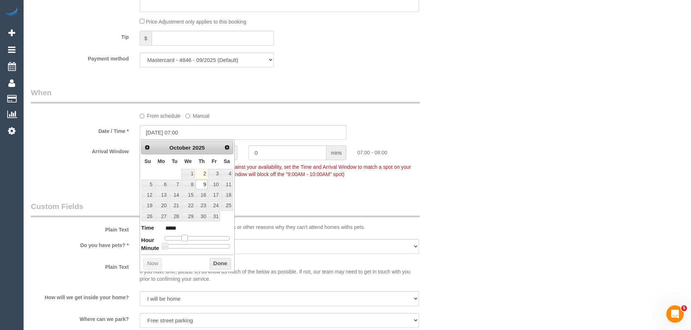
type input "09/10/2025 08:00"
type input "*****"
drag, startPoint x: 185, startPoint y: 238, endPoint x: 189, endPoint y: 240, distance: 4.2
click at [189, 240] on span at bounding box center [187, 238] width 7 height 7
click at [225, 262] on button "Done" at bounding box center [220, 264] width 21 height 12
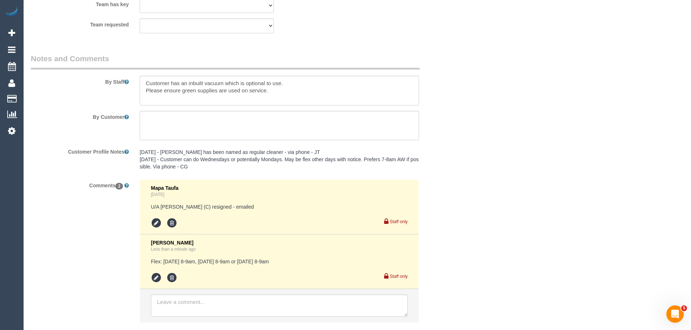
scroll to position [1210, 0]
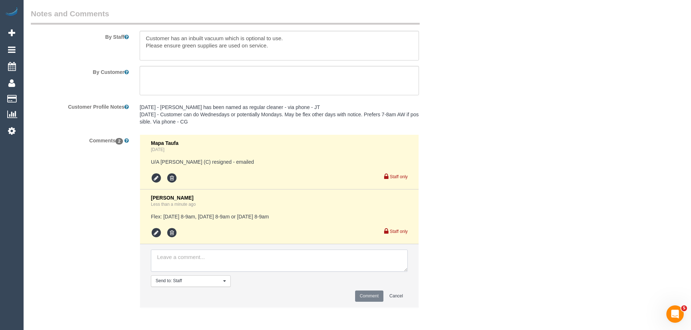
click at [201, 262] on textarea at bounding box center [279, 261] width 257 height 22
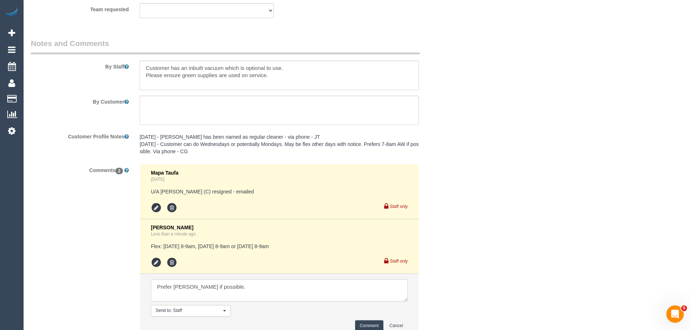
scroll to position [1240, 0]
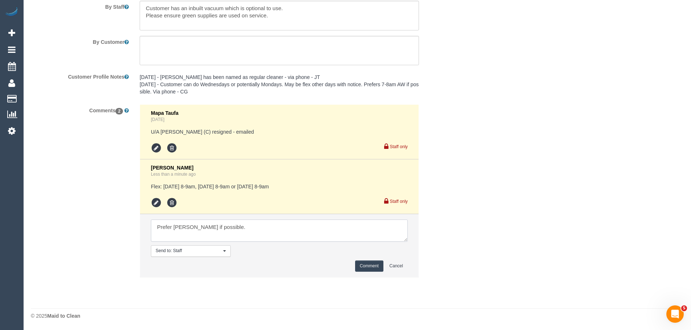
click at [234, 227] on textarea at bounding box center [279, 231] width 257 height 22
type textarea "Prefer Sarah if possible."
click at [363, 262] on button "Comment" at bounding box center [369, 266] width 28 height 11
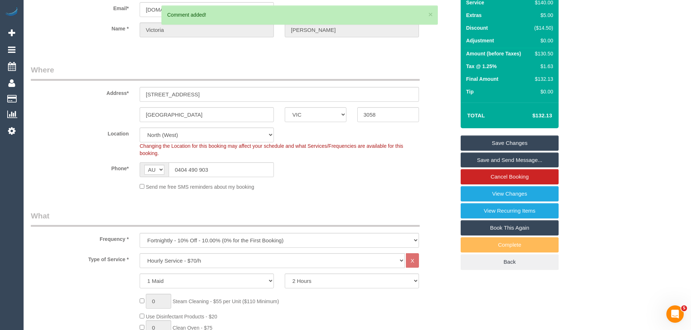
scroll to position [43, 0]
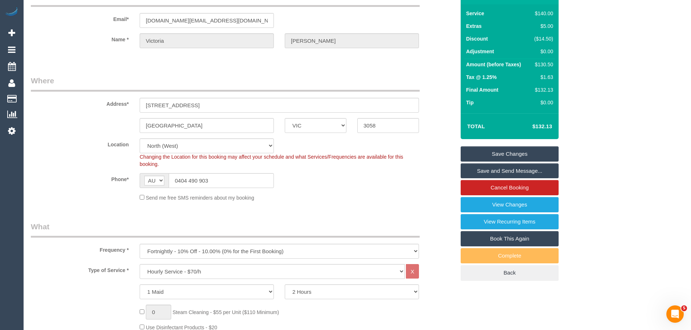
click at [507, 148] on link "Save Changes" at bounding box center [510, 154] width 98 height 15
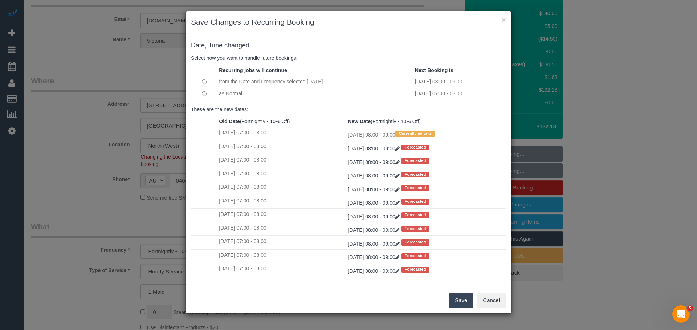
click at [458, 300] on button "Save" at bounding box center [460, 300] width 25 height 15
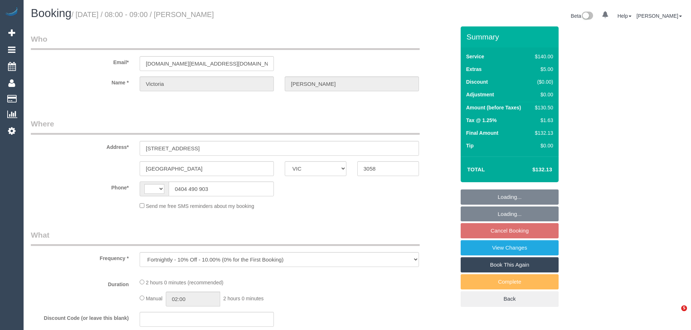
select select "VIC"
select select "string:AU"
select select "string:stripe-pm_1Q0H1X2GScqysDRVKihRb1iv"
select select "number:28"
select select "number:14"
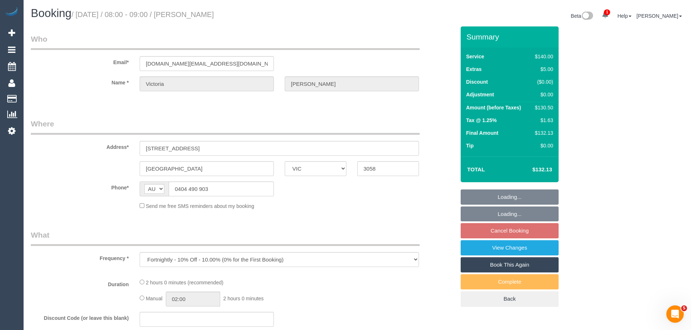
select select "number:19"
select select "number:36"
select select "number:34"
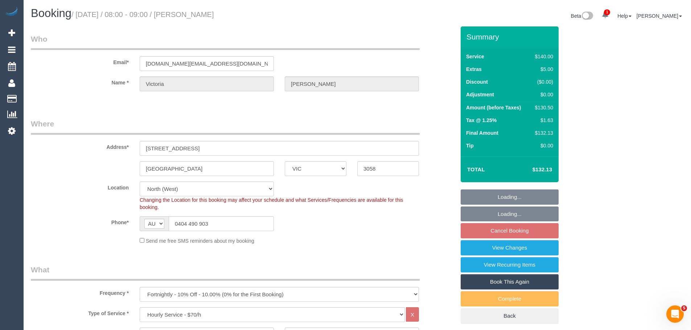
select select "object:1647"
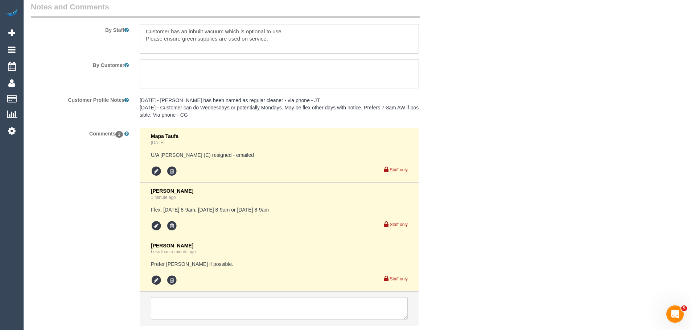
scroll to position [1233, 0]
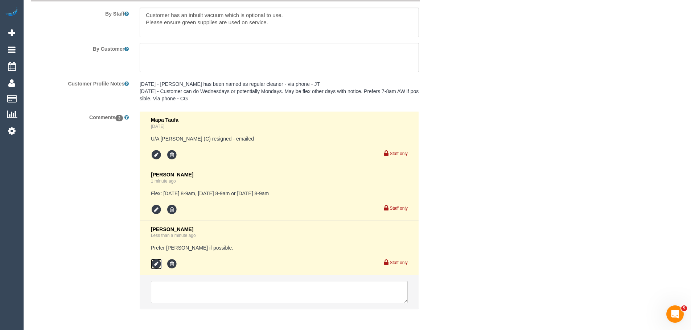
click at [154, 266] on icon at bounding box center [156, 264] width 11 height 11
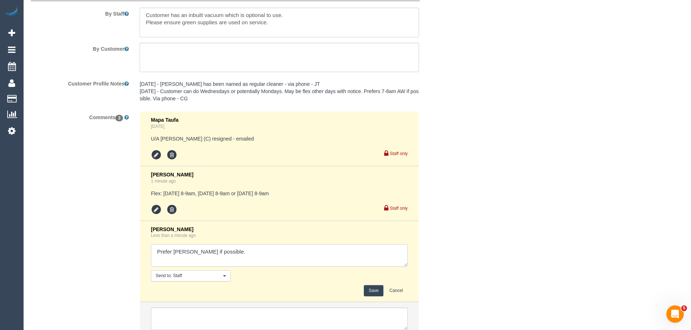
click at [173, 254] on textarea at bounding box center [279, 256] width 257 height 22
click at [172, 254] on textarea at bounding box center [279, 256] width 257 height 22
click at [231, 251] on textarea at bounding box center [279, 256] width 257 height 22
type textarea "Prefers: [PERSON_NAME] if possible. or a cleaner who had not attended previousl…"
click at [371, 289] on button "Save" at bounding box center [373, 291] width 19 height 11
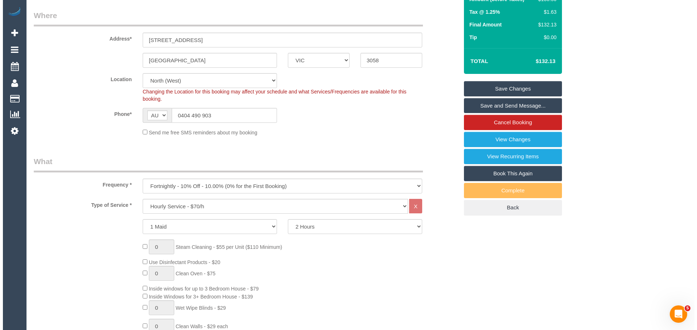
scroll to position [0, 0]
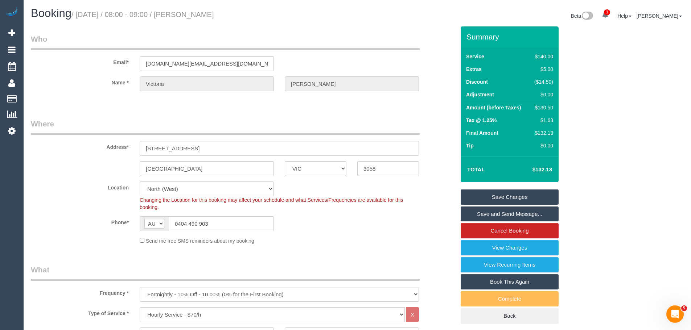
click at [508, 192] on link "Save Changes" at bounding box center [510, 197] width 98 height 15
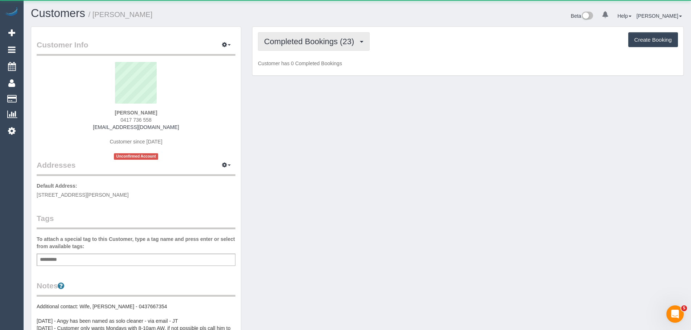
click at [332, 45] on span "Completed Bookings (23)" at bounding box center [311, 41] width 94 height 9
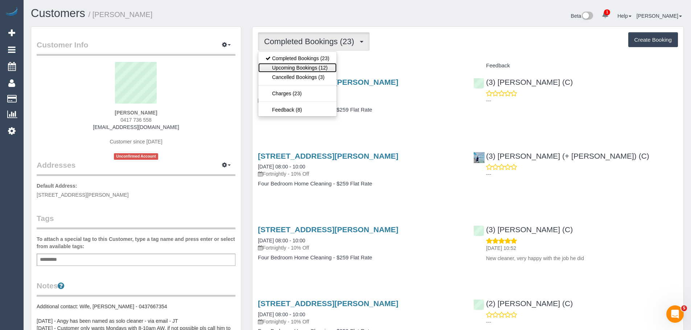
click at [329, 67] on link "Upcoming Bookings (12)" at bounding box center [297, 67] width 78 height 9
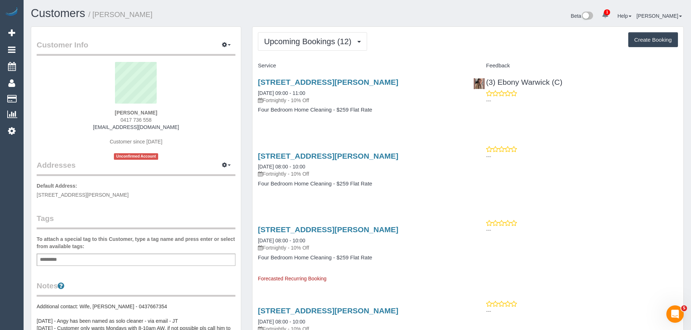
drag, startPoint x: 151, startPoint y: 111, endPoint x: 110, endPoint y: 111, distance: 41.0
click at [110, 111] on div "Rob Nugent 0417 736 558 robnugent75@yahoo.com.au Customer since 2024 Unconfirme…" at bounding box center [136, 111] width 199 height 98
copy strong "Rob Nugent"
click at [109, 111] on div "Rob Nugent 0417 736 558 robnugent75@yahoo.com.au Customer since 2024 Unconfirme…" at bounding box center [136, 111] width 199 height 98
drag, startPoint x: 118, startPoint y: 112, endPoint x: 158, endPoint y: 120, distance: 40.6
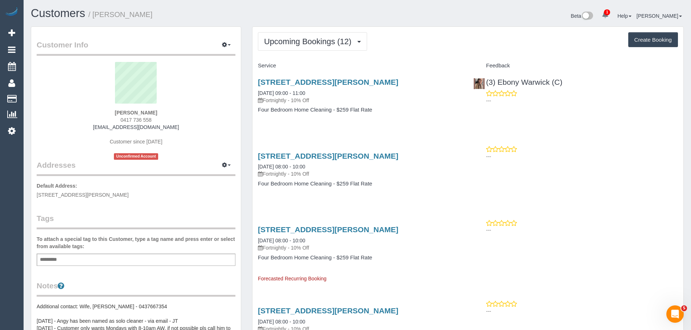
click at [158, 120] on div "Rob Nugent 0417 736 558 robnugent75@yahoo.com.au Customer since 2024 Unconfirme…" at bounding box center [136, 111] width 199 height 98
copy div "Rob Nugent 0417 736 558"
click at [113, 110] on div "Rob Nugent 0417 736 558 robnugent75@yahoo.com.au Customer since 2024 Unconfirme…" at bounding box center [136, 111] width 199 height 98
drag, startPoint x: 114, startPoint y: 111, endPoint x: 164, endPoint y: 118, distance: 50.9
click at [164, 118] on div "Rob Nugent 0417 736 558 robnugent75@yahoo.com.au Customer since 2024 Unconfirme…" at bounding box center [136, 111] width 199 height 98
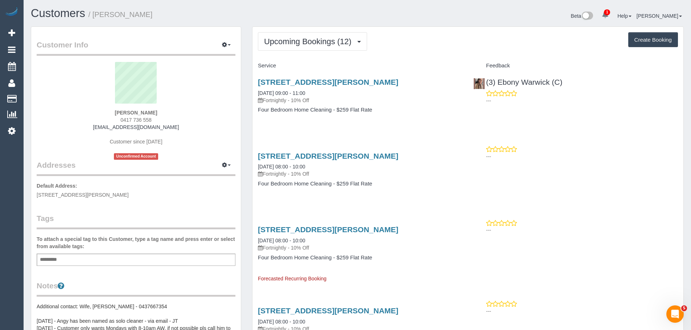
copy div "Rob Nugent 0417 736 558"
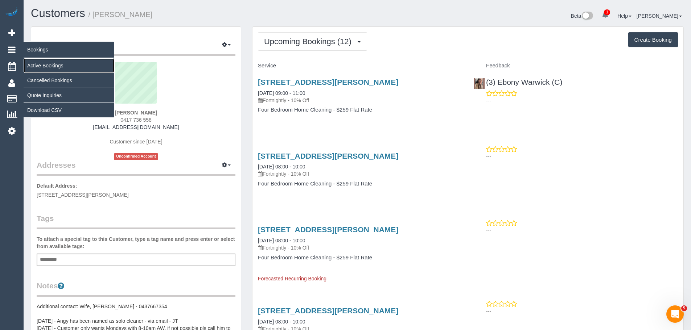
click at [36, 64] on link "Active Bookings" at bounding box center [69, 65] width 91 height 15
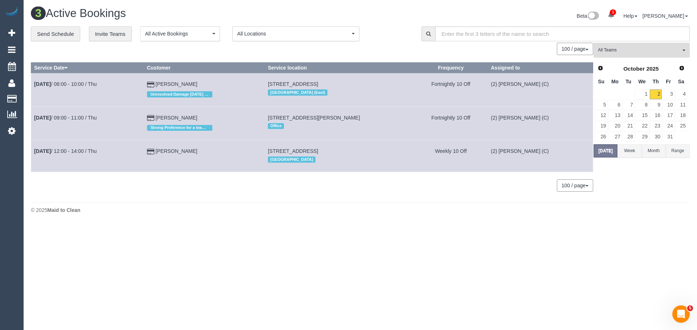
click at [618, 49] on span "All Teams" at bounding box center [638, 50] width 83 height 6
click at [621, 63] on link "Remove Team Filters" at bounding box center [640, 61] width 95 height 9
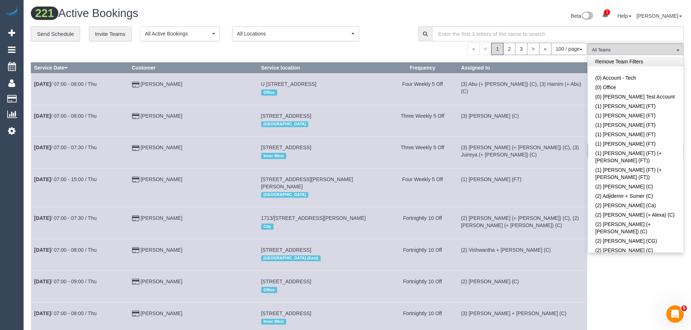
scroll to position [1792, 0]
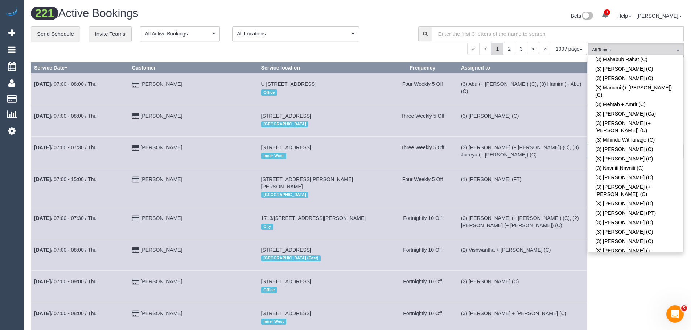
click at [635, 49] on span "(3) [PERSON_NAME] (CG)" at bounding box center [633, 50] width 83 height 6
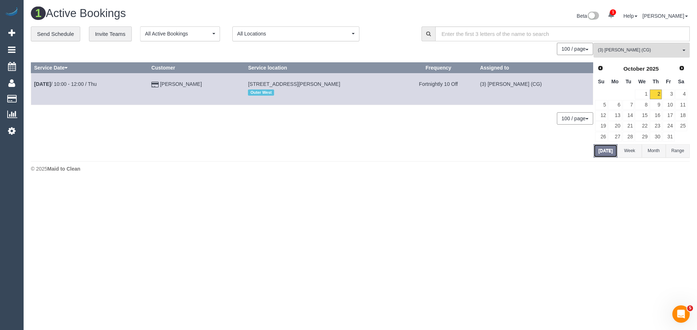
click at [608, 151] on button "Today" at bounding box center [605, 150] width 24 height 13
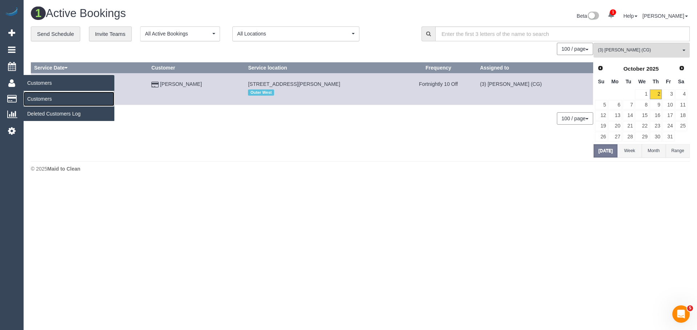
click at [44, 99] on link "Customers" at bounding box center [69, 99] width 91 height 15
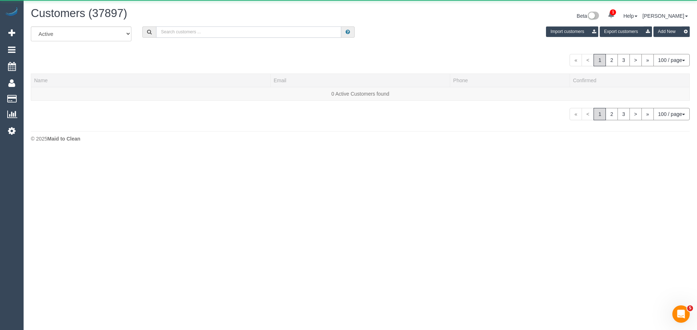
click at [286, 36] on input "text" at bounding box center [248, 31] width 185 height 11
paste input "61415328384"
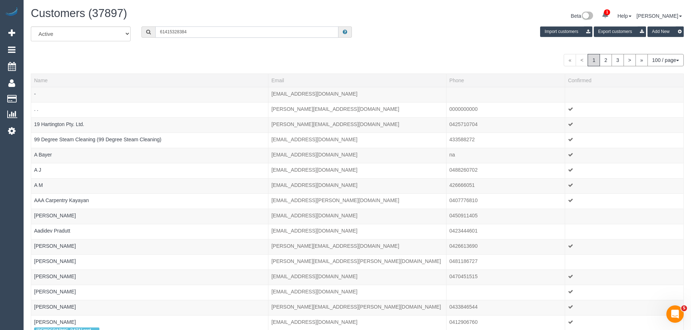
drag, startPoint x: 164, startPoint y: 30, endPoint x: 115, endPoint y: 29, distance: 49.7
click at [115, 29] on div "All Active Archived 61415328384 Import customers Export customers Add New" at bounding box center [357, 36] width 664 height 20
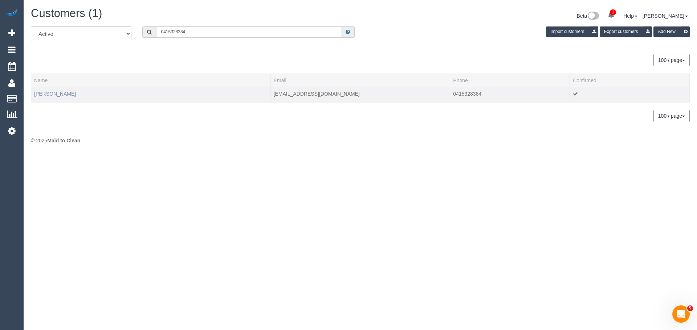
type input "0415328384"
click at [57, 93] on link "Matilda Lewis" at bounding box center [55, 94] width 42 height 6
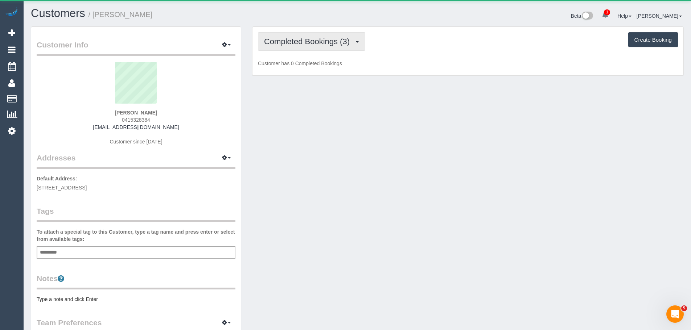
click at [284, 47] on button "Completed Bookings (3)" at bounding box center [311, 41] width 107 height 19
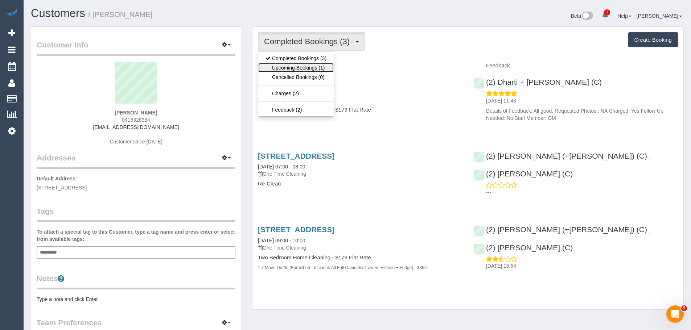
click at [283, 71] on link "Upcoming Bookings (1)" at bounding box center [295, 67] width 75 height 9
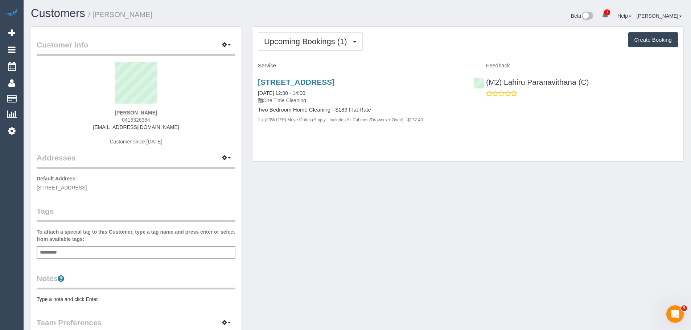
drag, startPoint x: 123, startPoint y: 113, endPoint x: 78, endPoint y: 113, distance: 45.0
click at [78, 113] on div "Matilda Lewis 0415328384 mattie_lewis@hotmail.com Customer since 2023" at bounding box center [136, 107] width 199 height 91
copy strong "Matilda Lewis"
click at [107, 109] on div "Matilda Lewis 0415328384 mattie_lewis@hotmail.com Customer since 2023" at bounding box center [136, 107] width 199 height 91
drag, startPoint x: 108, startPoint y: 111, endPoint x: 163, endPoint y: 119, distance: 55.0
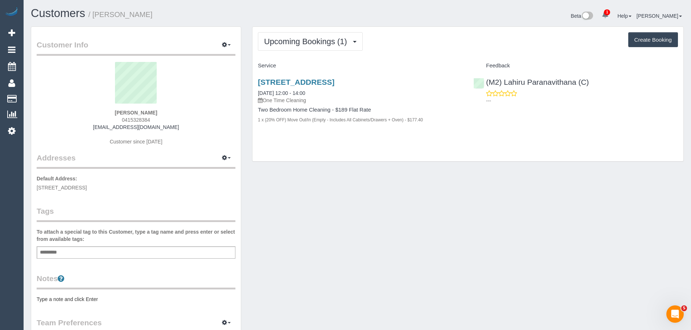
click at [163, 119] on div "Matilda Lewis 0415328384 mattie_lewis@hotmail.com Customer since 2023" at bounding box center [136, 107] width 199 height 91
copy div "Matilda Lewis 0415328384"
click at [520, 119] on div "304/61 Rose Street, Fitzroy, VIC 3065 02/10/2025 12:00 - 14:00 One Time Cleanin…" at bounding box center [467, 105] width 431 height 66
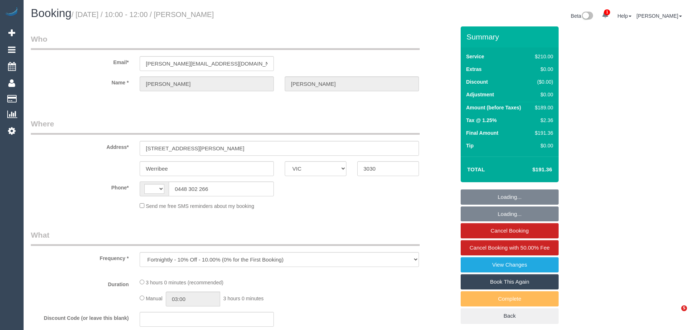
select select "VIC"
select select "number:28"
select select "number:14"
select select "number:18"
select select "number:22"
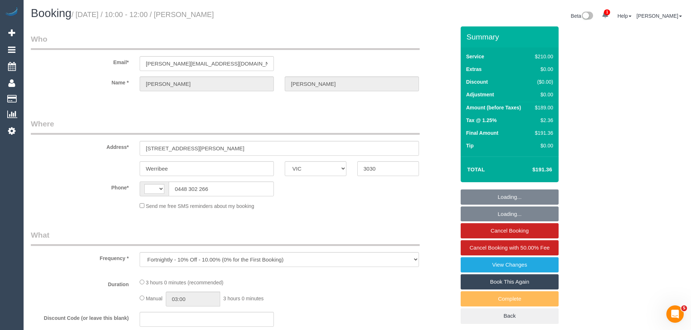
select select "number:34"
select select "number:11"
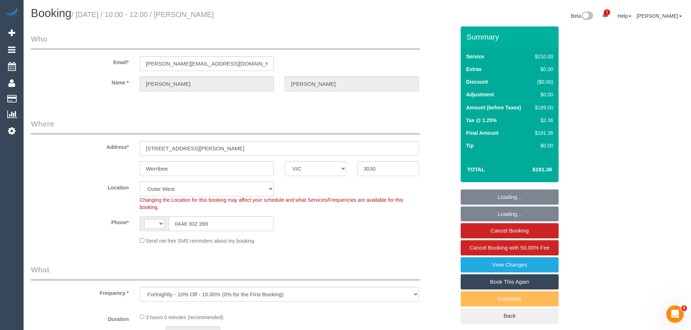
select select "object:468"
select select "string:AU"
select select "string:stripe-pm_1PwkrN2GScqysDRVOuzyC4oC"
select select "180"
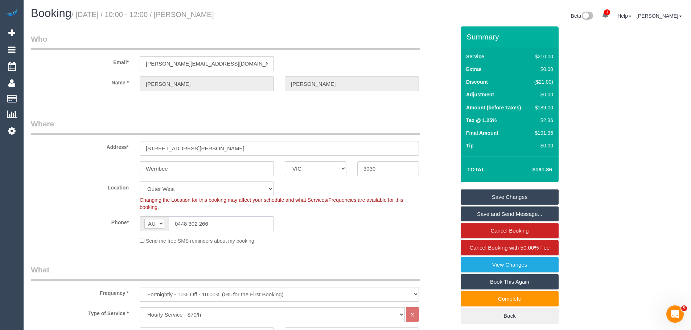
click at [232, 221] on input "0448 302 266" at bounding box center [221, 224] width 105 height 15
click at [247, 222] on input "0448 302 266" at bounding box center [221, 224] width 105 height 15
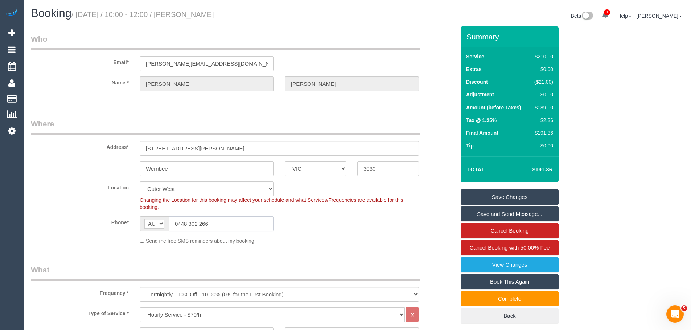
click at [247, 222] on input "0448 302 266" at bounding box center [221, 224] width 105 height 15
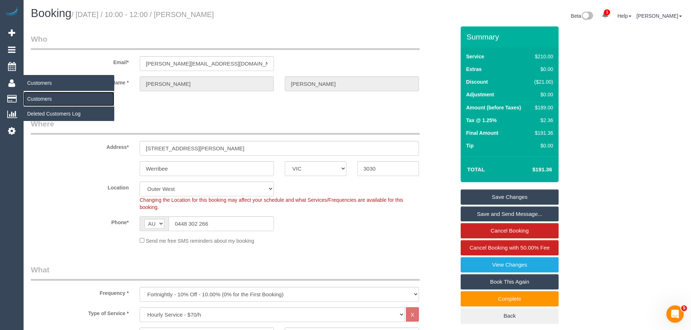
drag, startPoint x: 40, startPoint y: 98, endPoint x: 70, endPoint y: 88, distance: 31.8
click at [40, 98] on link "Customers" at bounding box center [69, 99] width 91 height 15
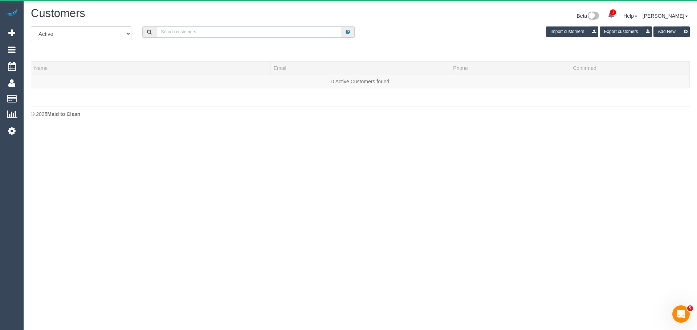
click at [278, 33] on input "text" at bounding box center [248, 31] width 185 height 11
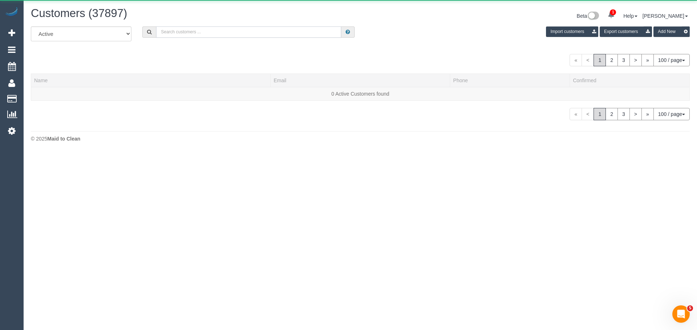
paste input "[EMAIL_ADDRESS][DOMAIN_NAME]"
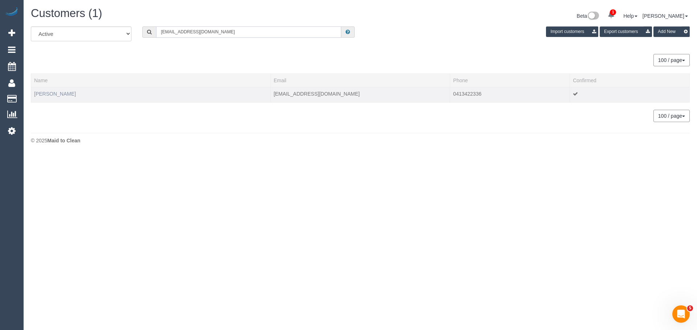
type input "[EMAIL_ADDRESS][DOMAIN_NAME]"
click at [62, 93] on link "[PERSON_NAME]" at bounding box center [55, 94] width 42 height 6
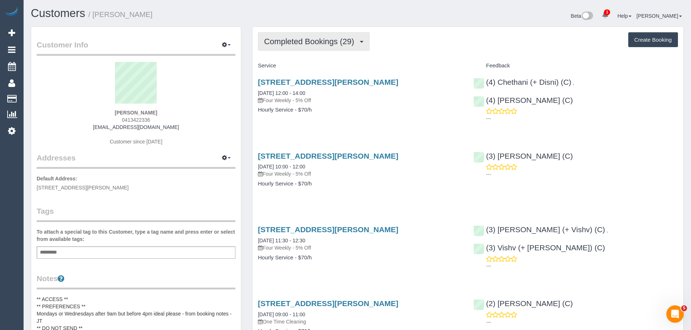
click at [329, 44] on span "Completed Bookings (29)" at bounding box center [311, 41] width 94 height 9
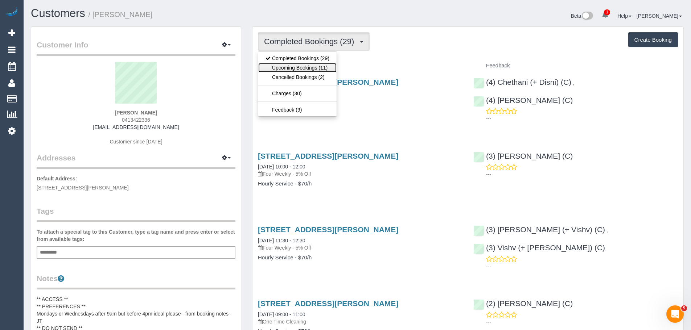
click at [309, 69] on link "Upcoming Bookings (11)" at bounding box center [297, 67] width 78 height 9
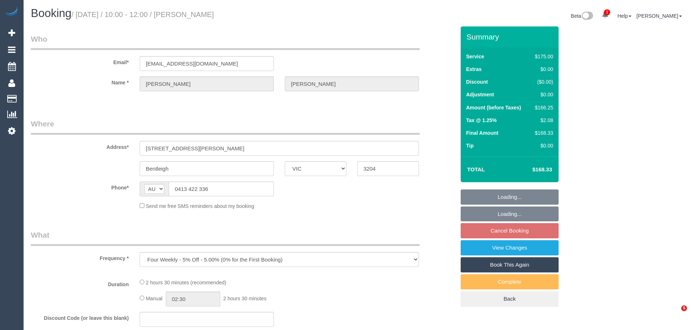
select select "VIC"
select select "string:stripe-pm_1RZ3lW2GScqysDRVNaAORKBj"
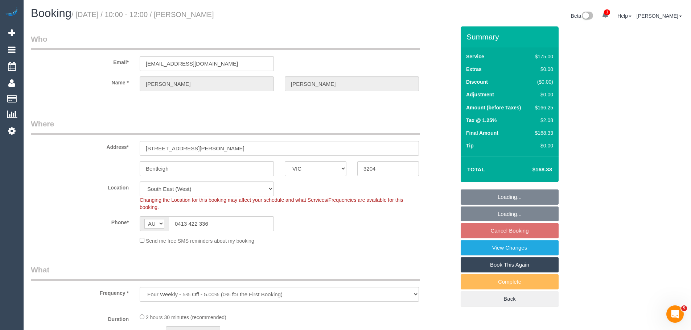
select select "object:684"
select select "number:28"
select select "number:14"
select select "number:19"
select select "number:36"
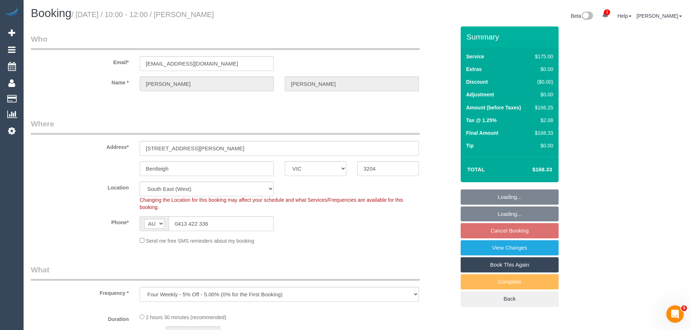
select select "number:34"
select select "number:12"
select select "150"
select select "spot3"
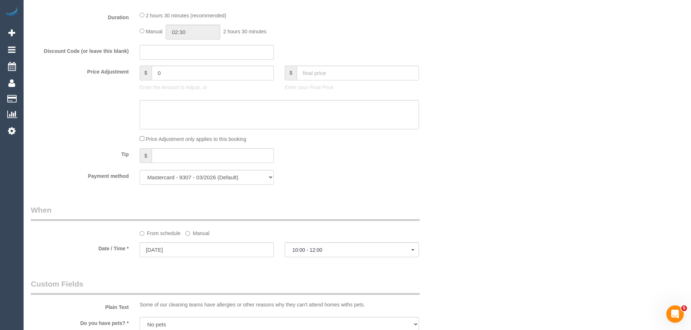
scroll to position [689, 0]
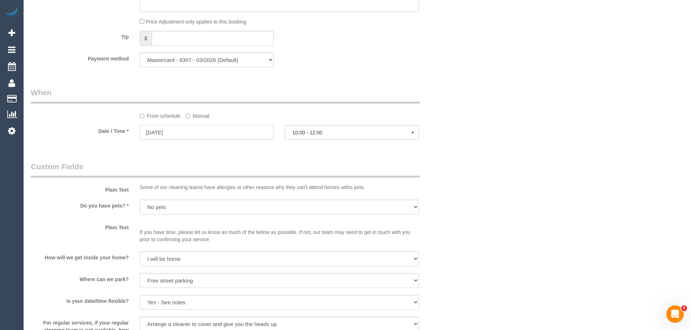
click at [168, 129] on input "13/10/2025" at bounding box center [207, 132] width 134 height 15
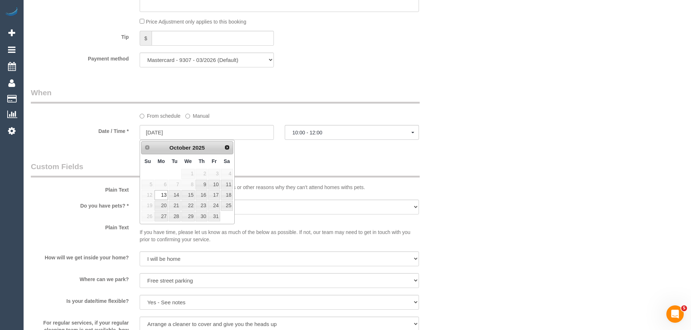
click at [163, 185] on span "6" at bounding box center [161, 185] width 13 height 10
click at [323, 80] on div "Who Email* sss_dawn@hotmail.com Name * Samantha Buckley Where Address* 34a Wrig…" at bounding box center [242, 50] width 435 height 1427
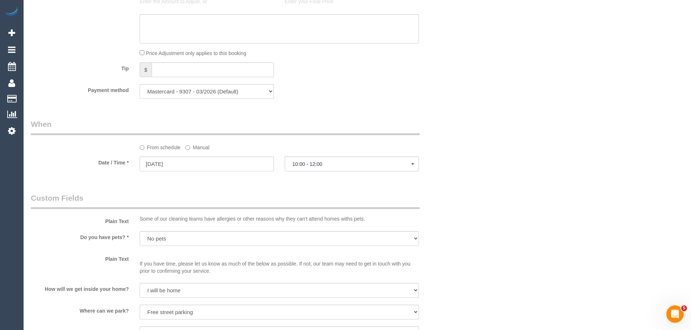
scroll to position [653, 0]
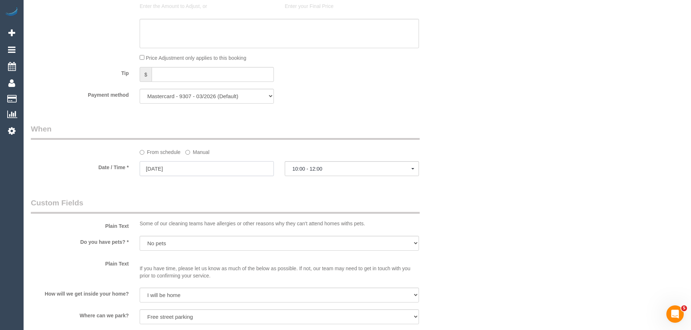
click at [194, 169] on input "13/10/2025" at bounding box center [207, 168] width 134 height 15
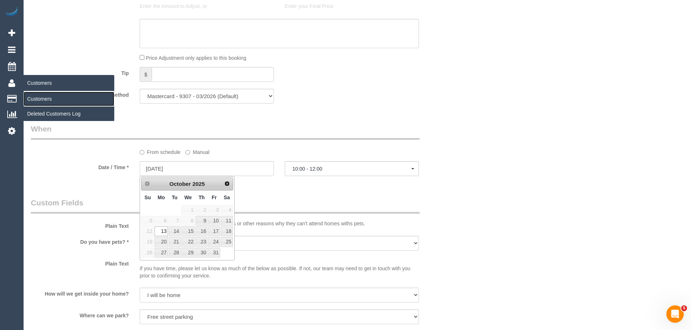
click at [35, 100] on link "Customers" at bounding box center [69, 99] width 91 height 15
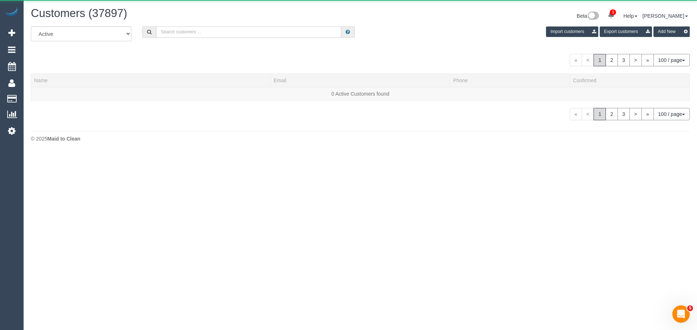
click at [286, 29] on input "text" at bounding box center [248, 31] width 185 height 11
paste input "[PERSON_NAME][EMAIL_ADDRESS][PERSON_NAME][DOMAIN_NAME]"
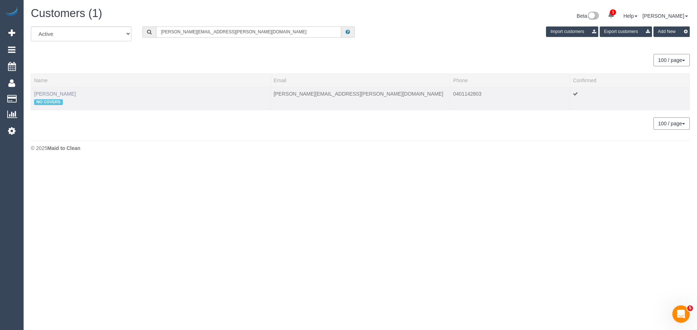
type input "[PERSON_NAME][EMAIL_ADDRESS][PERSON_NAME][DOMAIN_NAME]"
click at [43, 95] on link "Sam Khoury" at bounding box center [55, 94] width 42 height 6
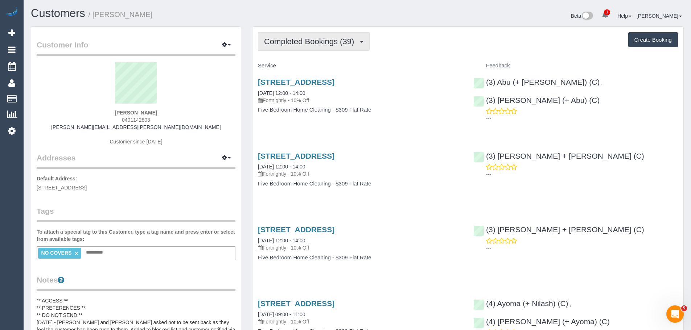
click at [307, 50] on button "Completed Bookings (39)" at bounding box center [314, 41] width 112 height 19
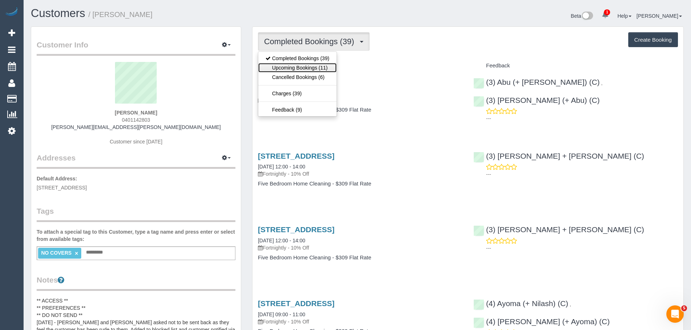
click at [303, 69] on link "Upcoming Bookings (11)" at bounding box center [297, 67] width 78 height 9
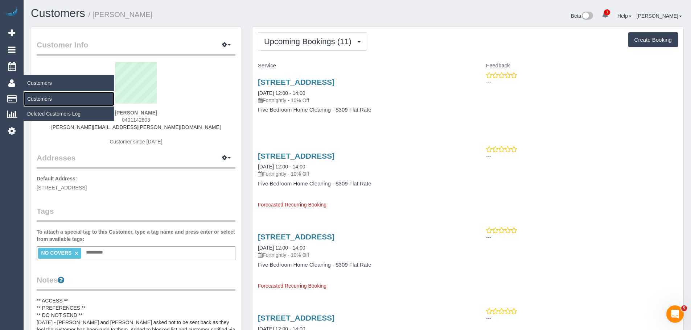
drag, startPoint x: 46, startPoint y: 99, endPoint x: 66, endPoint y: 87, distance: 22.9
click at [46, 99] on link "Customers" at bounding box center [69, 99] width 91 height 15
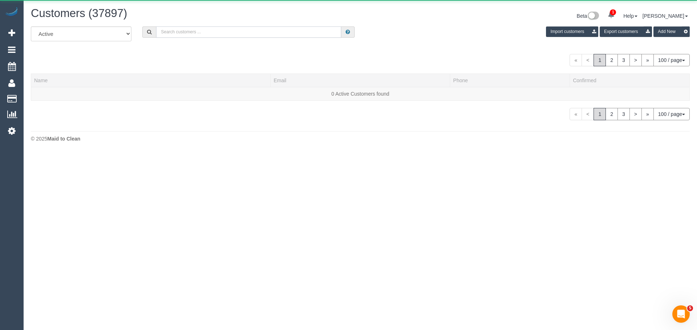
click at [220, 34] on input "text" at bounding box center [248, 31] width 185 height 11
paste input "erintrantino3@gmail.com"
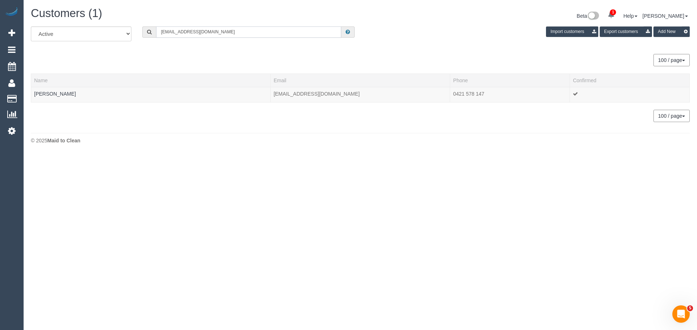
type input "erintrantino3@gmail.com"
click at [41, 94] on link "Erin Trantino" at bounding box center [55, 94] width 42 height 6
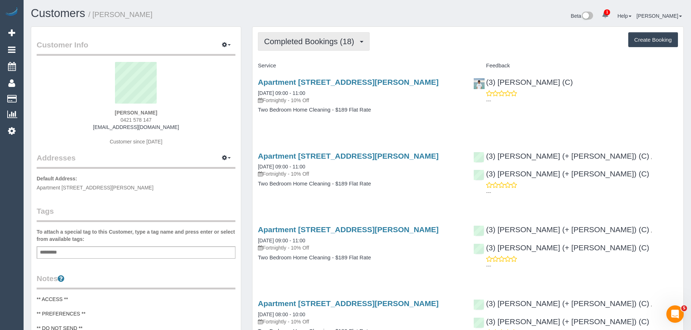
click at [324, 40] on span "Completed Bookings (18)" at bounding box center [311, 41] width 94 height 9
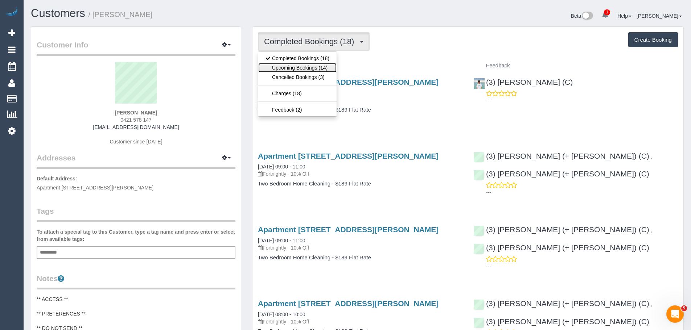
click at [316, 65] on link "Upcoming Bookings (14)" at bounding box center [297, 67] width 78 height 9
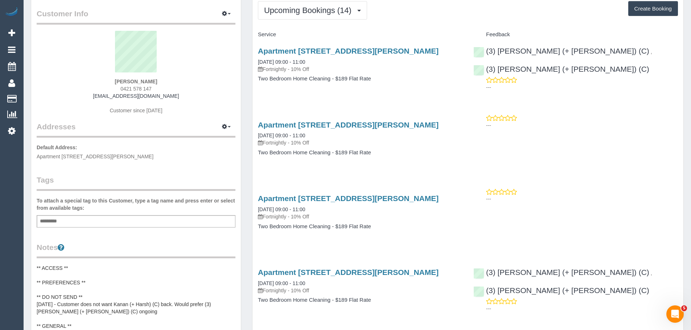
scroll to position [73, 0]
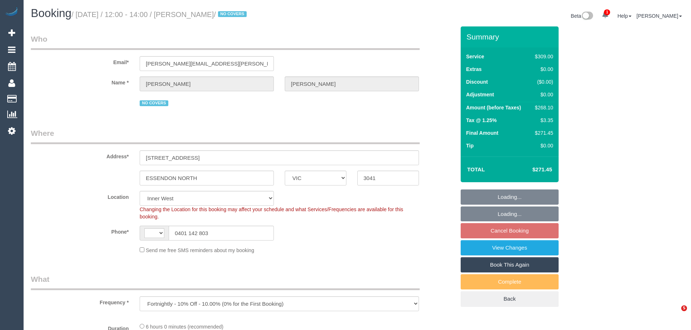
select select "VIC"
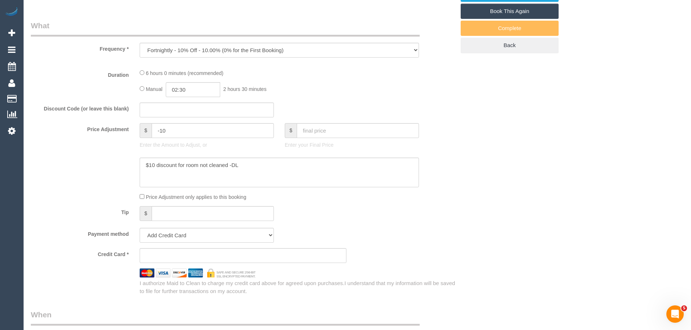
select select "string:AU"
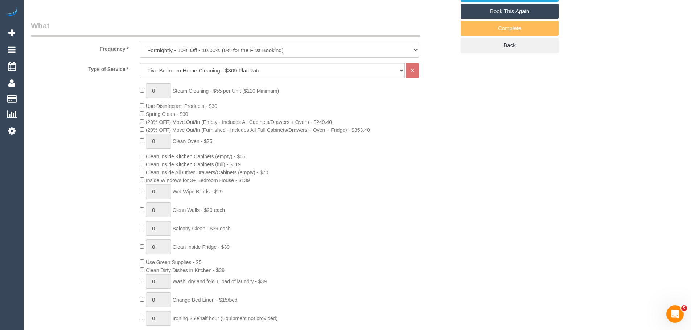
select select "object:669"
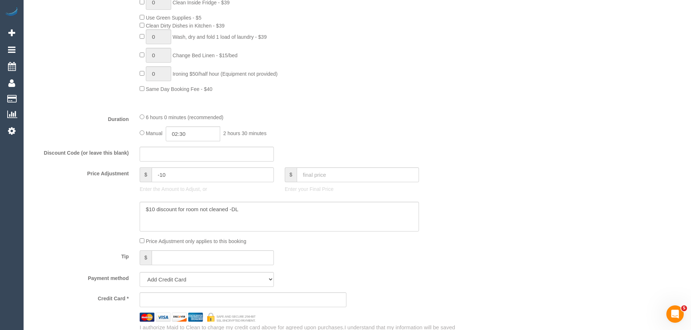
select select "string:stripe-pm_1Oi72G2GScqysDRVCt5Djduf"
select select "spot4"
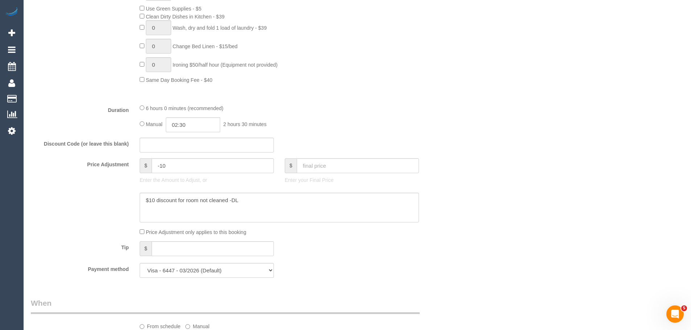
select select "number:28"
select select "number:14"
select select "number:19"
select select "number:22"
select select "number:35"
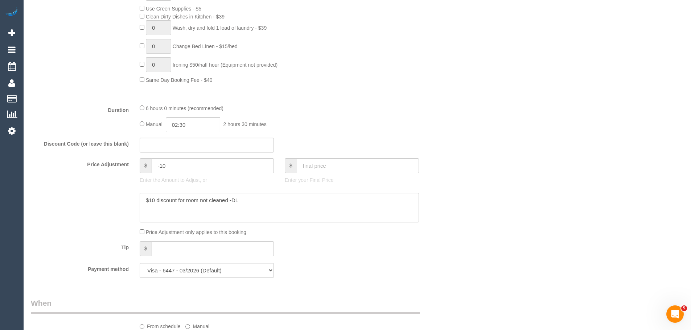
select select "number:11"
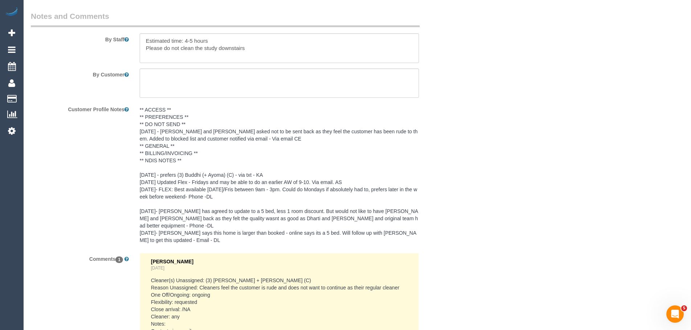
scroll to position [1305, 0]
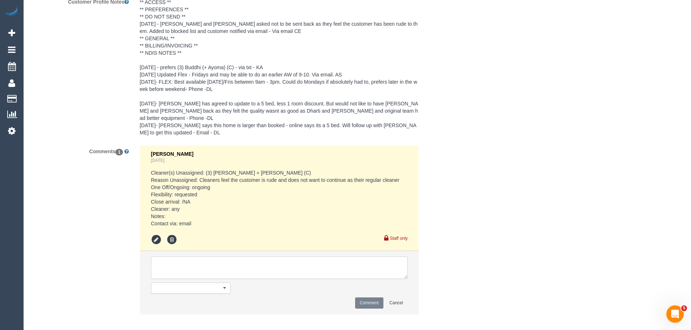
click at [199, 262] on textarea at bounding box center [279, 268] width 257 height 22
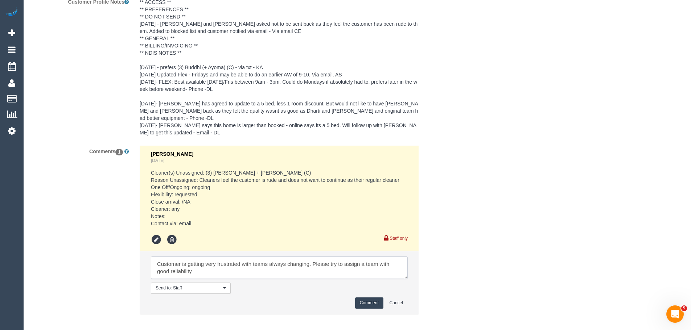
type textarea "Customer is getting very frustrated with teams always changing. Please try to a…"
drag, startPoint x: 380, startPoint y: 291, endPoint x: 369, endPoint y: 295, distance: 11.7
click at [379, 298] on button "Comment" at bounding box center [369, 303] width 28 height 11
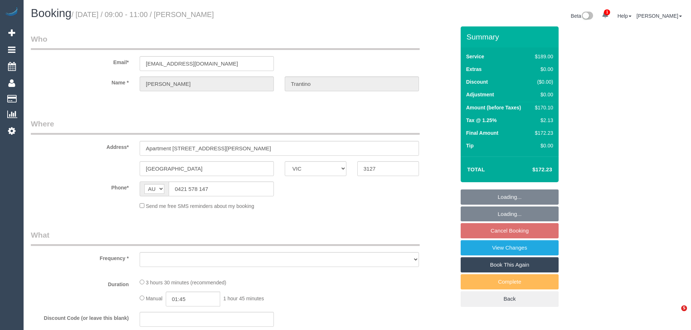
select select "VIC"
select select "string:stripe-pm_1QUGQK2GScqysDRVqztpwZjX"
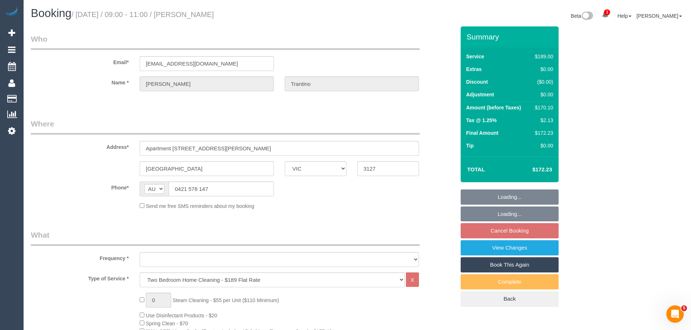
select select "object:648"
select select "number:28"
select select "number:14"
select select "number:18"
select select "number:24"
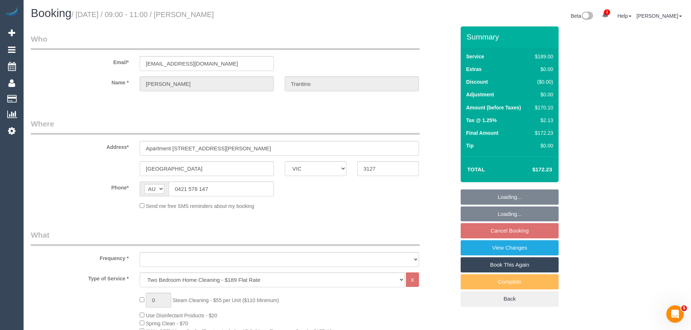
select select "number:34"
select select "number:11"
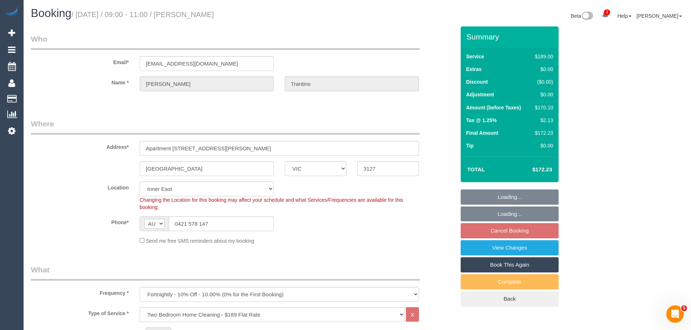
select select "object:1474"
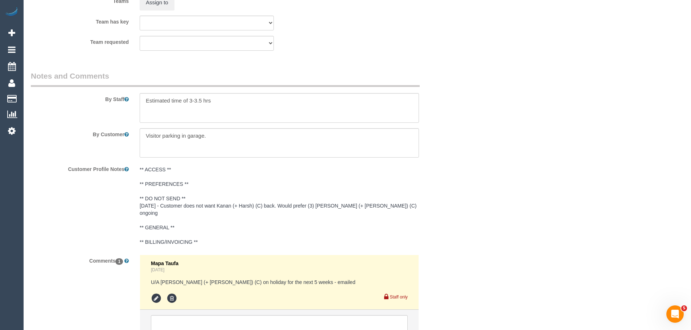
scroll to position [1239, 0]
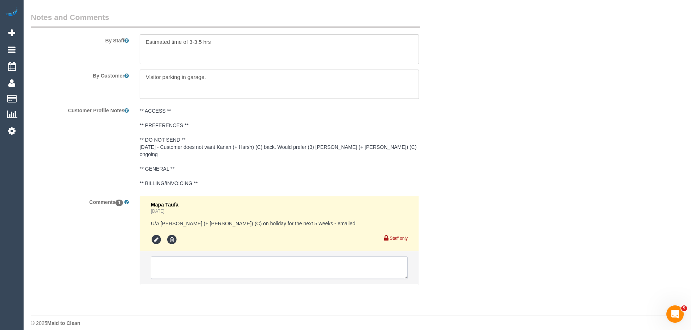
click at [201, 262] on textarea at bounding box center [279, 268] width 257 height 22
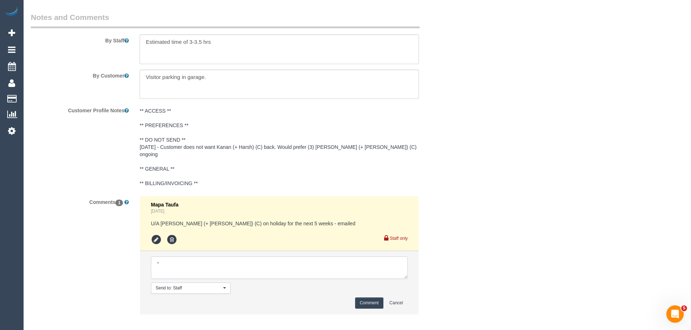
paste textarea "The replacement team can attend at the usual time (9-11am Sat) or alternatively…"
drag, startPoint x: 190, startPoint y: 271, endPoint x: 0, endPoint y: 165, distance: 217.1
type textarea ""The replacement team can attend at the usual time (9-11am Sat) or alternativel…"
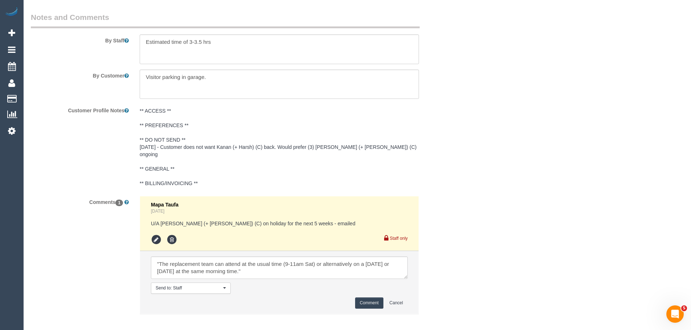
click at [375, 298] on button "Comment" at bounding box center [369, 303] width 28 height 11
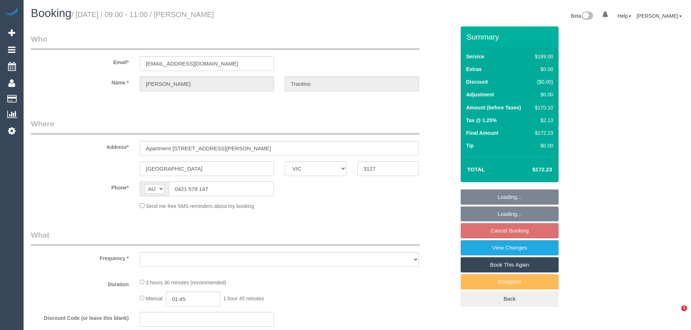
select select "VIC"
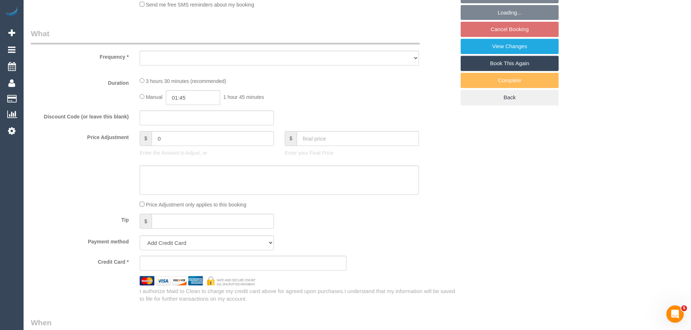
select select "string:stripe-pm_1QUGQK2GScqysDRVqztpwZjX"
select select "number:28"
select select "number:14"
select select "number:18"
select select "number:24"
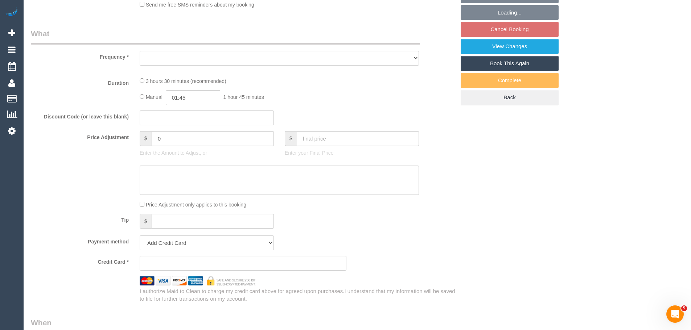
select select "number:34"
select select "number:11"
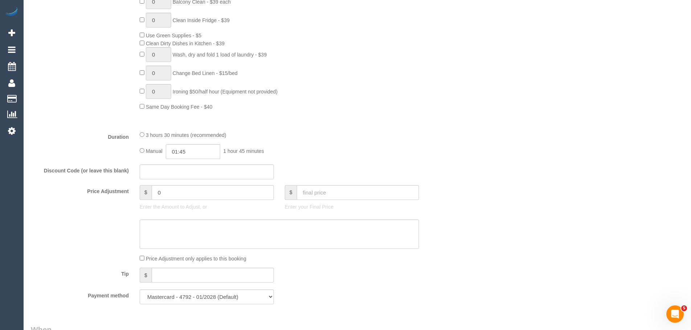
select select "object:794"
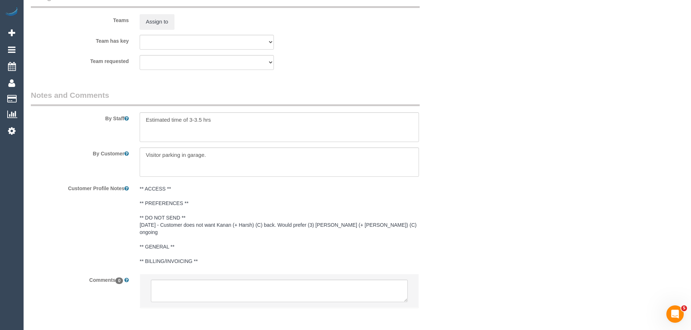
scroll to position [1184, 0]
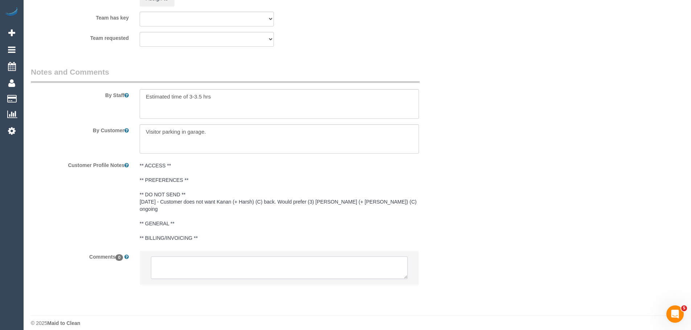
click at [255, 263] on textarea at bounding box center [279, 268] width 257 height 22
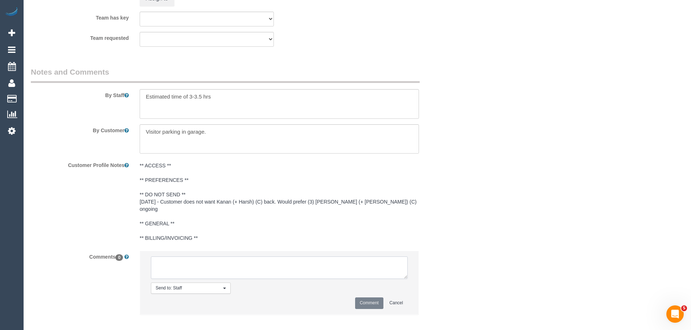
paste textarea ""The replacement team can attend at the usual time (9-11am Sat) or alternativel…"
type textarea ""The replacement team can attend at the usual time (9-11am Sat) or alternativel…"
click at [365, 298] on button "Comment" at bounding box center [369, 303] width 28 height 11
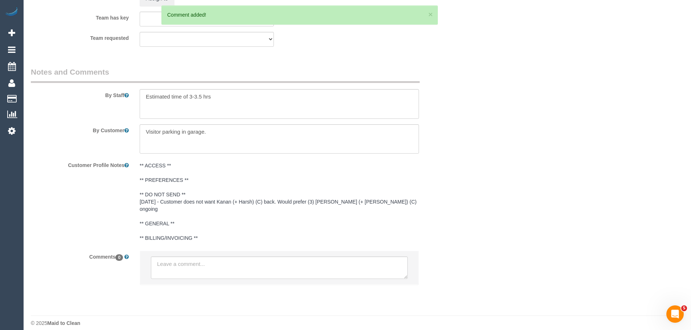
scroll to position [0, 0]
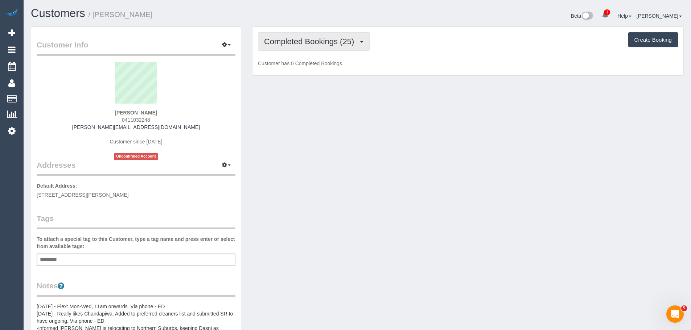
click at [339, 43] on span "Completed Bookings (25)" at bounding box center [311, 41] width 94 height 9
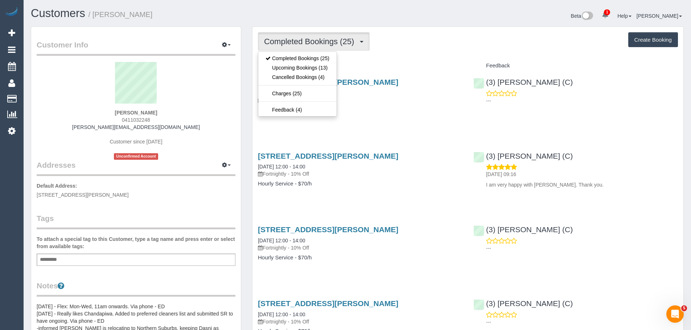
click at [435, 47] on div "Completed Bookings (25) Completed Bookings (25) Upcoming Bookings (13) Cancelle…" at bounding box center [468, 41] width 420 height 19
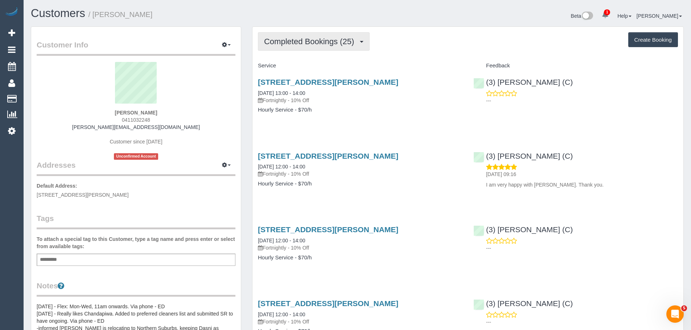
click at [321, 45] on span "Completed Bookings (25)" at bounding box center [311, 41] width 94 height 9
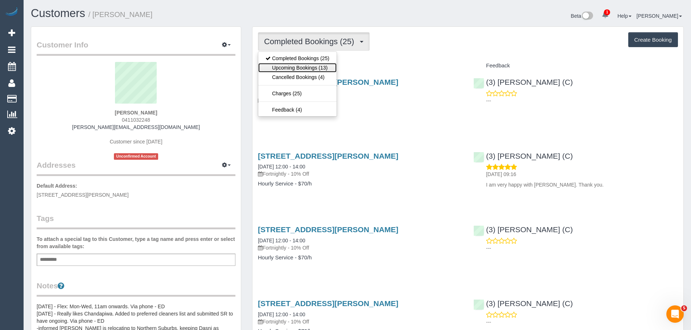
click at [309, 66] on link "Upcoming Bookings (13)" at bounding box center [297, 67] width 78 height 9
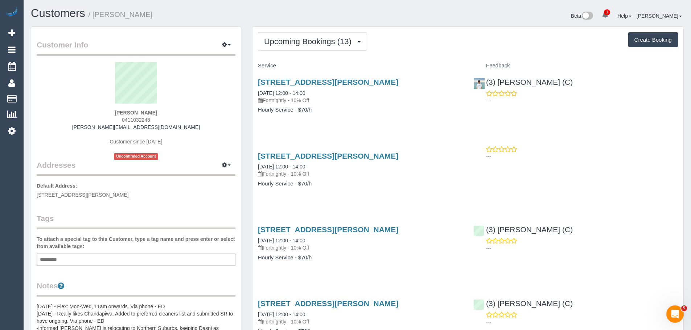
click at [163, 103] on sui-profile-pic at bounding box center [136, 85] width 188 height 47
drag, startPoint x: 164, startPoint y: 113, endPoint x: 98, endPoint y: 108, distance: 66.2
click at [98, 108] on div "[PERSON_NAME] 0411032248 [PERSON_NAME][EMAIL_ADDRESS][DOMAIN_NAME] Customer sin…" at bounding box center [136, 111] width 199 height 98
copy div "[PERSON_NAME]"
click at [95, 112] on div "[PERSON_NAME] 0411032248 [PERSON_NAME][EMAIL_ADDRESS][DOMAIN_NAME] Customer sin…" at bounding box center [136, 111] width 199 height 98
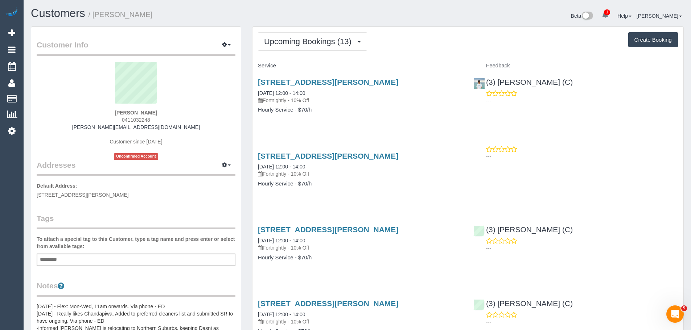
drag, startPoint x: 134, startPoint y: 115, endPoint x: 154, endPoint y: 122, distance: 21.2
click at [154, 122] on div "[PERSON_NAME] 0411032248 [PERSON_NAME][EMAIL_ADDRESS][DOMAIN_NAME] Customer sin…" at bounding box center [136, 111] width 199 height 98
copy div "[PERSON_NAME] 0411032248"
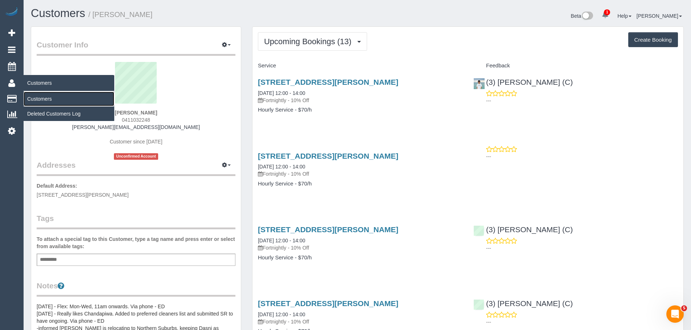
drag, startPoint x: 45, startPoint y: 96, endPoint x: 56, endPoint y: 91, distance: 12.0
click at [45, 96] on link "Customers" at bounding box center [69, 99] width 91 height 15
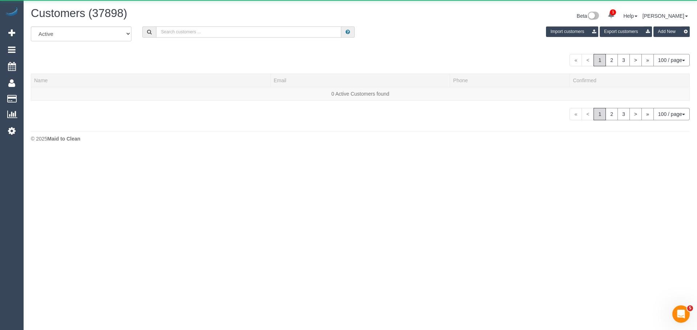
click at [258, 28] on input "text" at bounding box center [248, 31] width 185 height 11
paste input "[PERSON_NAME]"
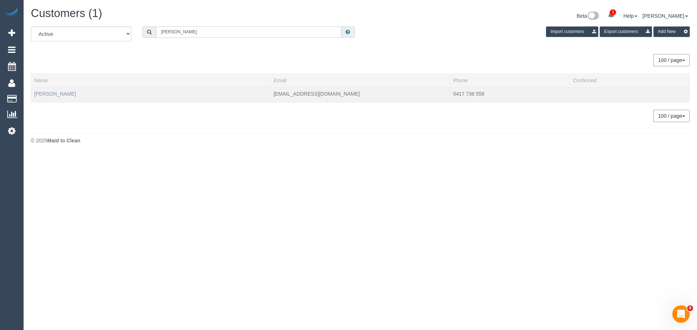
type input "[PERSON_NAME]"
click at [56, 95] on link "[PERSON_NAME]" at bounding box center [55, 94] width 42 height 6
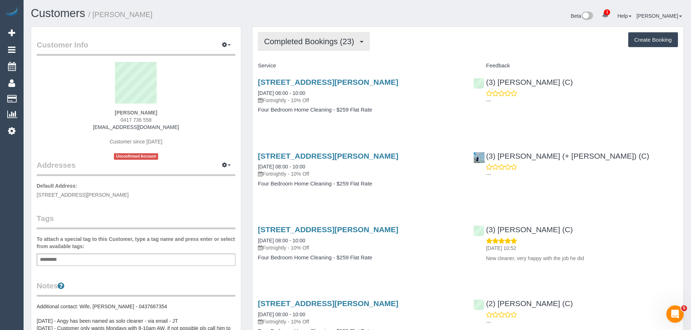
click at [301, 38] on span "Completed Bookings (23)" at bounding box center [311, 41] width 94 height 9
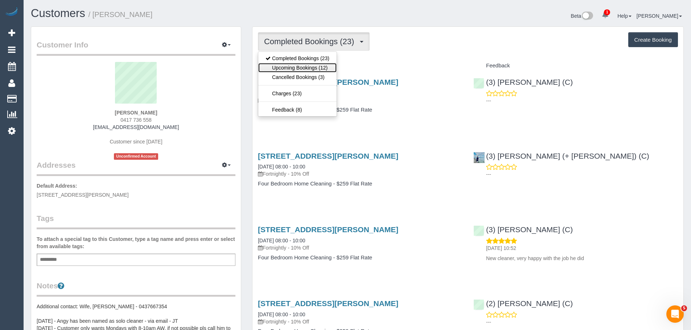
click at [300, 66] on link "Upcoming Bookings (12)" at bounding box center [297, 67] width 78 height 9
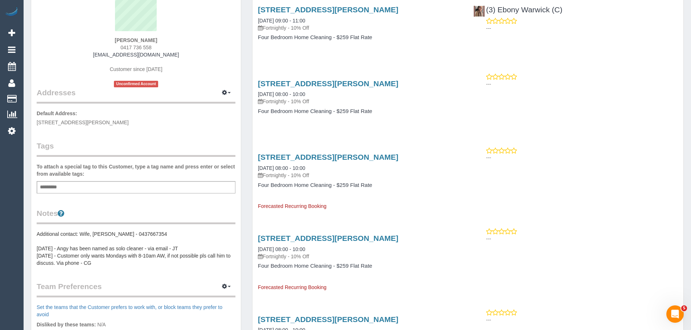
scroll to position [109, 0]
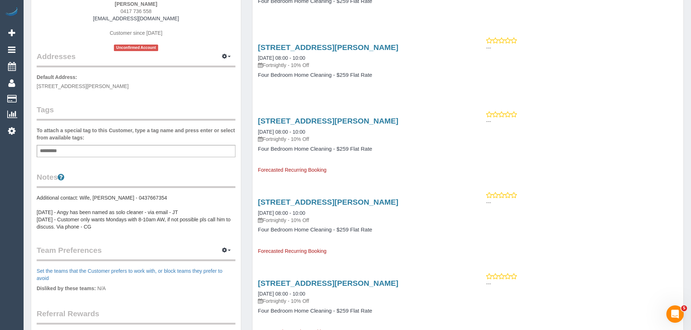
click at [40, 200] on pre "Additional contact: Wife, [PERSON_NAME] - 0437667354 [DATE] - Angy has been nam…" at bounding box center [136, 212] width 199 height 36
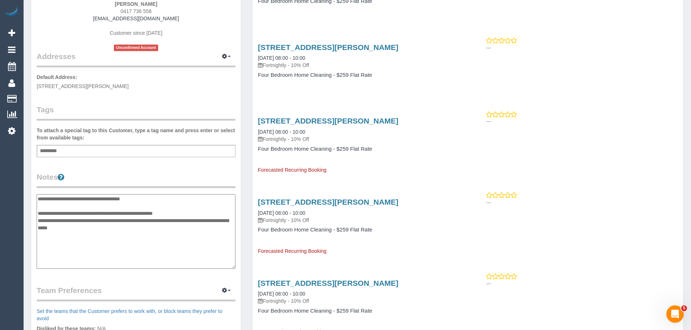
drag, startPoint x: 38, startPoint y: 198, endPoint x: 127, endPoint y: 232, distance: 95.4
click at [127, 232] on textarea "**********" at bounding box center [136, 231] width 199 height 75
click at [127, 234] on textarea "**********" at bounding box center [136, 231] width 199 height 75
drag, startPoint x: 118, startPoint y: 230, endPoint x: 20, endPoint y: 196, distance: 103.8
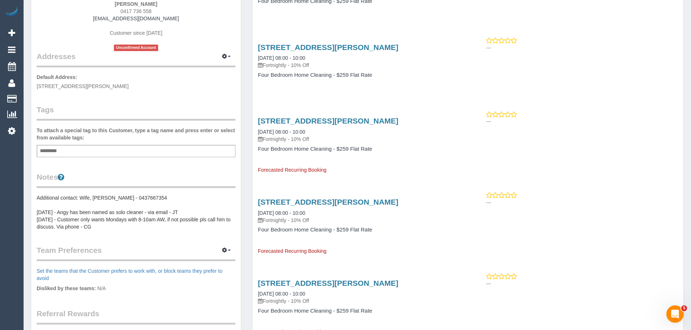
click at [45, 206] on pre "Additional contact: Wife, [PERSON_NAME] - 0437667354 [DATE] - Angy has been nam…" at bounding box center [136, 212] width 199 height 36
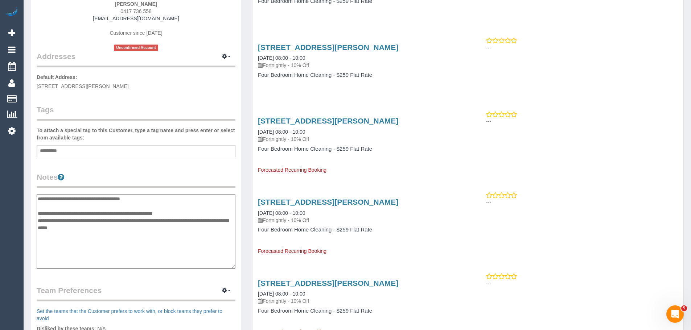
drag, startPoint x: 38, startPoint y: 198, endPoint x: 141, endPoint y: 236, distance: 109.4
click at [141, 236] on textarea "**********" at bounding box center [136, 231] width 199 height 75
click at [169, 243] on textarea "**********" at bounding box center [136, 231] width 199 height 75
click at [118, 231] on textarea "**********" at bounding box center [136, 231] width 199 height 75
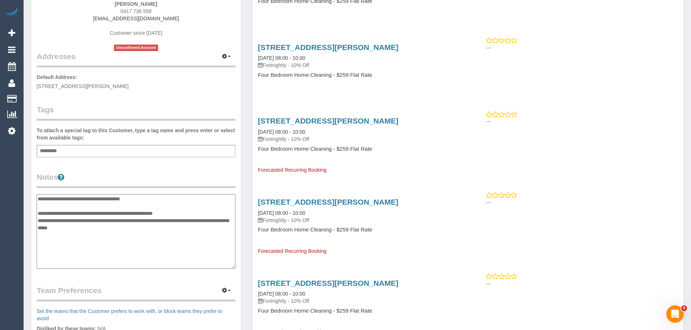
click at [126, 236] on textarea "**********" at bounding box center [136, 231] width 199 height 75
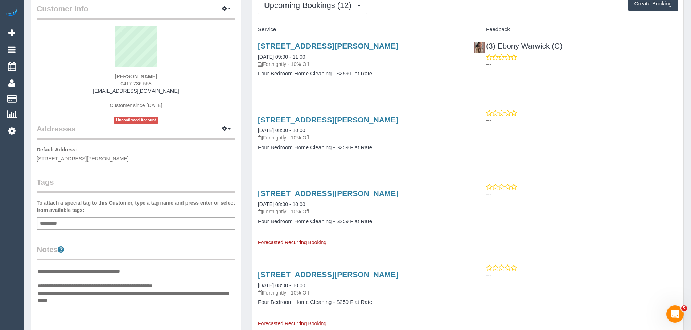
scroll to position [0, 0]
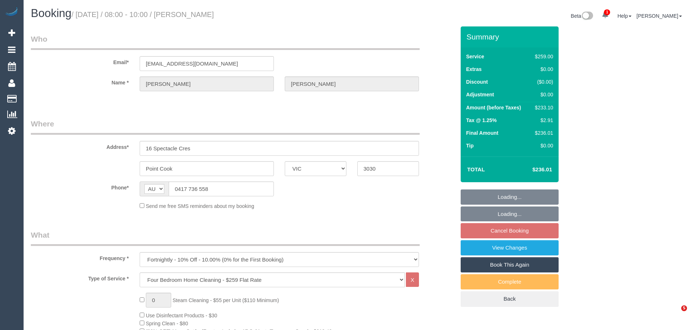
select select "VIC"
select select "number:28"
select select "number:14"
select select "number:18"
select select "number:36"
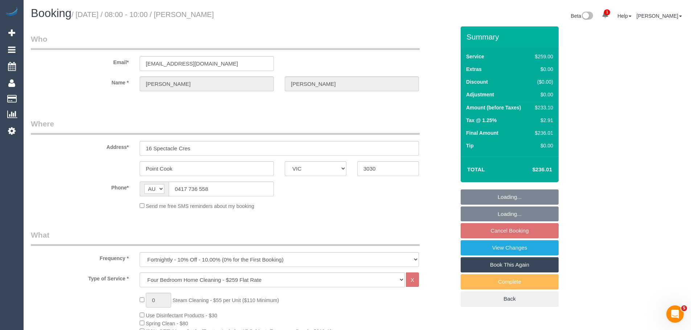
select select "number:34"
select select "number:11"
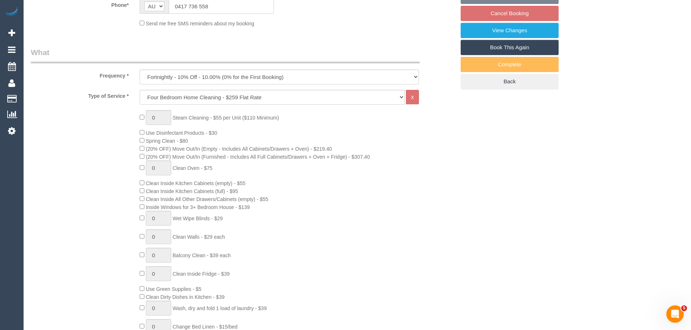
select select "spot2"
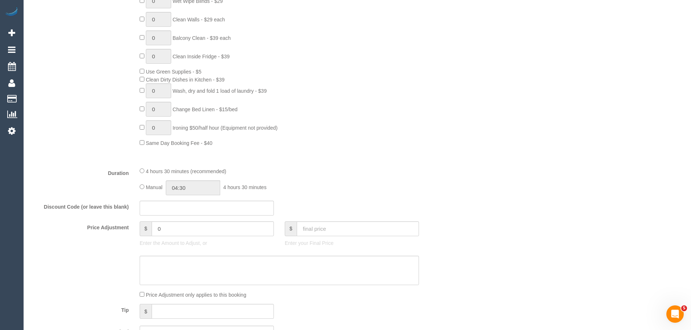
select select "object:1207"
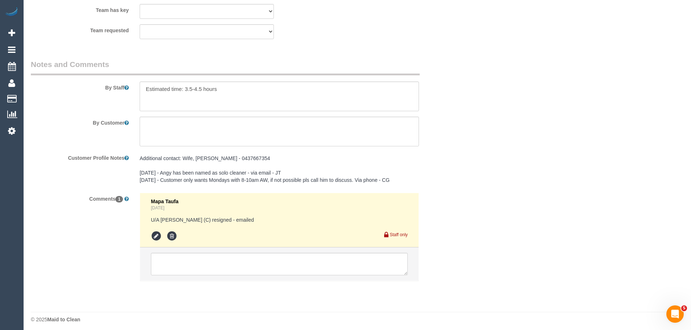
scroll to position [1143, 0]
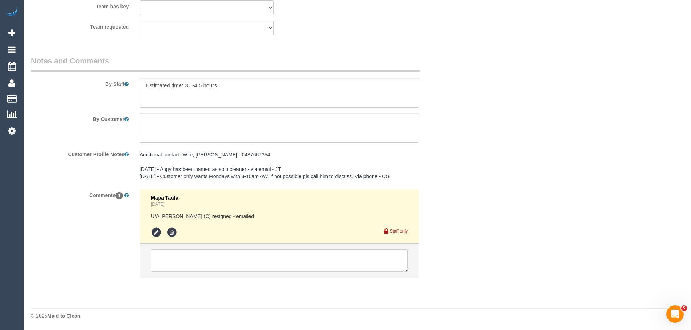
click at [240, 259] on textarea at bounding box center [279, 261] width 257 height 22
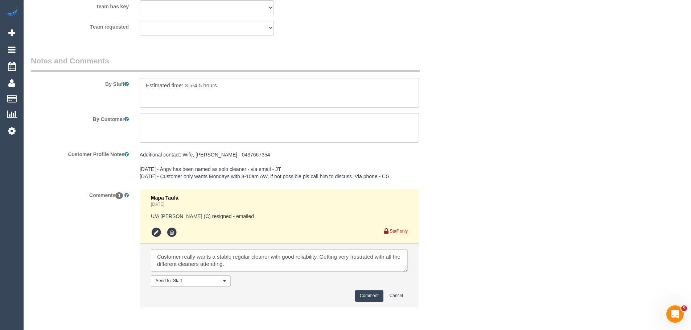
type textarea "Customer really wants a stable regular cleaner with good reliability. Getting v…"
click at [358, 295] on button "Comment" at bounding box center [369, 296] width 28 height 11
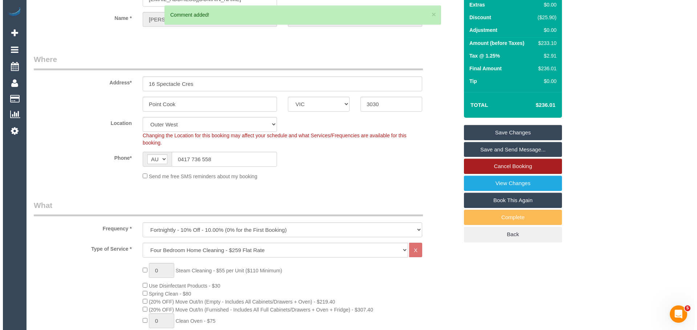
scroll to position [0, 0]
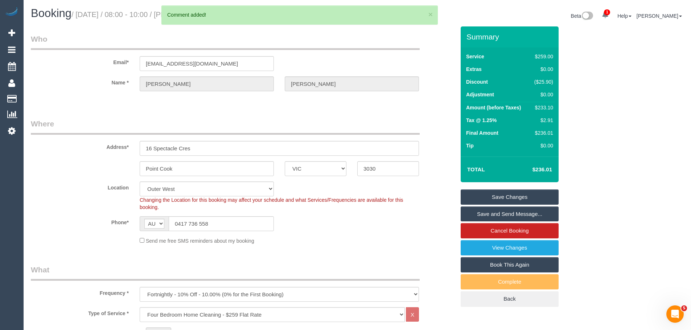
click at [512, 196] on link "Save Changes" at bounding box center [510, 197] width 98 height 15
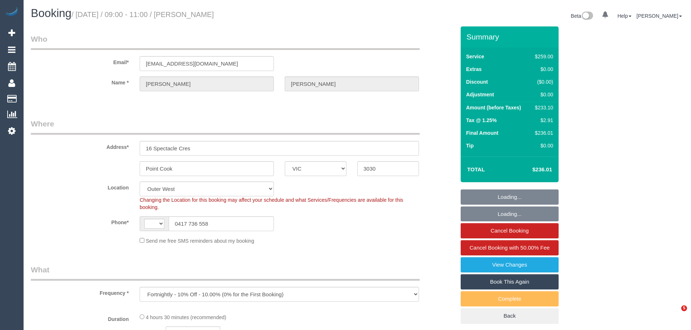
select select "VIC"
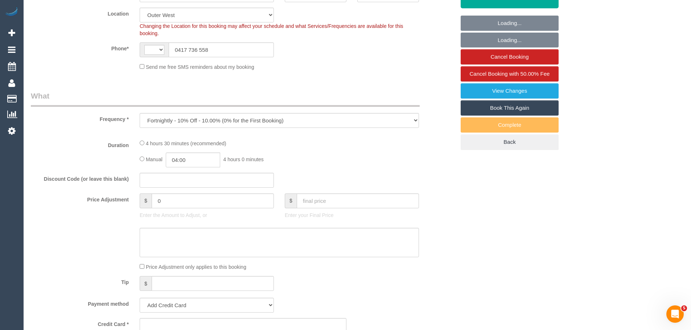
select select "string:AU"
select select "string:stripe-pm_1Q240T2GScqysDRVfE1v4bUx"
select select "object:583"
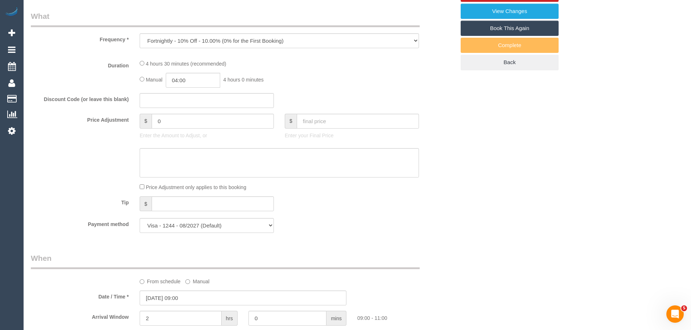
select select "number:28"
select select "number:14"
select select "number:18"
select select "number:36"
select select "number:34"
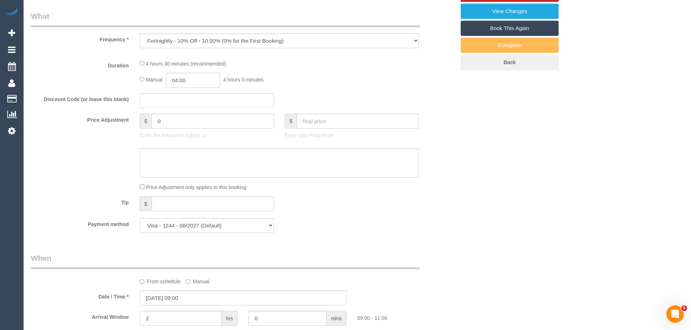
select select "number:11"
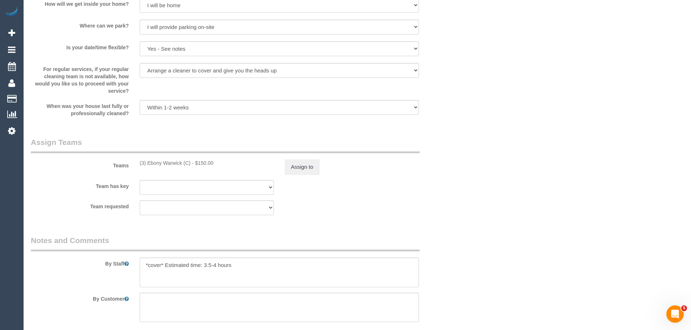
scroll to position [1246, 0]
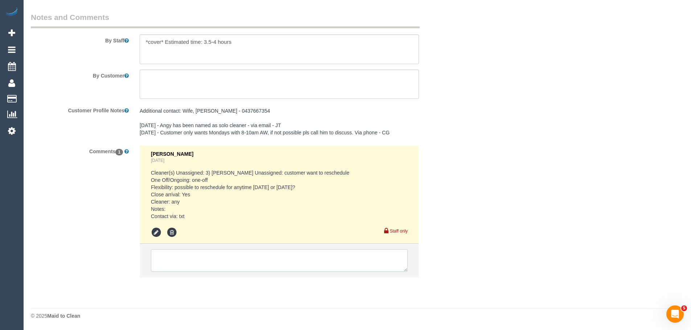
click at [190, 260] on textarea at bounding box center [279, 261] width 257 height 22
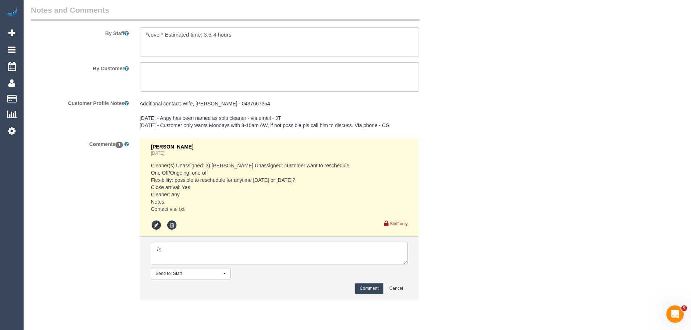
type textarea "/"
paste textarea "Cleaner(s) Unassigned: Reason Unassigned: Contact customer via: Which message s…"
drag, startPoint x: 238, startPoint y: 268, endPoint x: 256, endPoint y: 268, distance: 18.1
click at [256, 265] on textarea at bounding box center [279, 253] width 257 height 22
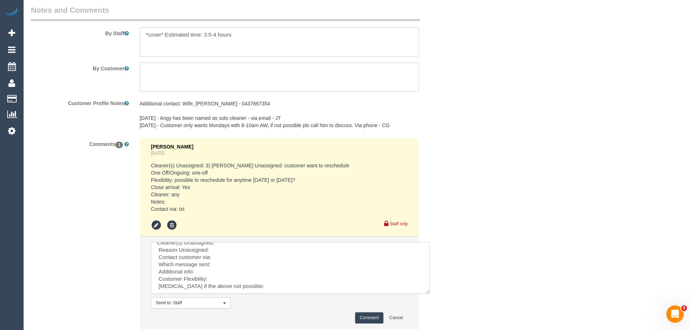
scroll to position [0, 0]
drag, startPoint x: 404, startPoint y: 268, endPoint x: 449, endPoint y: 317, distance: 66.5
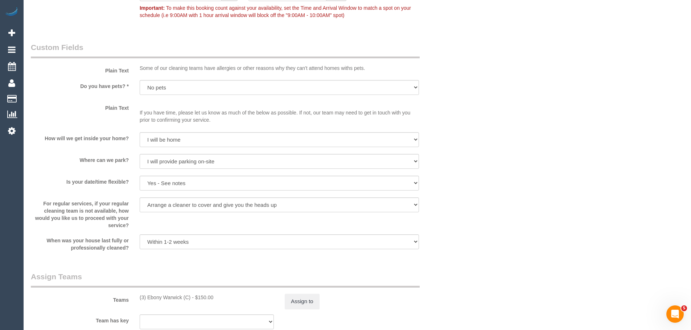
scroll to position [956, 0]
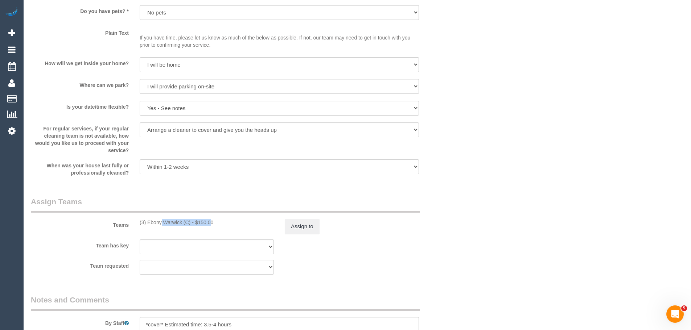
drag, startPoint x: 190, startPoint y: 223, endPoint x: 139, endPoint y: 218, distance: 51.7
click at [139, 218] on div "Teams (3) Ebony Warwick (C) - $150.00 Assign to" at bounding box center [242, 216] width 435 height 38
copy div "(3) Ebony Warwick (C)"
click at [298, 230] on button "Assign to" at bounding box center [302, 226] width 35 height 15
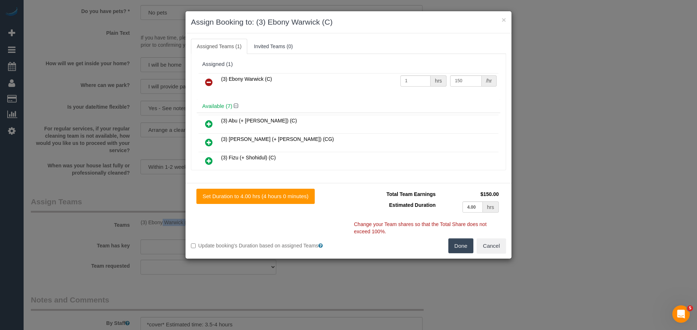
click at [207, 83] on icon at bounding box center [209, 82] width 8 height 9
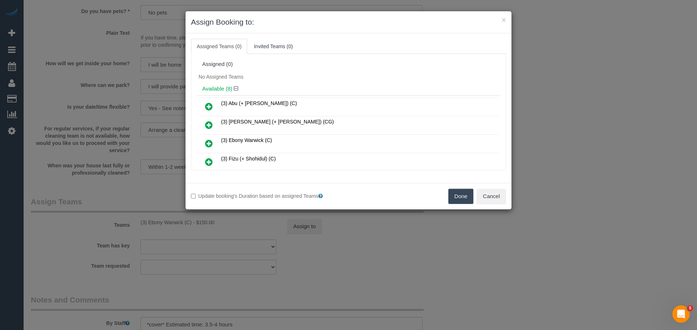
click at [451, 205] on div "Update booking's Duration based on assigned Teams Done Cancel" at bounding box center [348, 196] width 326 height 26
click at [452, 199] on button "Done" at bounding box center [460, 196] width 25 height 15
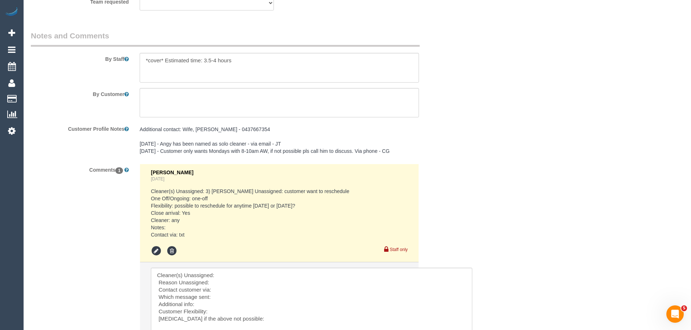
scroll to position [1282, 0]
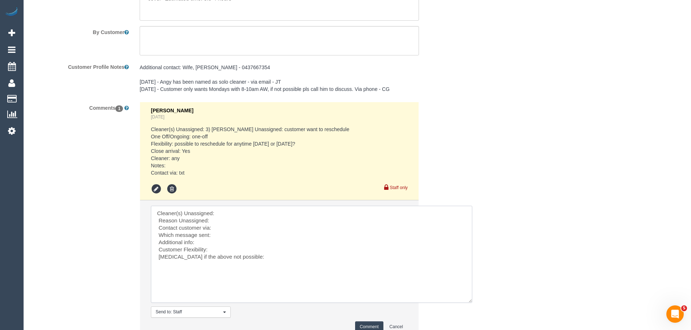
click at [246, 218] on textarea at bounding box center [311, 254] width 321 height 97
paste textarea "(3) Ebony Warwick (C)"
click at [223, 231] on textarea at bounding box center [311, 254] width 321 height 97
click at [214, 249] on textarea at bounding box center [311, 254] width 321 height 97
click at [218, 256] on textarea at bounding box center [311, 254] width 321 height 97
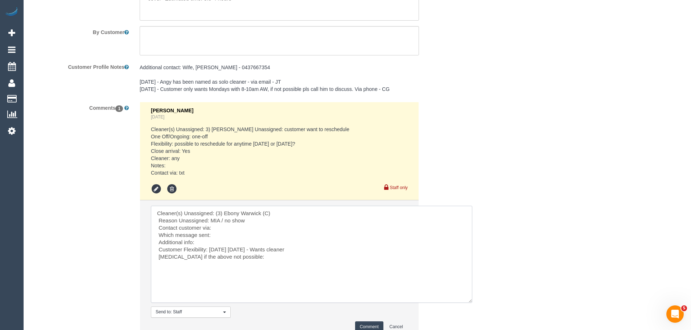
click at [320, 259] on textarea at bounding box center [311, 254] width 321 height 97
click at [375, 292] on textarea at bounding box center [311, 254] width 321 height 97
click at [379, 260] on textarea at bounding box center [311, 254] width 321 height 97
click at [227, 237] on textarea at bounding box center [311, 254] width 321 height 97
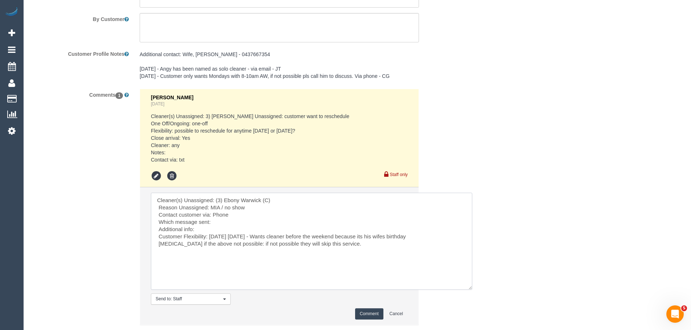
scroll to position [1319, 0]
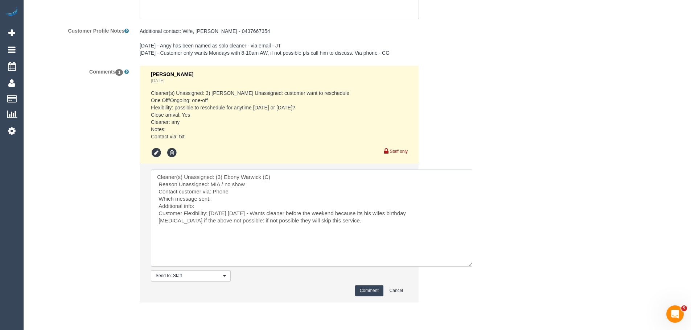
type textarea "Cleaner(s) Unassigned: (3) Ebony Warwick (C) Reason Unassigned: MIA / no show C…"
click at [367, 297] on button "Comment" at bounding box center [369, 291] width 28 height 11
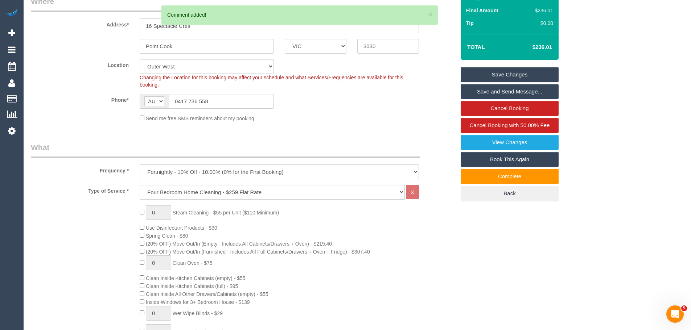
scroll to position [49, 0]
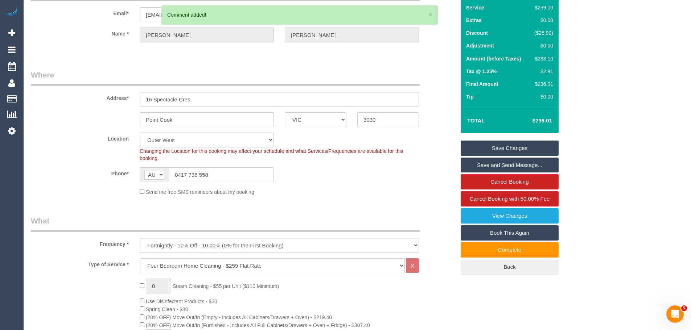
drag, startPoint x: 522, startPoint y: 150, endPoint x: 545, endPoint y: 153, distance: 23.1
click at [522, 150] on link "Save Changes" at bounding box center [510, 148] width 98 height 15
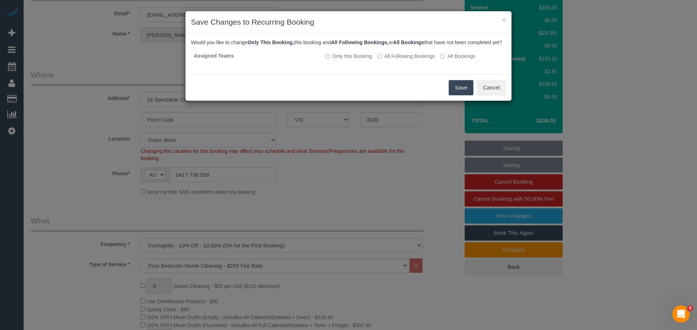
click at [460, 95] on button "Save" at bounding box center [460, 87] width 25 height 15
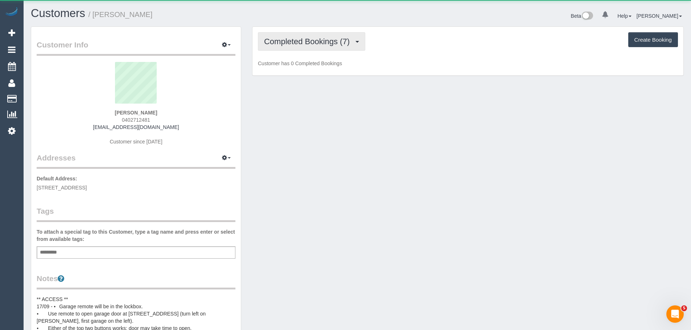
click at [301, 46] on button "Completed Bookings (7)" at bounding box center [311, 41] width 107 height 19
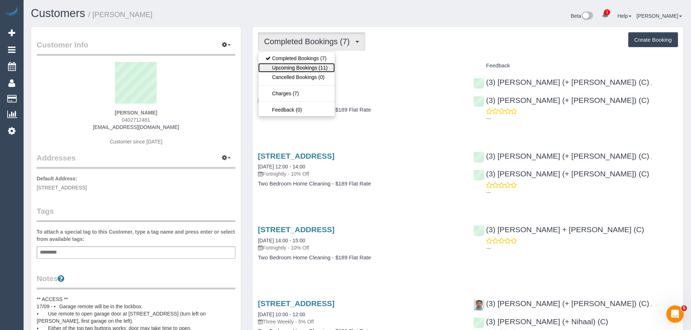
click at [306, 65] on link "Upcoming Bookings (11)" at bounding box center [296, 67] width 77 height 9
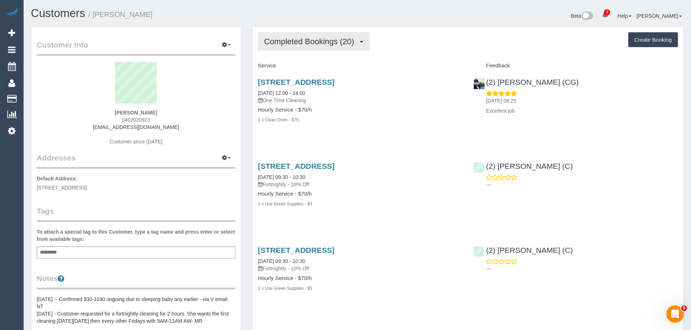
click at [304, 41] on span "Completed Bookings (20)" at bounding box center [311, 41] width 94 height 9
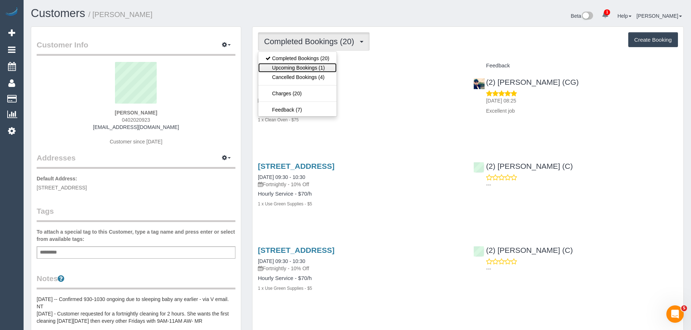
click at [304, 68] on link "Upcoming Bookings (1)" at bounding box center [297, 67] width 78 height 9
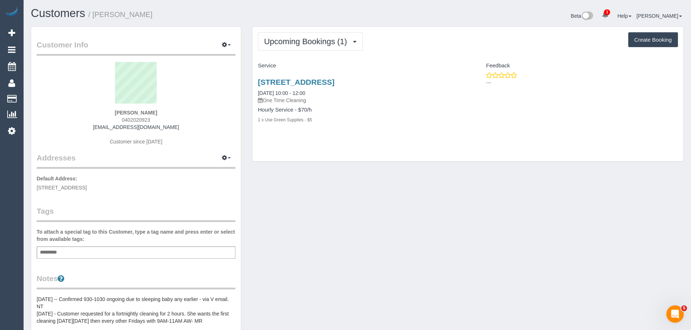
drag, startPoint x: 257, startPoint y: 79, endPoint x: 360, endPoint y: 133, distance: 116.3
click at [360, 133] on div "[STREET_ADDRESS] [DATE] 10:00 - 12:00 One Time Cleaning Hourly Service - $70/h …" at bounding box center [359, 105] width 215 height 66
copy div "[STREET_ADDRESS] [DATE] 10:00 - 12:00 One Time Cleaning Hourly Service - $70/h …"
